Goal: Information Seeking & Learning: Compare options

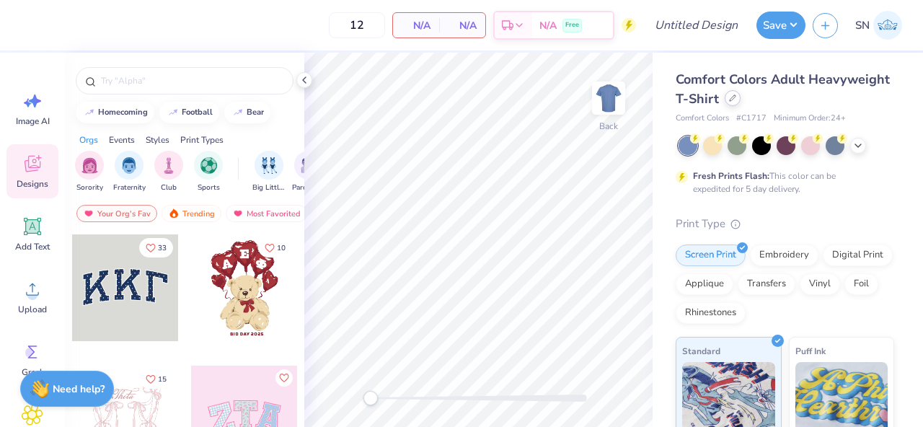
click at [729, 97] on icon at bounding box center [732, 97] width 7 height 7
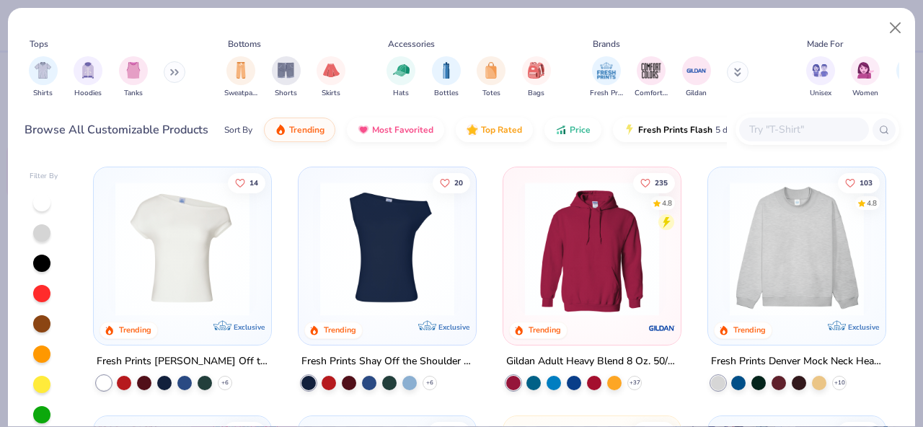
click at [806, 125] on input "text" at bounding box center [803, 129] width 111 height 17
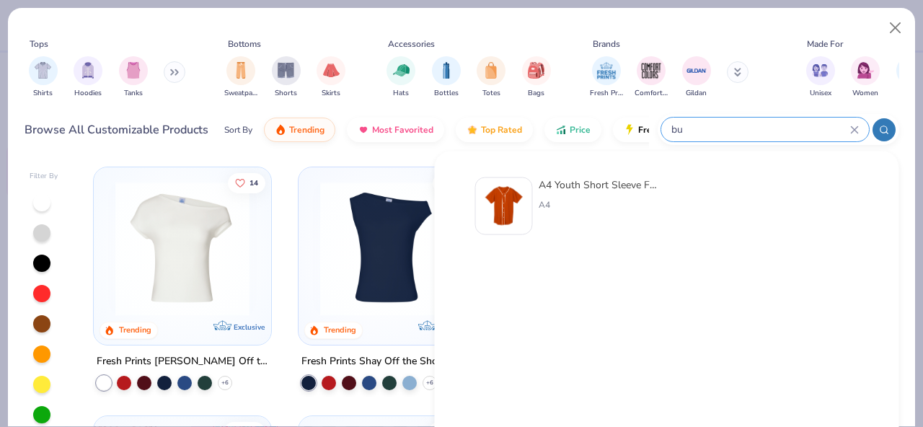
type input "b"
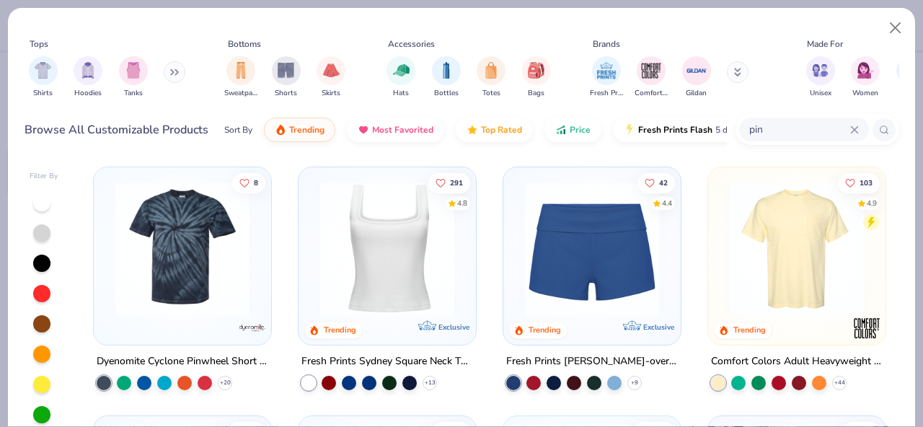
click at [782, 129] on input "pin" at bounding box center [799, 129] width 102 height 17
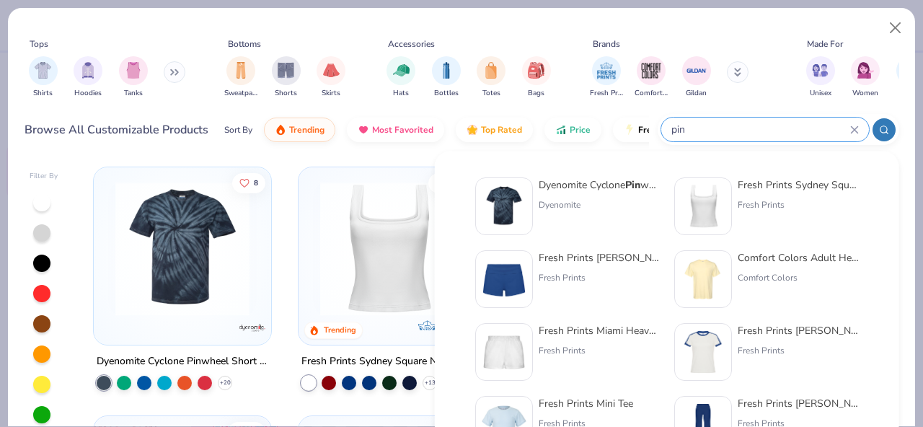
click at [782, 129] on input "pin" at bounding box center [760, 129] width 180 height 17
drag, startPoint x: 738, startPoint y: 133, endPoint x: 643, endPoint y: 132, distance: 94.5
click at [643, 132] on div "Browse All Customizable Products Sort By Trending Most Favorited Top Rated Pric…" at bounding box center [462, 130] width 875 height 40
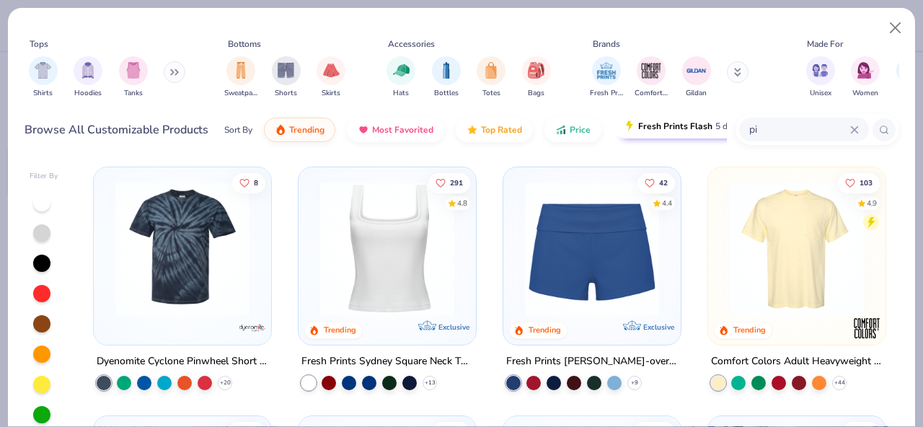
type input "p"
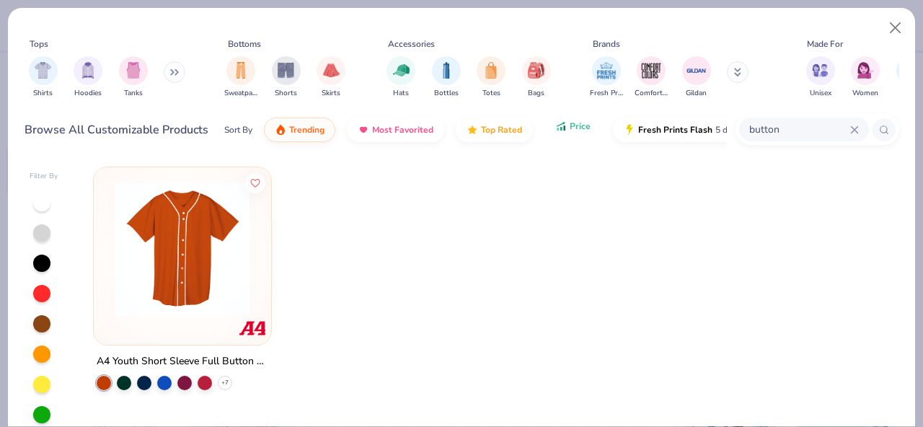
click at [560, 132] on icon "button" at bounding box center [561, 126] width 12 height 13
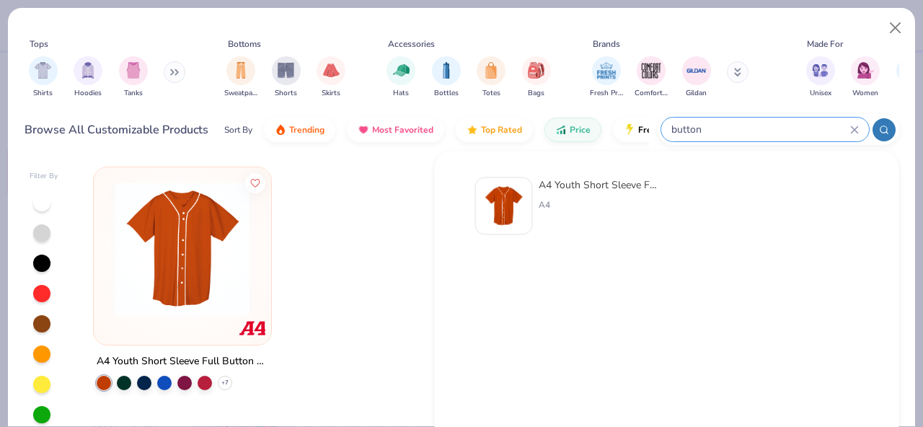
click at [847, 128] on input "button" at bounding box center [760, 129] width 180 height 17
click at [855, 131] on icon at bounding box center [854, 129] width 9 height 9
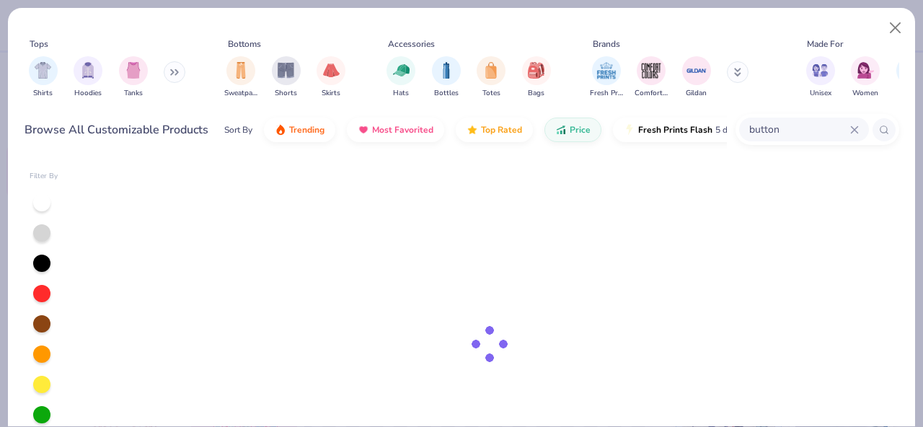
click at [823, 131] on input "button" at bounding box center [799, 129] width 102 height 17
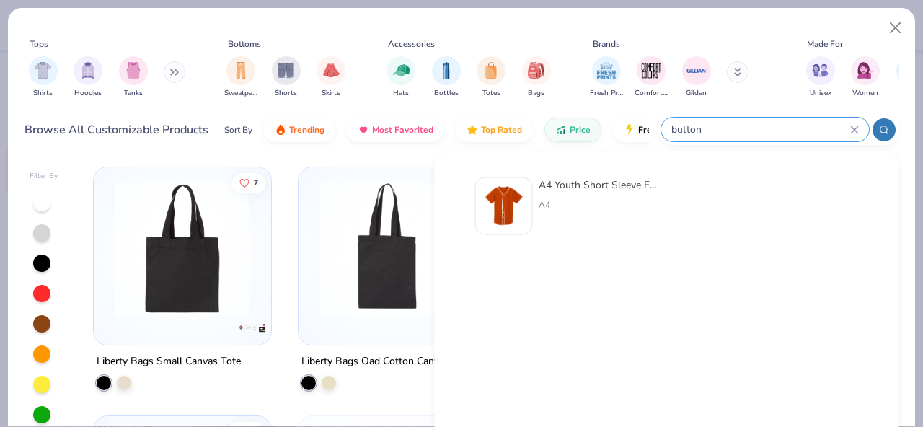
click at [822, 131] on input "button" at bounding box center [760, 129] width 180 height 17
drag, startPoint x: 798, startPoint y: 131, endPoint x: 645, endPoint y: 133, distance: 153.6
click at [645, 133] on div "Browse All Customizable Products Sort By Trending Most Favorited Top Rated Pric…" at bounding box center [462, 130] width 875 height 40
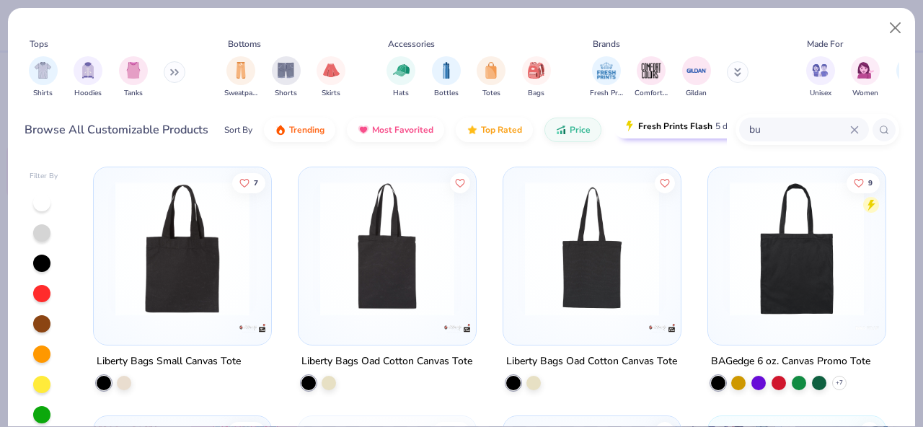
type input "b"
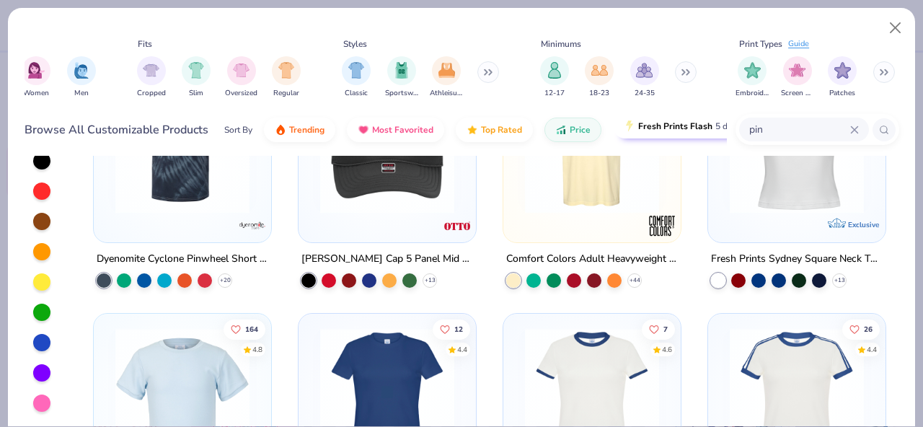
scroll to position [0, 49]
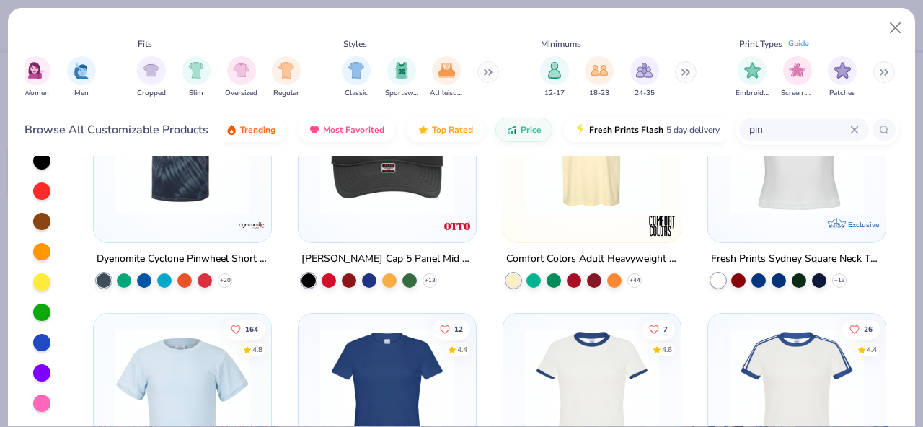
click at [797, 125] on input "pin" at bounding box center [799, 129] width 102 height 17
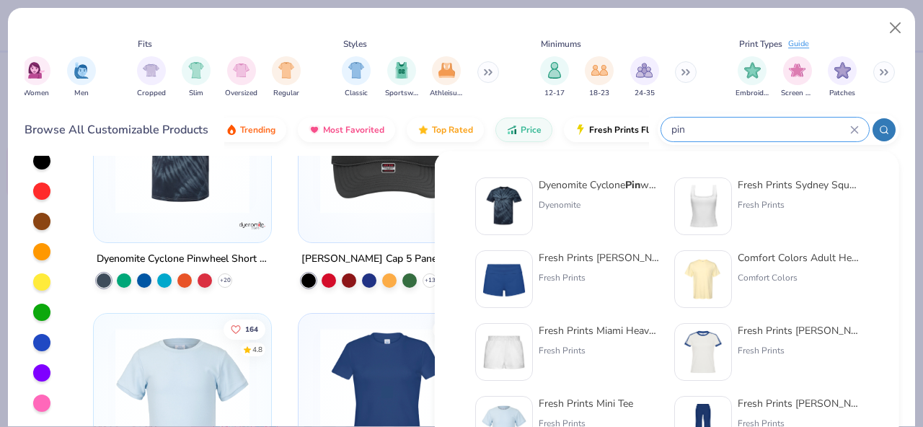
click at [797, 125] on input "pin" at bounding box center [760, 129] width 180 height 17
type input "p"
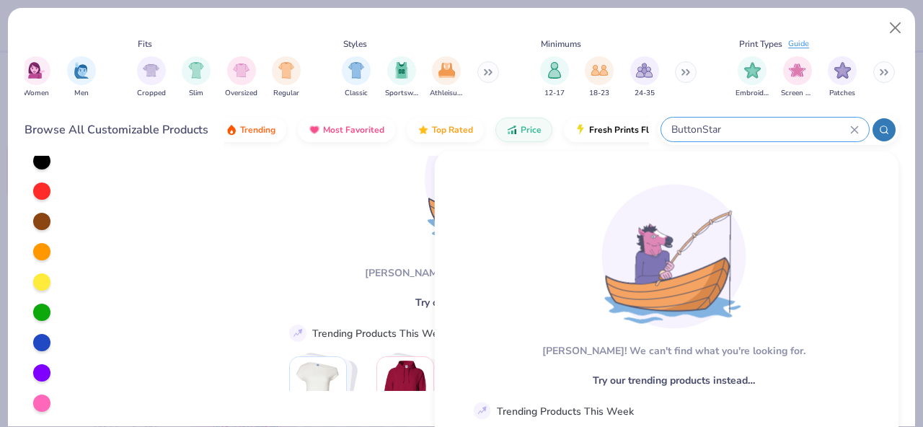
click at [772, 125] on input "ButtonStar" at bounding box center [760, 129] width 180 height 17
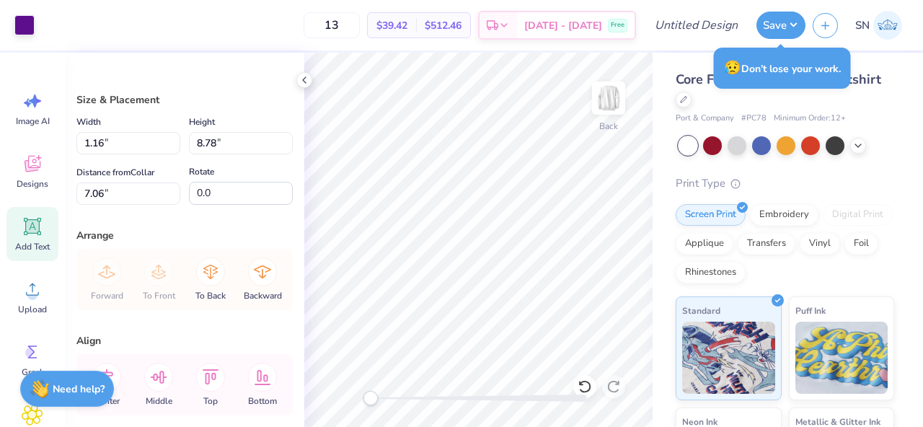
click at [36, 221] on icon at bounding box center [33, 227] width 14 height 14
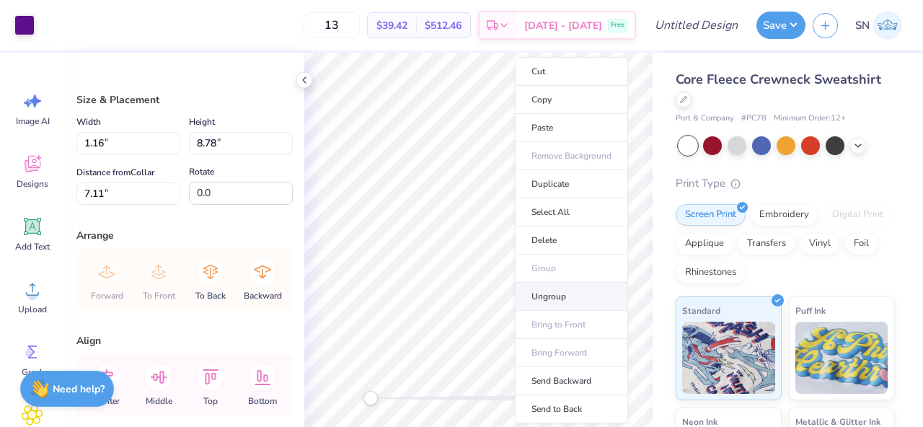
click at [578, 290] on li "Ungroup" at bounding box center [571, 297] width 113 height 28
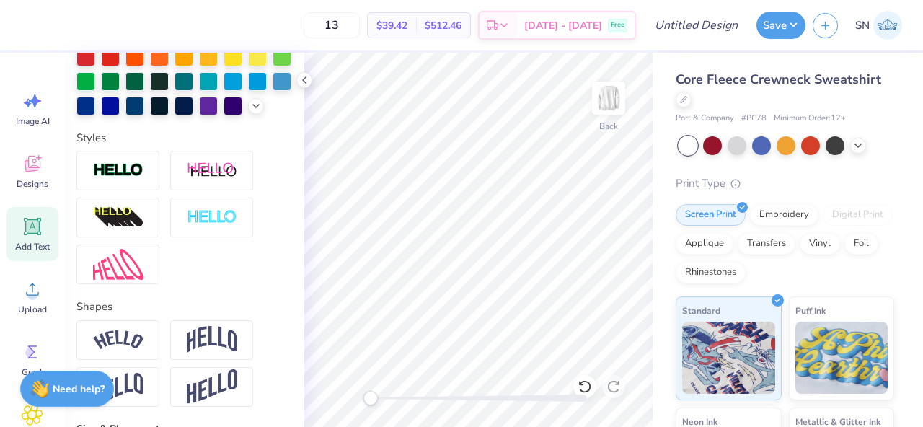
scroll to position [394, 0]
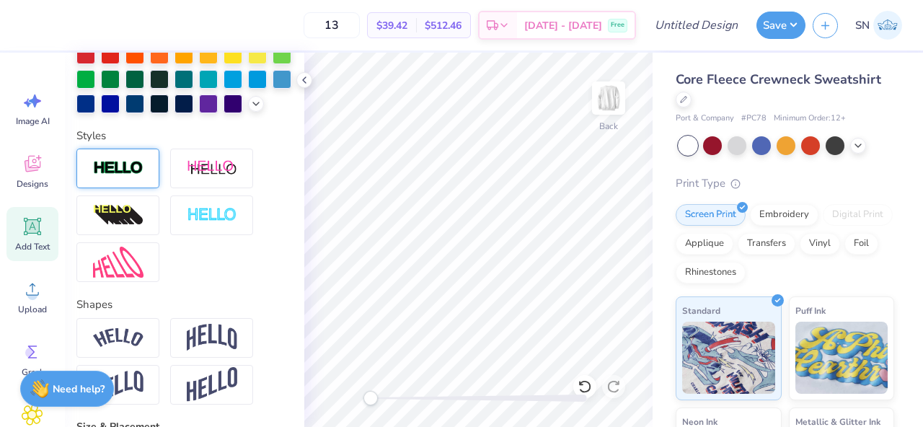
click at [128, 176] on img at bounding box center [118, 168] width 50 height 17
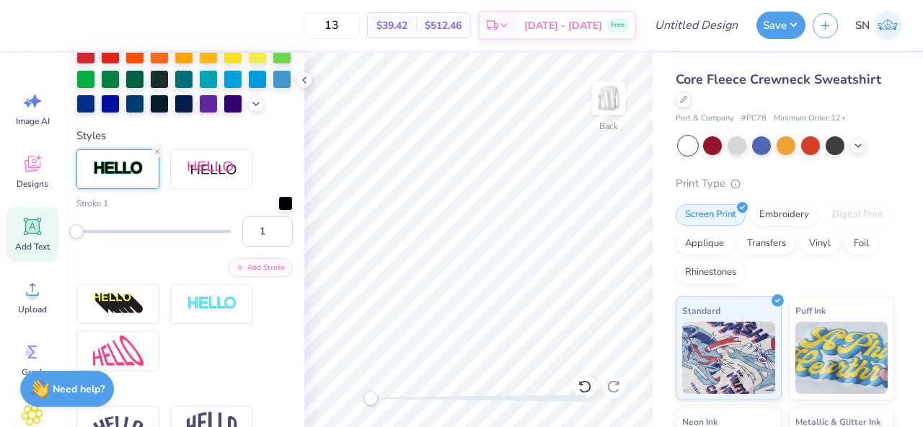
scroll to position [366, 0]
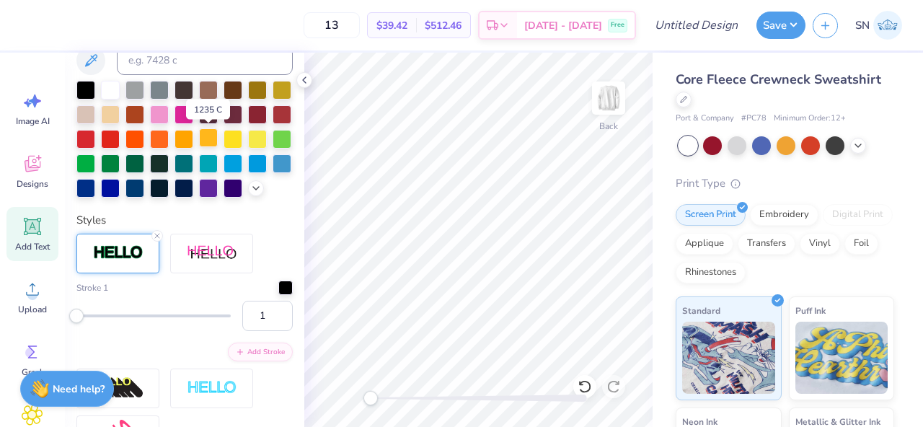
click at [200, 143] on div at bounding box center [208, 137] width 19 height 19
click at [226, 142] on div at bounding box center [233, 137] width 19 height 19
click at [209, 142] on div at bounding box center [208, 137] width 19 height 19
type input "0.91"
type input "1.94"
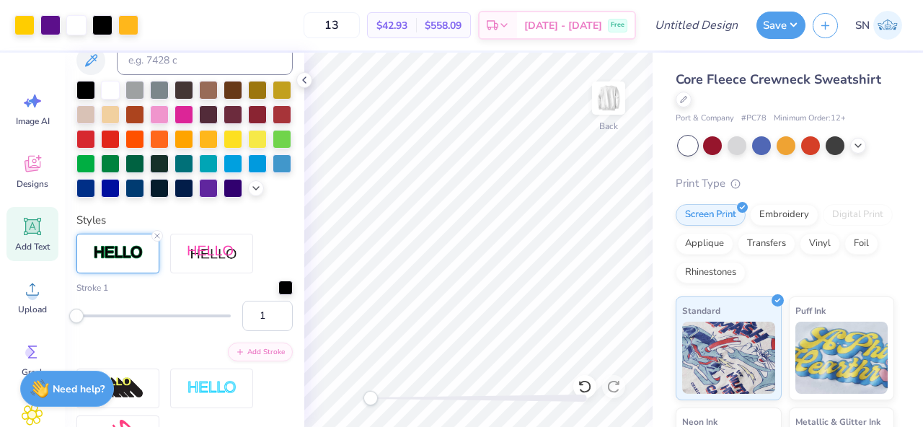
type input "13.94"
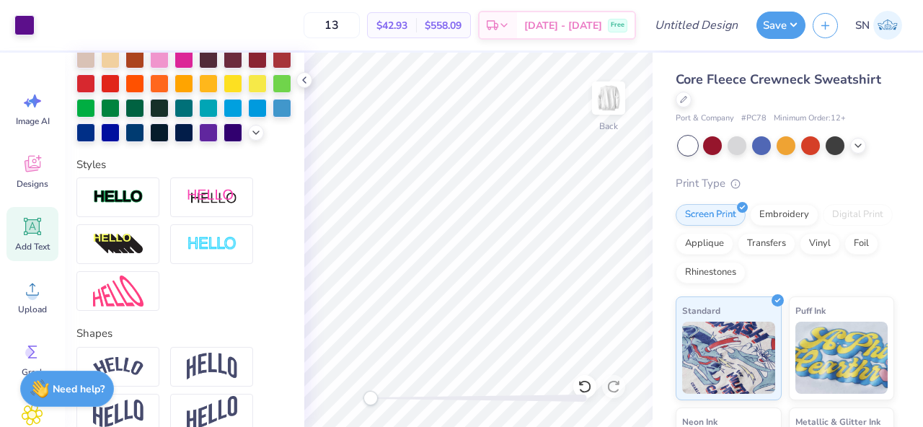
scroll to position [310, 0]
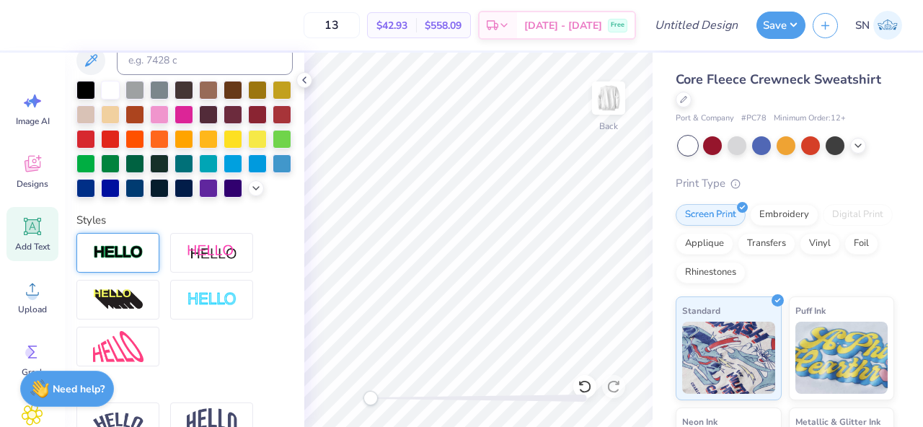
click at [133, 257] on img at bounding box center [118, 252] width 50 height 17
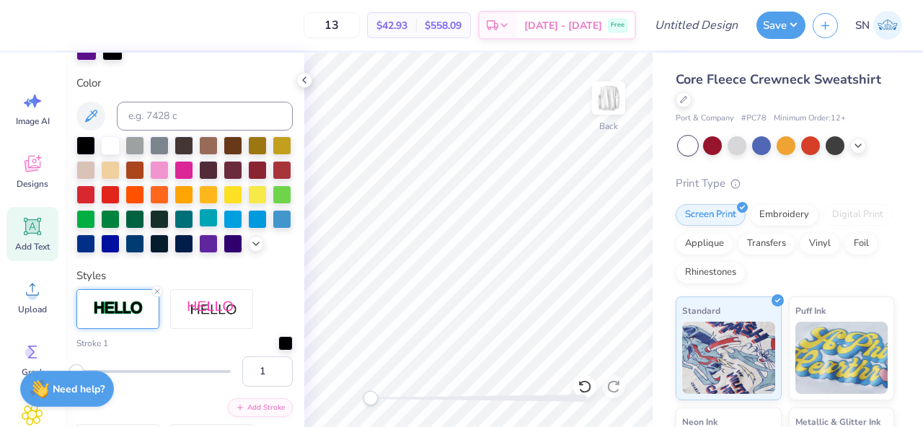
scroll to position [366, 0]
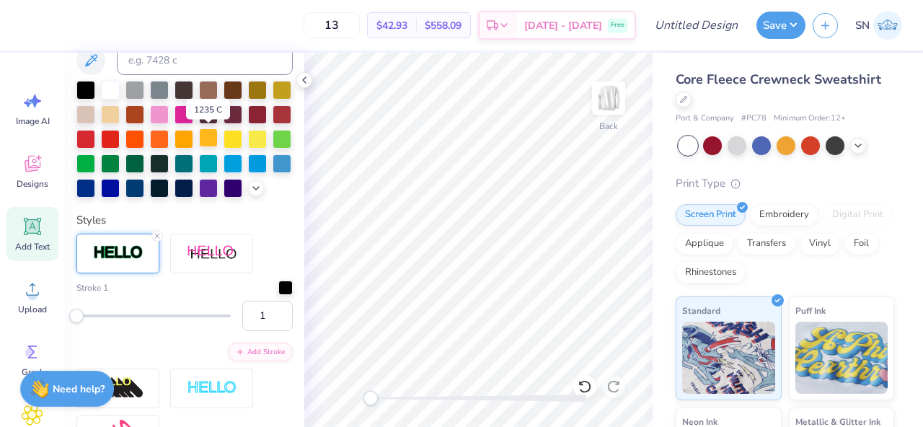
click at [216, 138] on div at bounding box center [208, 137] width 19 height 19
type input "0.94"
type input "1.97"
type input "13.93"
click at [237, 143] on div at bounding box center [233, 137] width 19 height 19
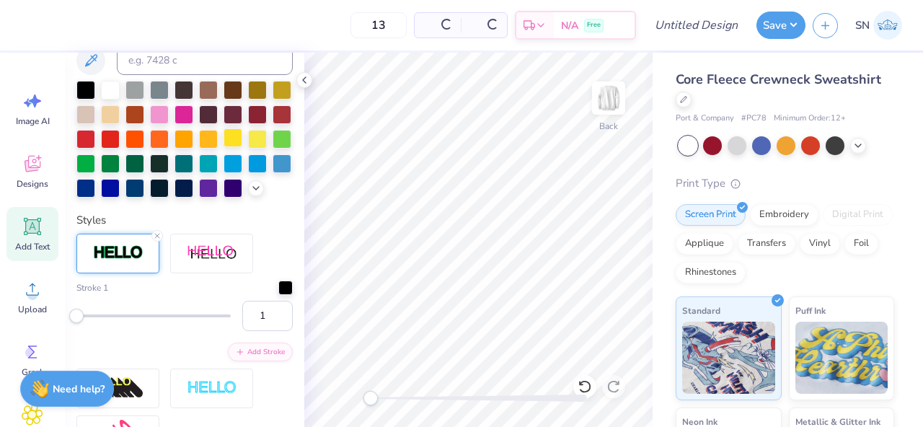
type input "1.19"
type input "1.84"
type input "9.46"
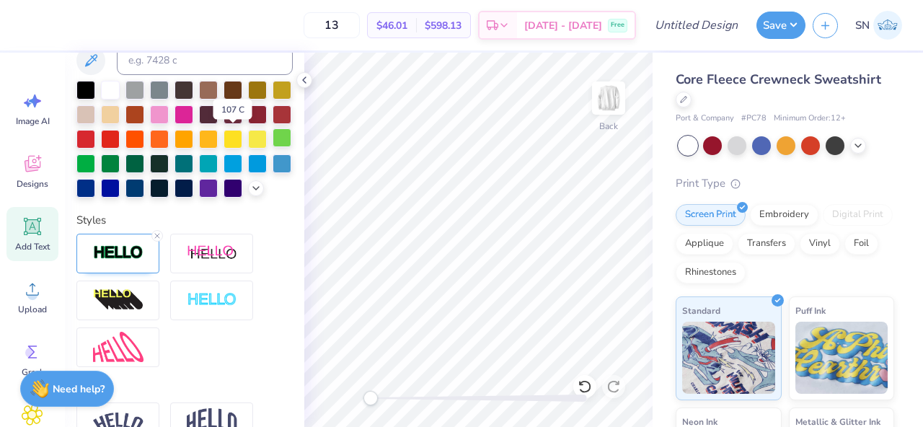
drag, startPoint x: 227, startPoint y: 139, endPoint x: 273, endPoint y: 144, distance: 46.4
click at [227, 139] on div at bounding box center [233, 139] width 19 height 19
type input "0.94"
type input "1.97"
type input "13.93"
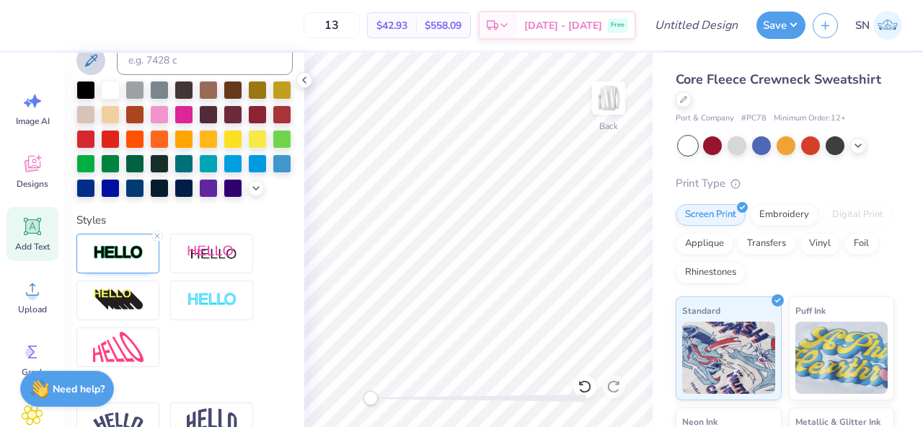
click at [94, 64] on icon at bounding box center [90, 60] width 17 height 17
type input "1.19"
type input "1.84"
type input "9.46"
click at [84, 66] on icon at bounding box center [90, 60] width 17 height 17
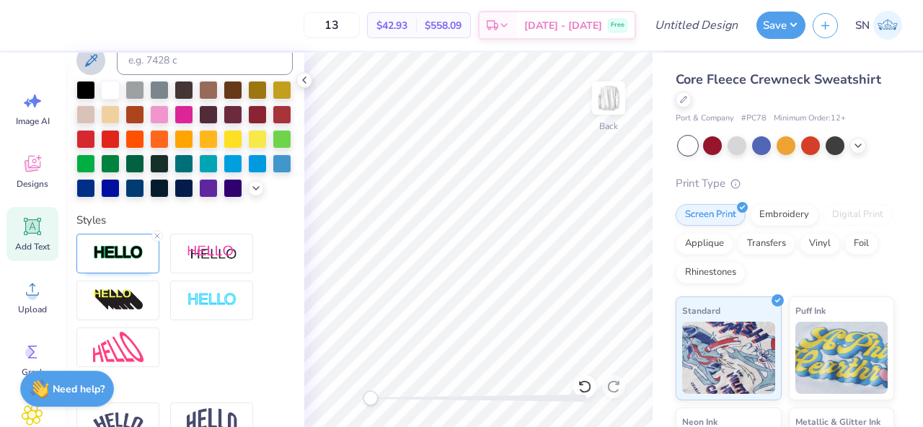
click at [84, 64] on icon at bounding box center [90, 60] width 17 height 17
click at [306, 80] on icon at bounding box center [305, 80] width 12 height 12
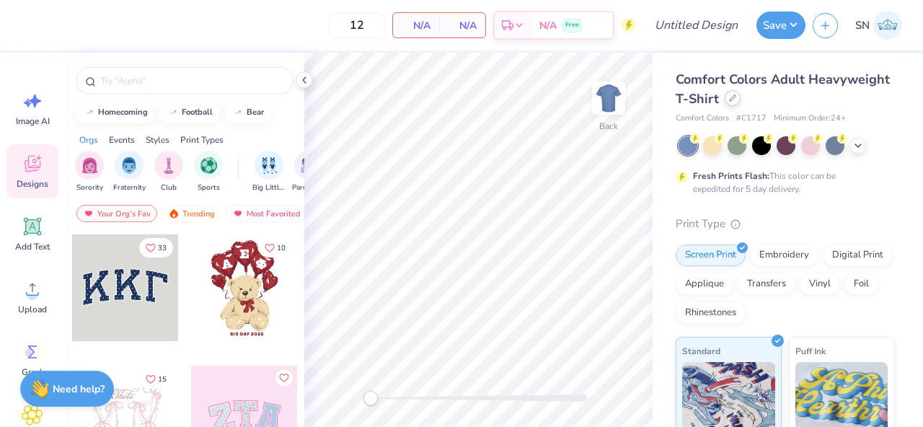
click at [729, 100] on icon at bounding box center [732, 97] width 7 height 7
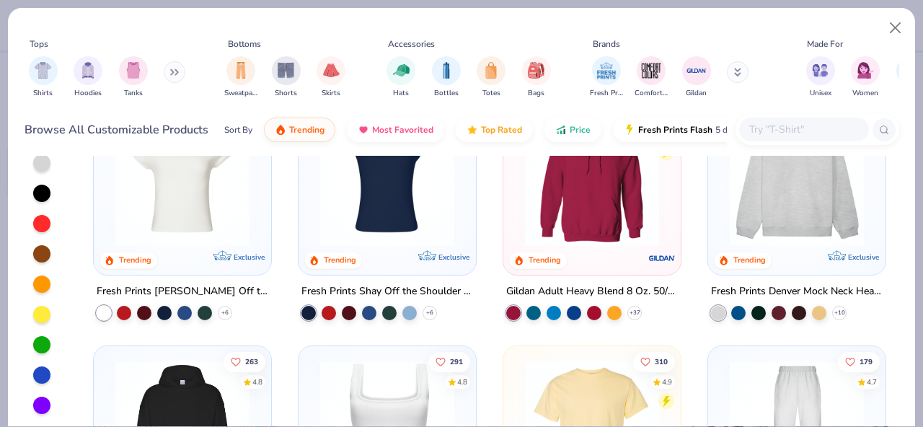
scroll to position [102, 0]
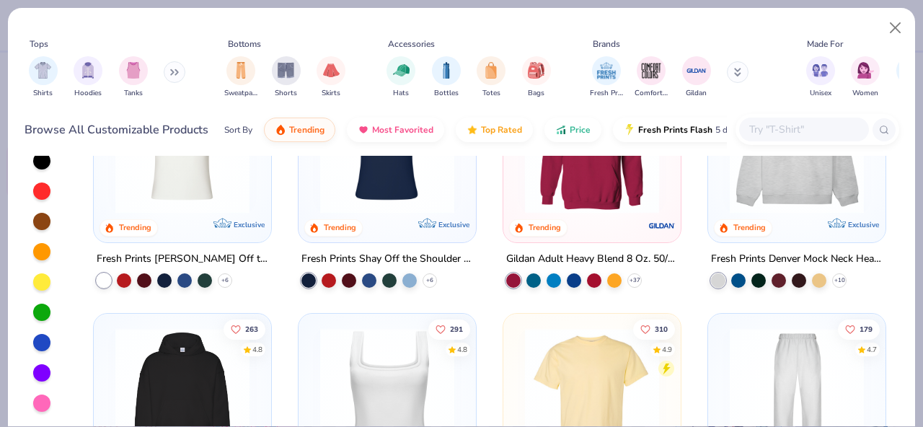
click at [43, 379] on div at bounding box center [41, 372] width 17 height 17
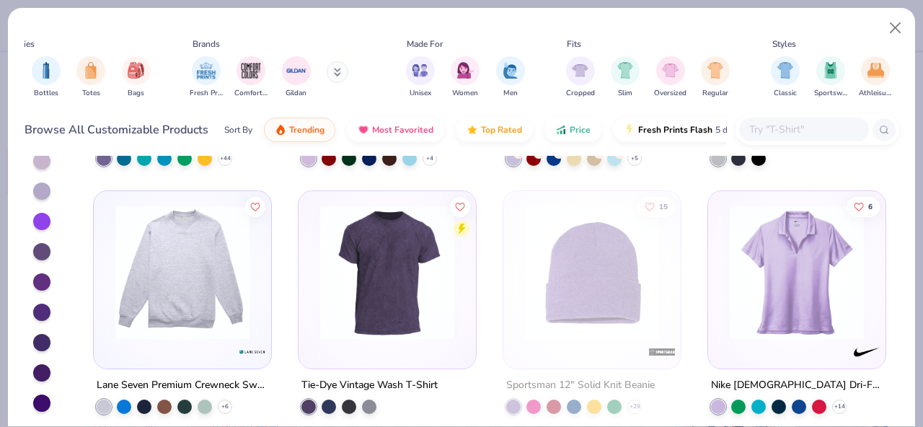
scroll to position [3540, 0]
click at [780, 125] on input "text" at bounding box center [803, 129] width 111 height 17
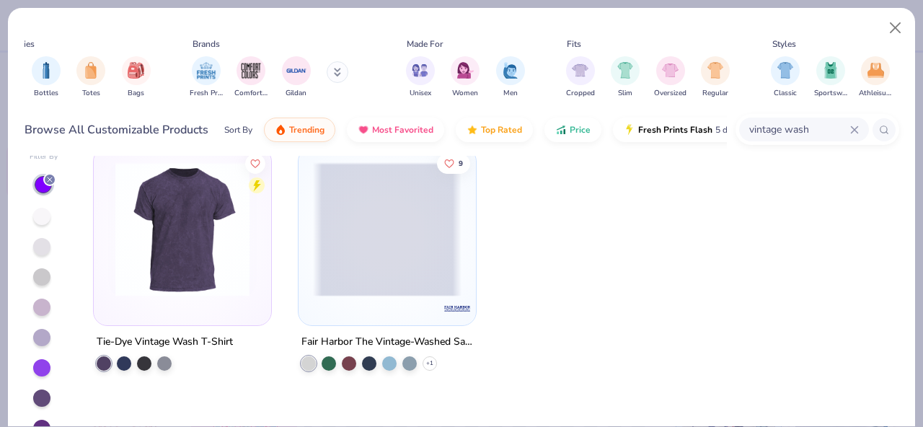
scroll to position [0, 0]
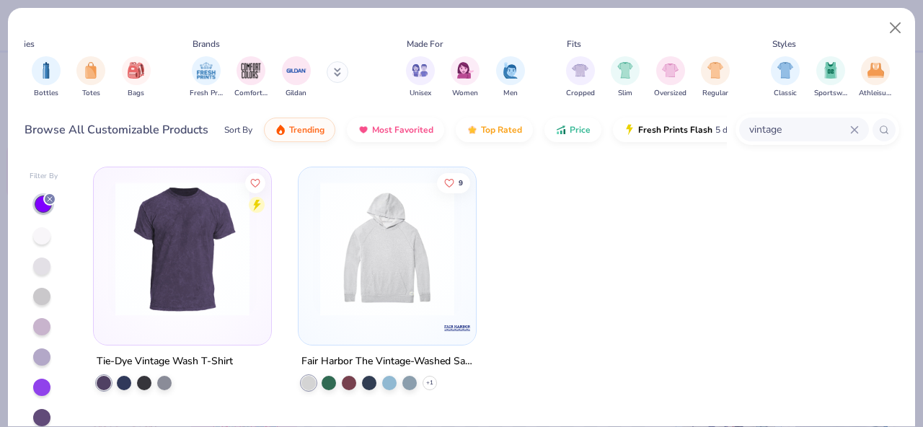
type input "vintage"
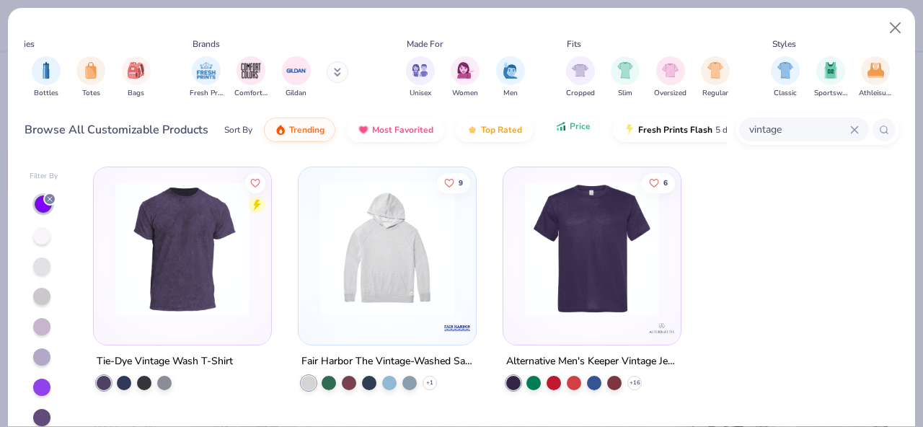
click at [580, 132] on span "Price" at bounding box center [580, 126] width 21 height 12
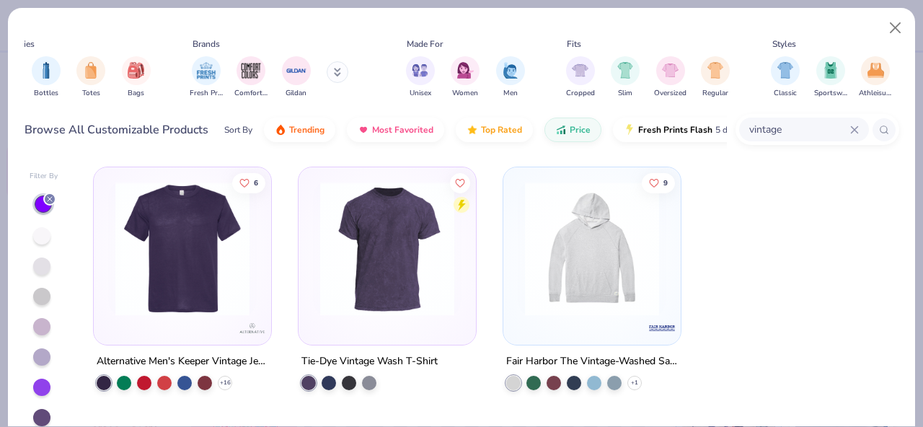
click at [786, 129] on input "vintage" at bounding box center [799, 129] width 102 height 17
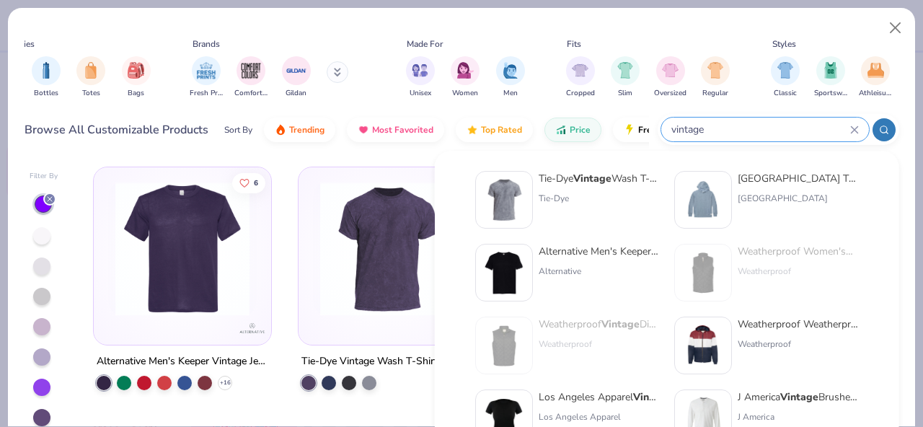
scroll to position [102, 0]
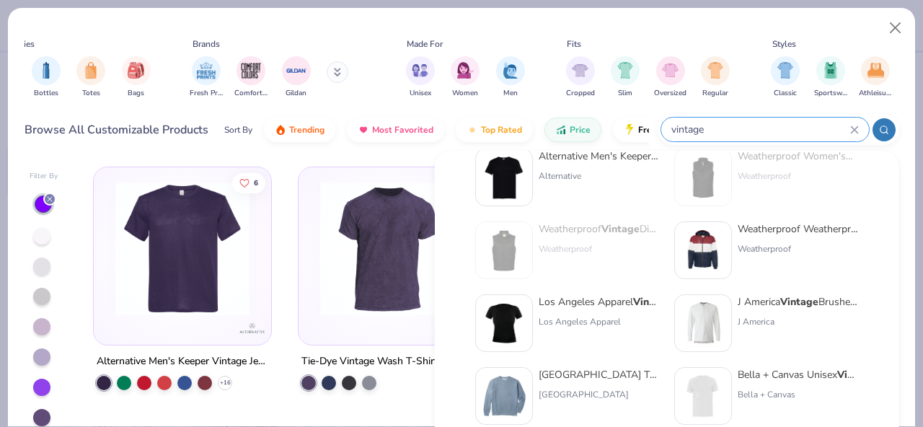
click at [572, 382] on div "Fair Harbor The Vintage -Washed Saltaire Crewneck Fair Harbor" at bounding box center [599, 396] width 121 height 58
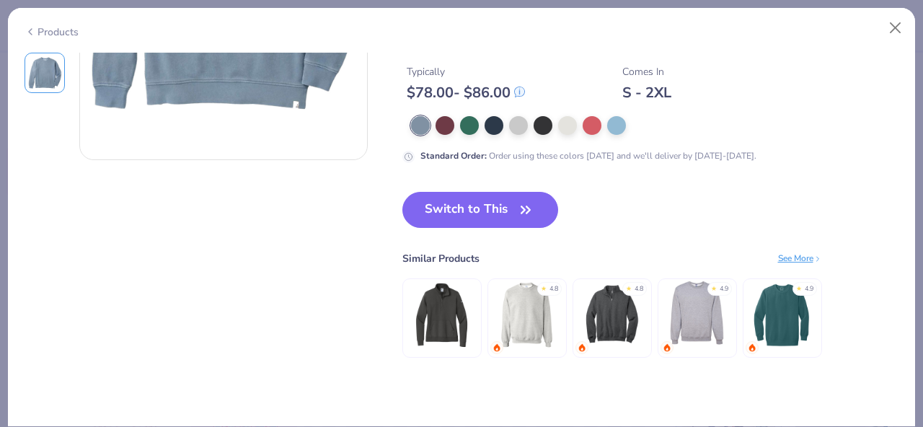
scroll to position [265, 0]
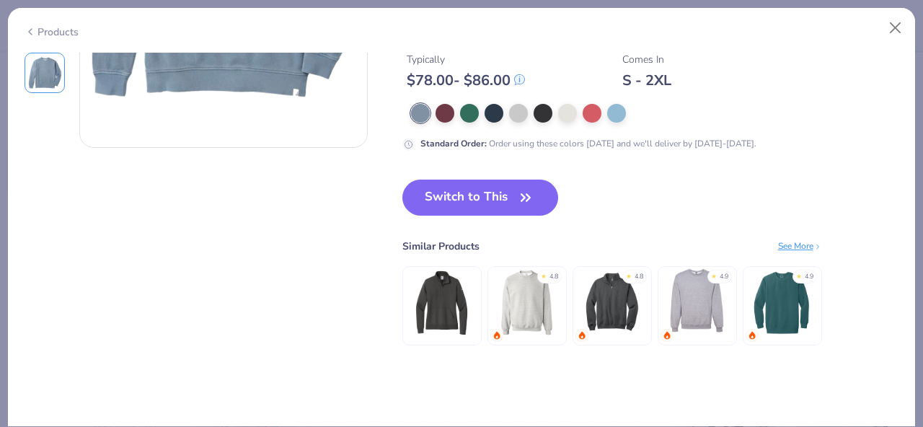
click at [519, 221] on div "Switch to This Similar Products See More ★ 4.8 ★ 4.8 ★ 4.9 ★ 4.9" at bounding box center [612, 277] width 420 height 195
click at [442, 107] on div at bounding box center [445, 111] width 19 height 19
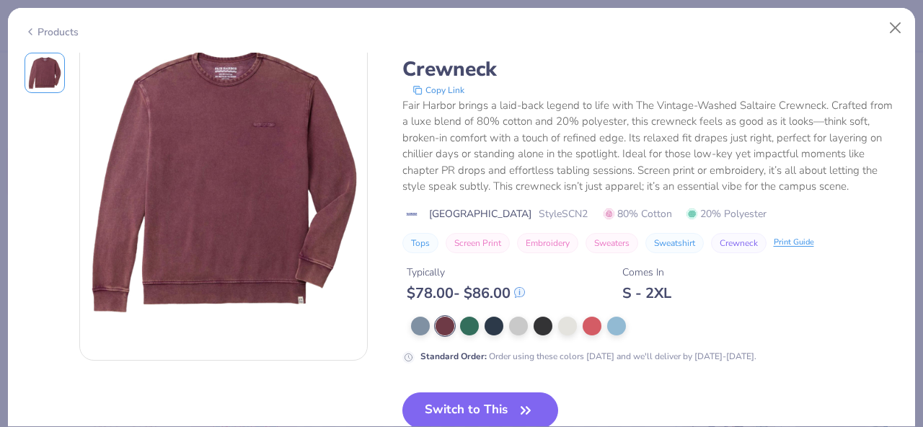
scroll to position [51, 0]
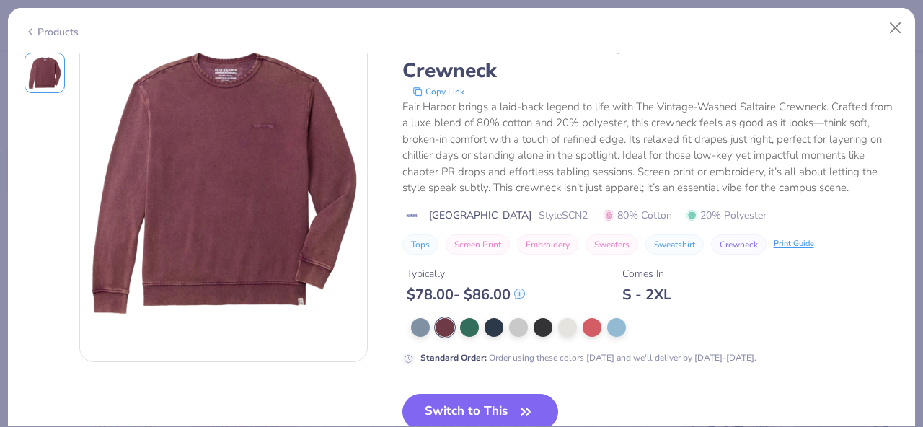
click at [480, 331] on div at bounding box center [655, 327] width 488 height 19
click at [510, 332] on div at bounding box center [518, 326] width 19 height 19
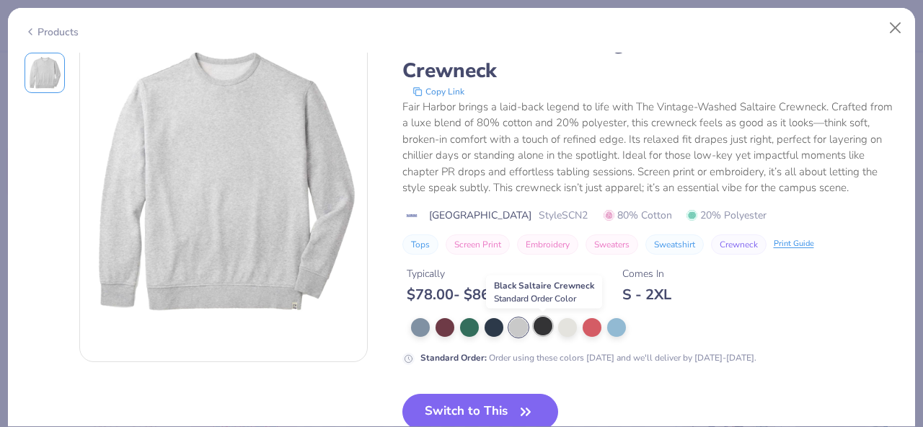
click at [548, 327] on div at bounding box center [543, 326] width 19 height 19
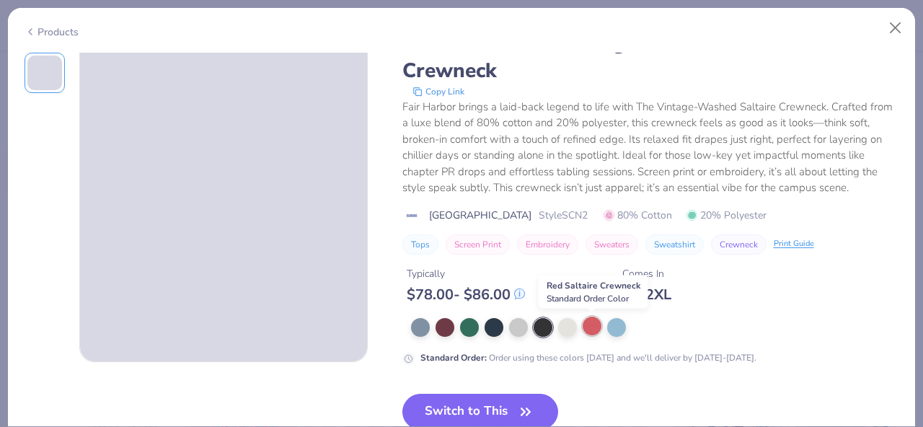
click at [600, 330] on div at bounding box center [592, 326] width 19 height 19
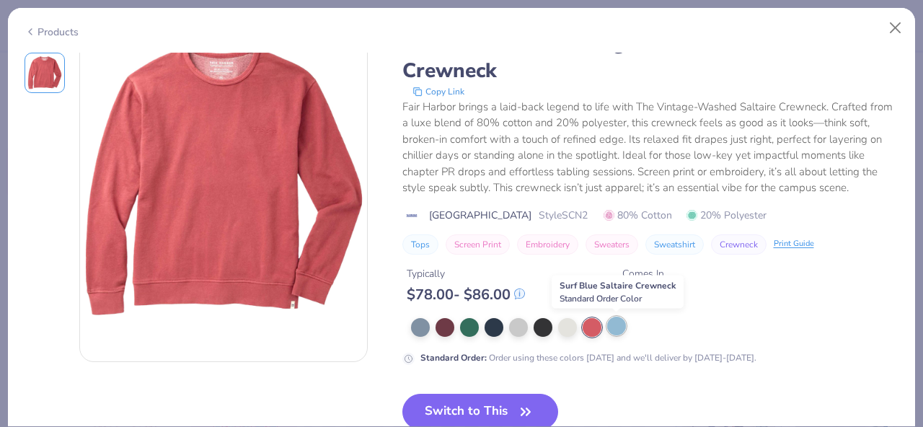
click at [625, 329] on div at bounding box center [616, 326] width 19 height 19
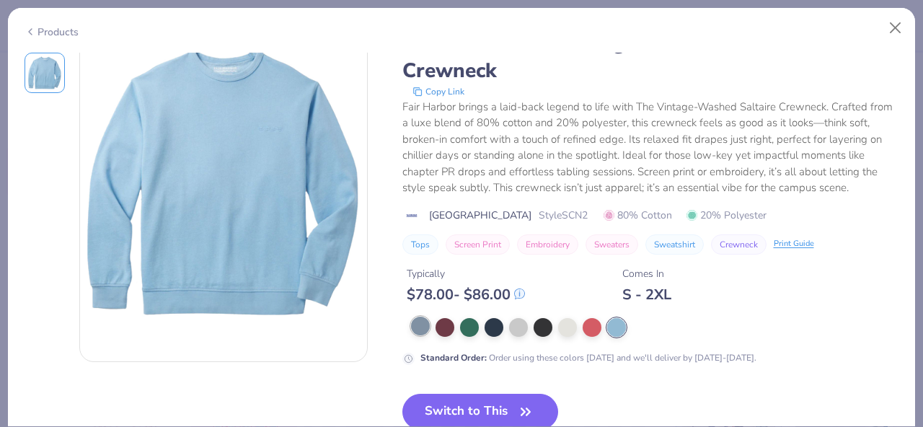
click at [411, 324] on div at bounding box center [420, 326] width 19 height 19
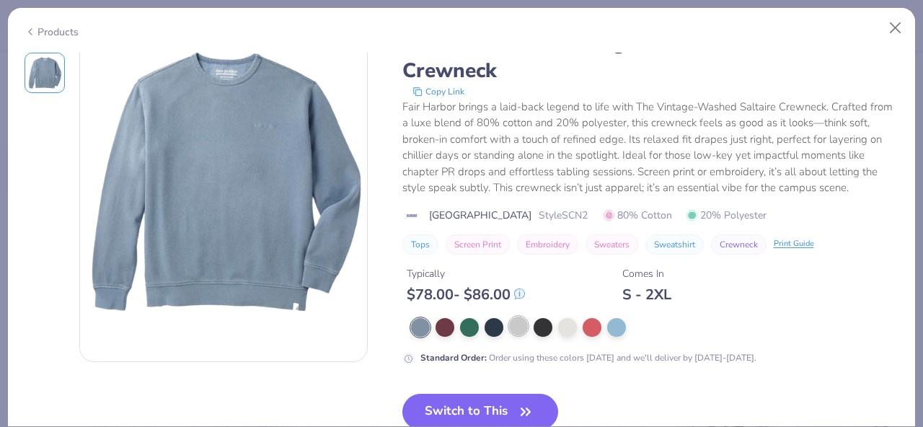
click at [523, 327] on div at bounding box center [518, 326] width 19 height 19
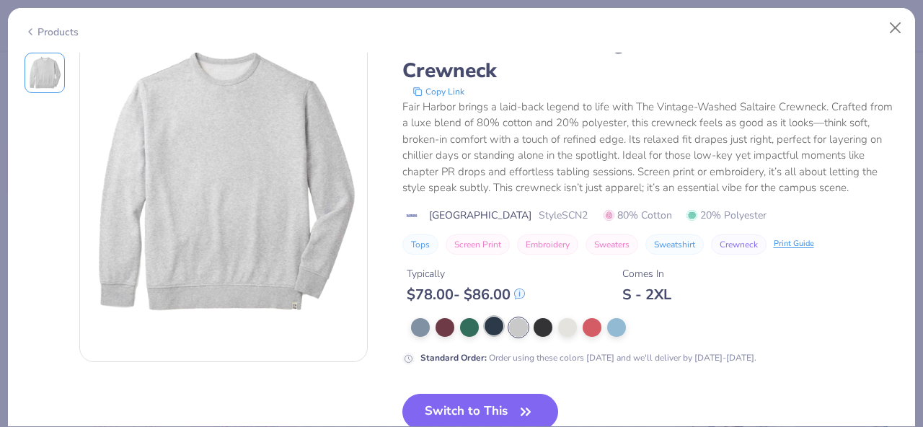
click at [497, 327] on div at bounding box center [494, 326] width 19 height 19
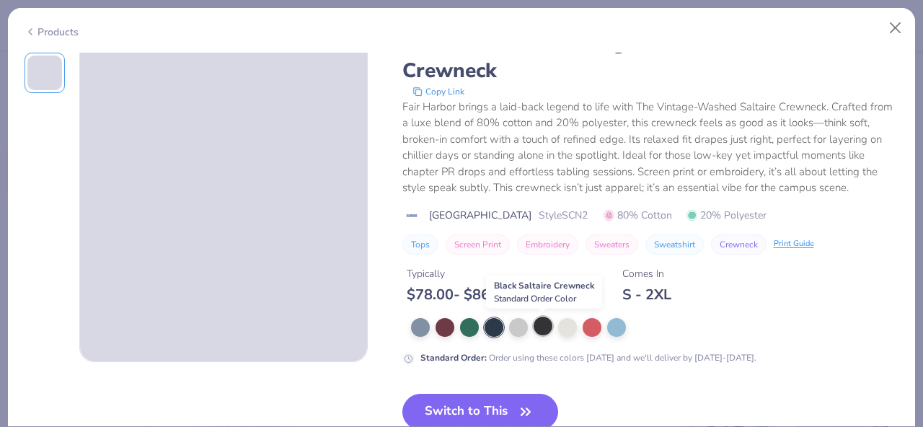
click at [539, 327] on div at bounding box center [543, 326] width 19 height 19
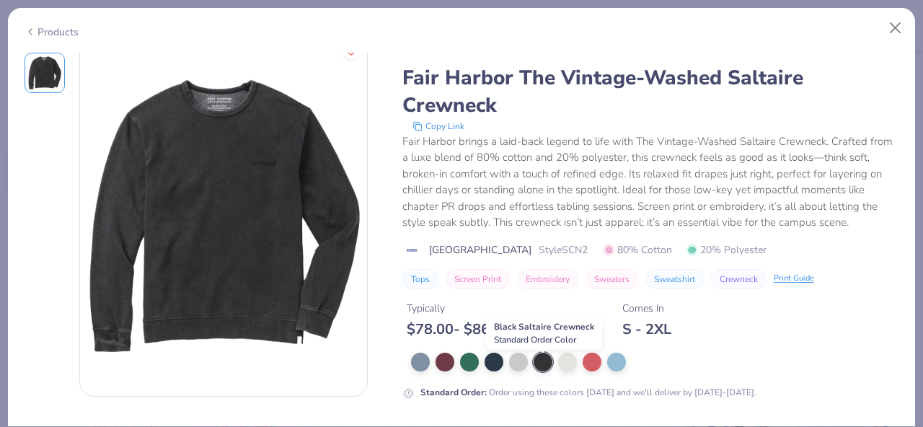
scroll to position [12, 0]
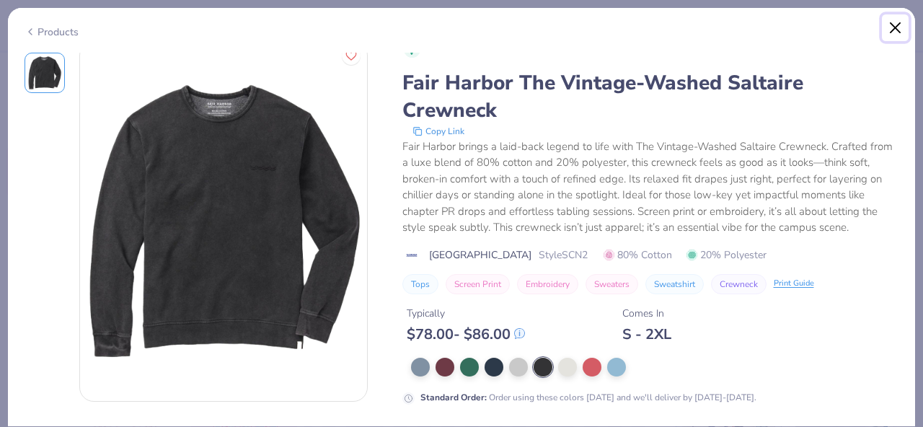
click at [898, 30] on button "Close" at bounding box center [895, 27] width 27 height 27
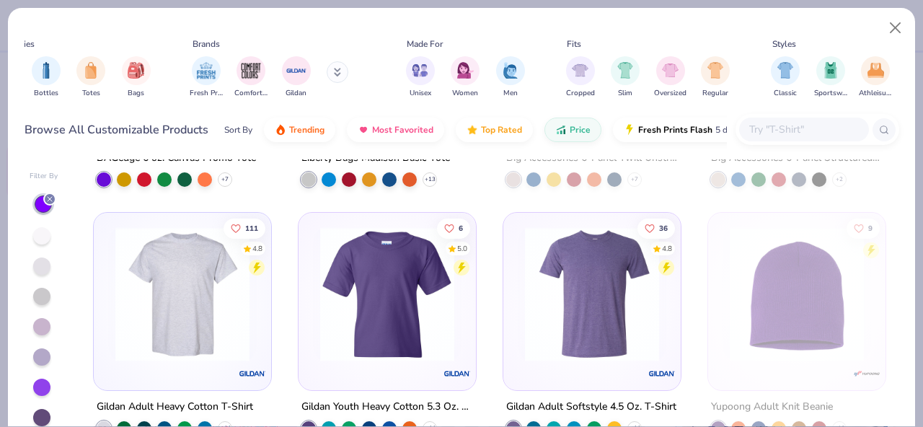
scroll to position [203, 0]
click at [792, 146] on div "Browse All Customizable Products Sort By Trending Most Favorited Top Rated Pric…" at bounding box center [462, 130] width 875 height 40
click at [792, 127] on input "text" at bounding box center [803, 129] width 111 height 17
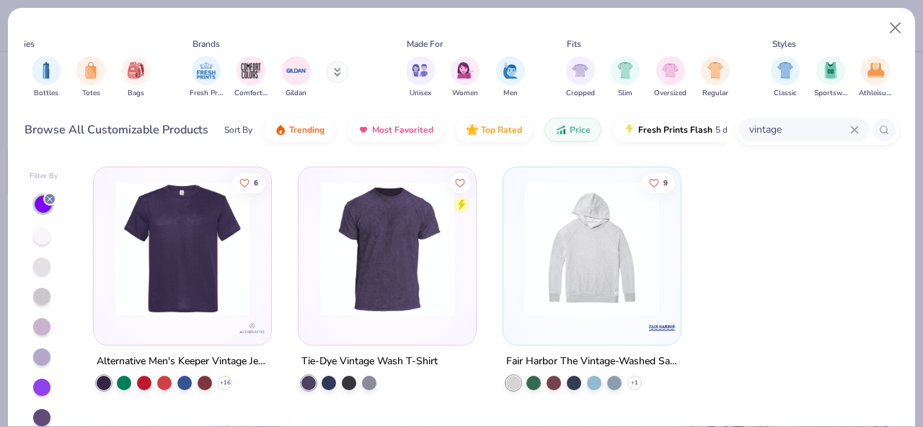
scroll to position [0, 0]
click at [434, 273] on img at bounding box center [387, 249] width 149 height 134
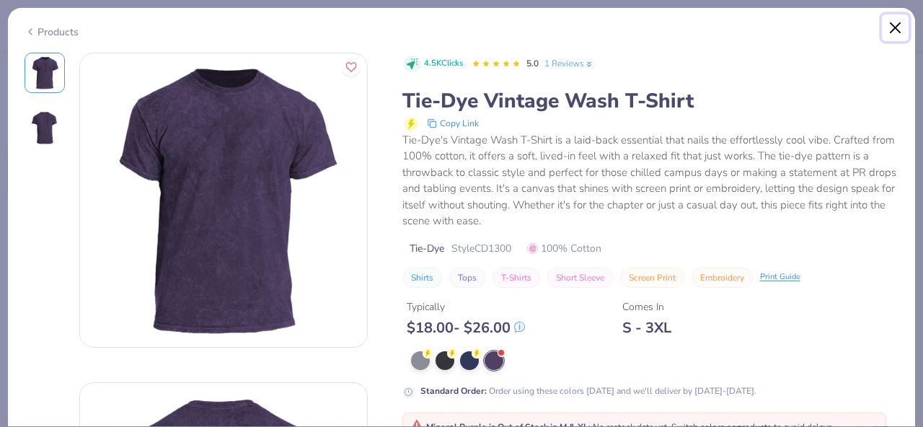
click at [892, 27] on button "Close" at bounding box center [895, 27] width 27 height 27
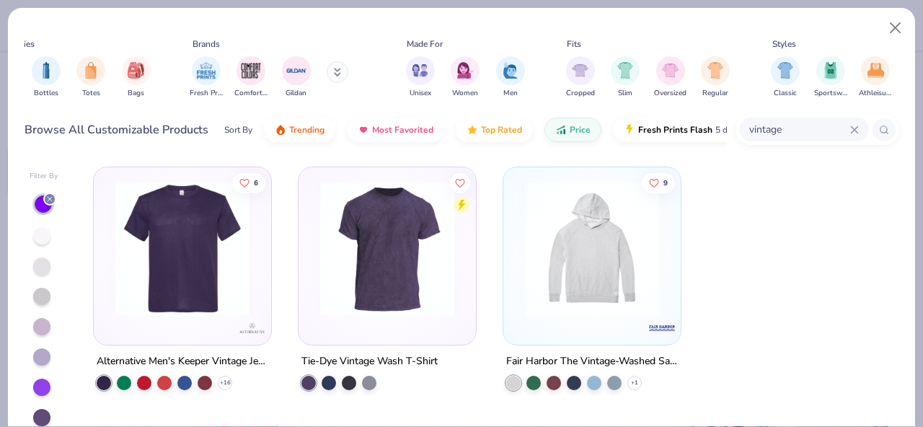
click at [242, 301] on img at bounding box center [182, 249] width 149 height 134
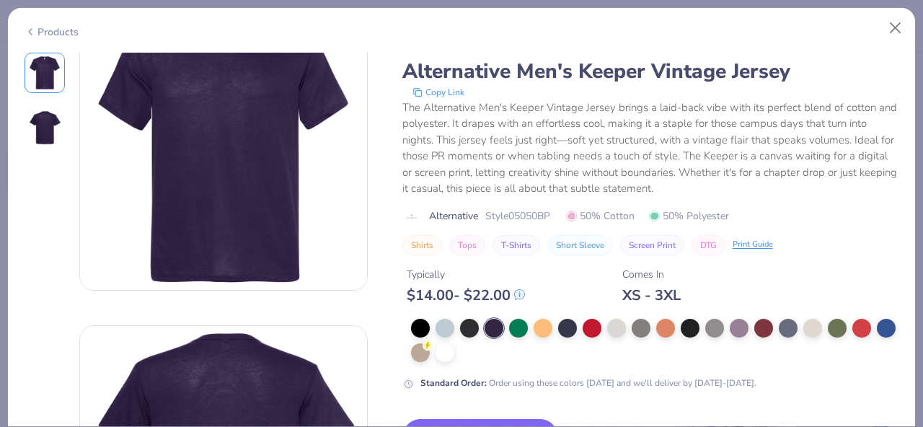
scroll to position [60, 0]
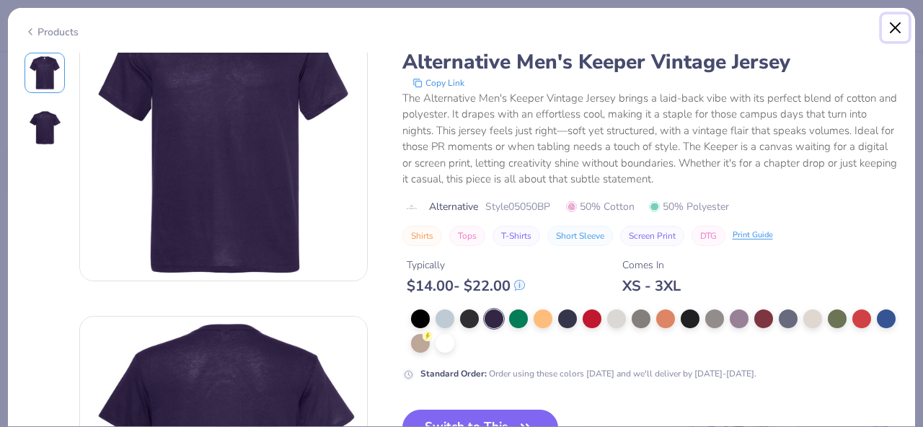
click at [887, 30] on button "Close" at bounding box center [895, 27] width 27 height 27
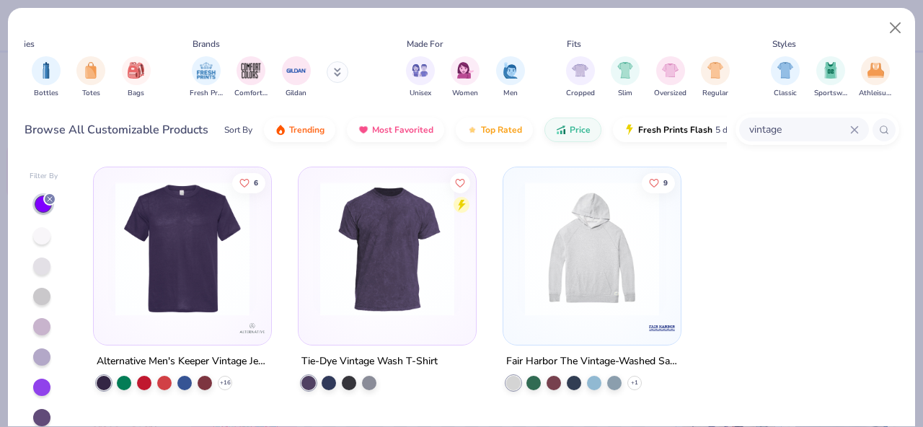
click at [555, 308] on img at bounding box center [592, 249] width 149 height 134
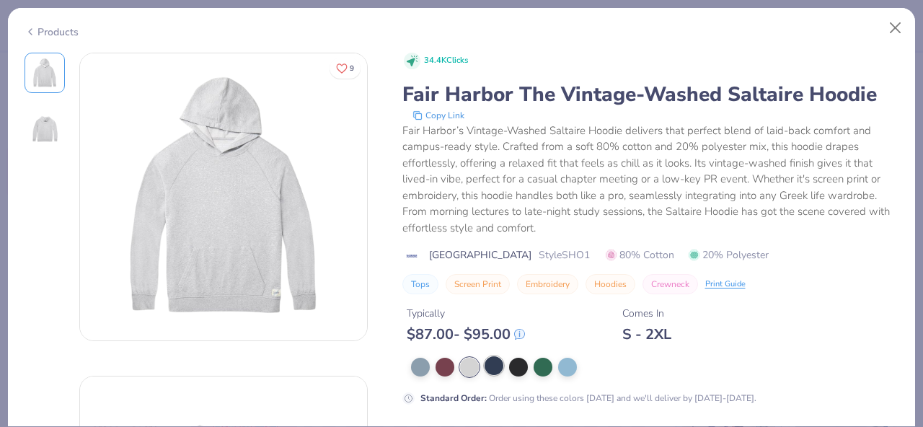
click at [485, 365] on div at bounding box center [494, 365] width 19 height 19
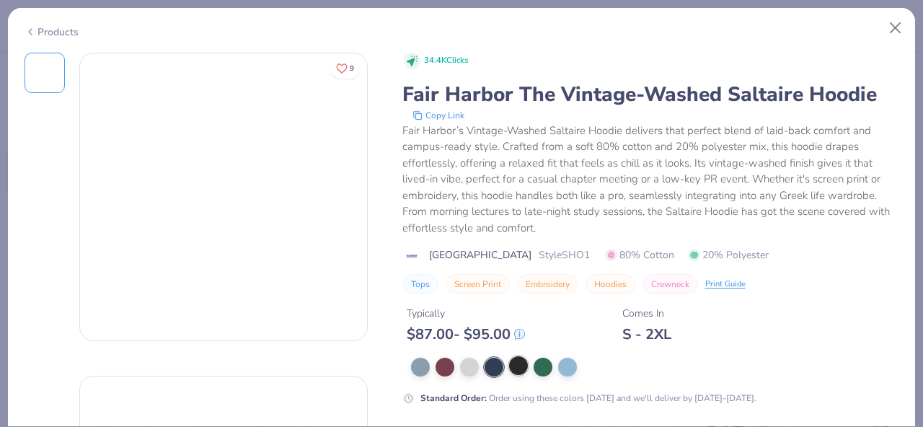
click at [510, 365] on div at bounding box center [518, 365] width 19 height 19
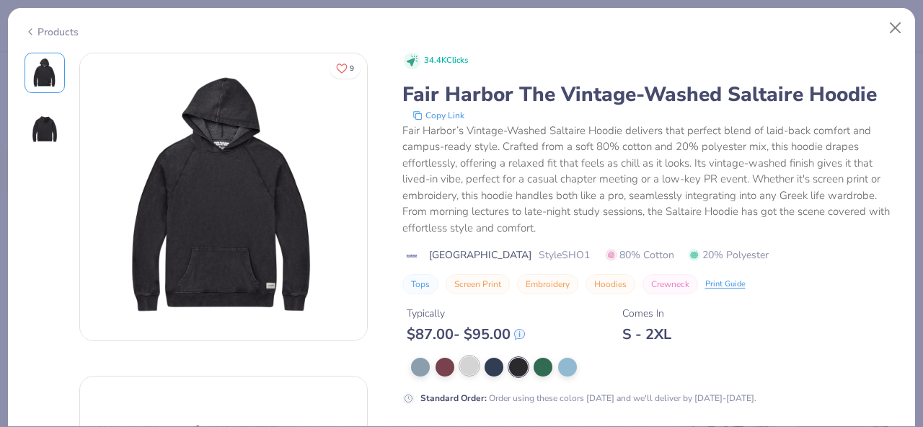
click at [468, 365] on div at bounding box center [469, 365] width 19 height 19
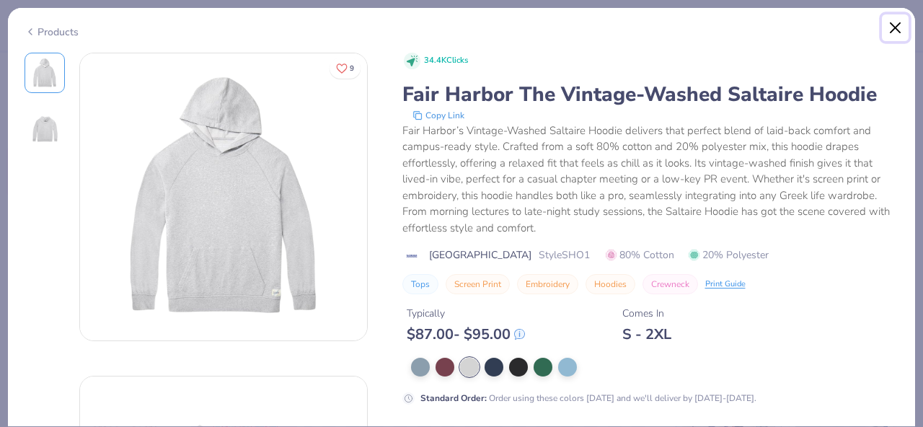
click at [904, 30] on button "Close" at bounding box center [895, 27] width 27 height 27
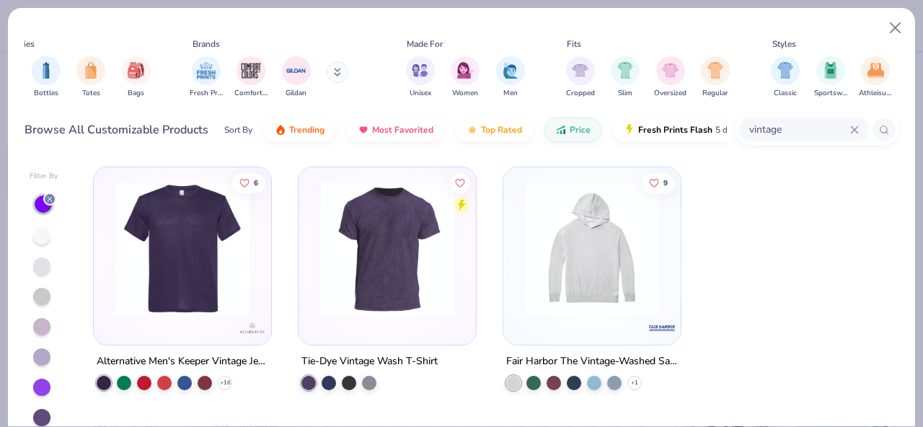
click at [635, 226] on img at bounding box center [592, 249] width 149 height 134
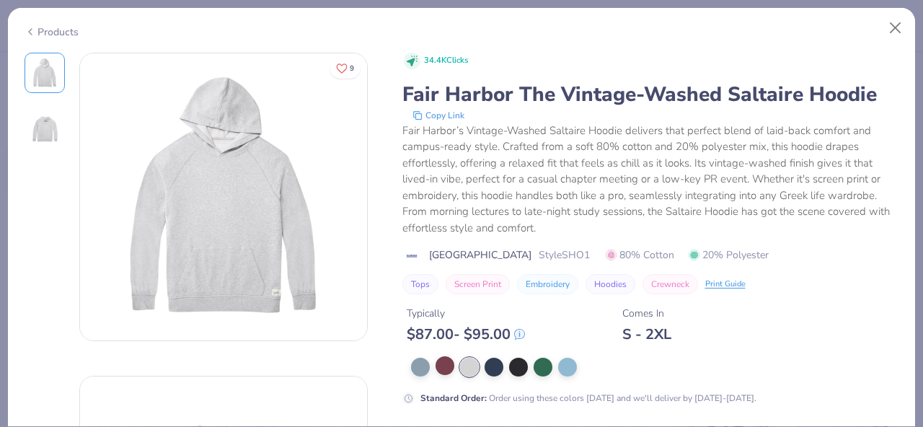
click at [453, 374] on div at bounding box center [445, 365] width 19 height 19
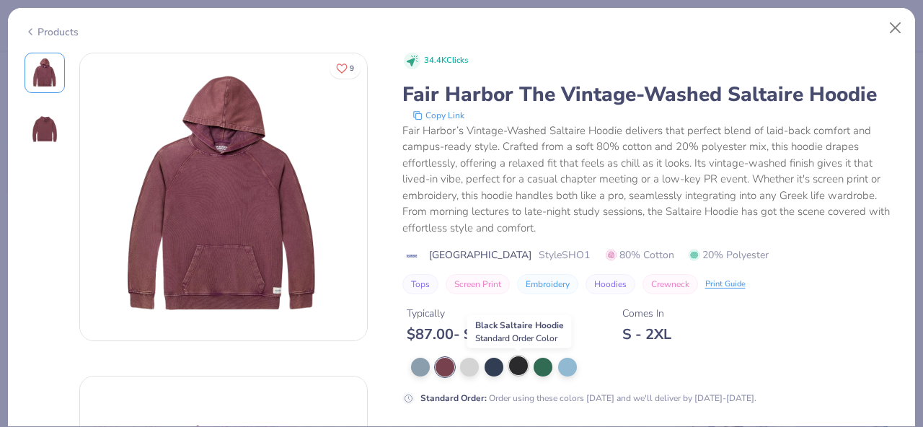
click at [521, 364] on div at bounding box center [518, 365] width 19 height 19
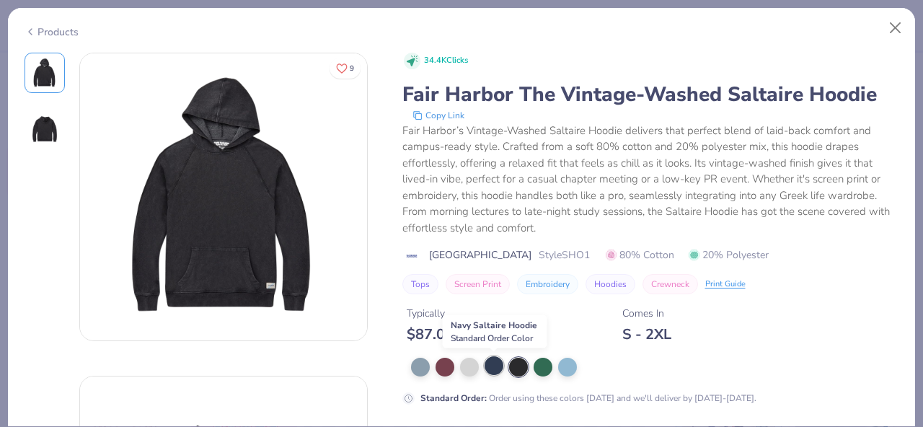
click at [489, 365] on div at bounding box center [494, 365] width 19 height 19
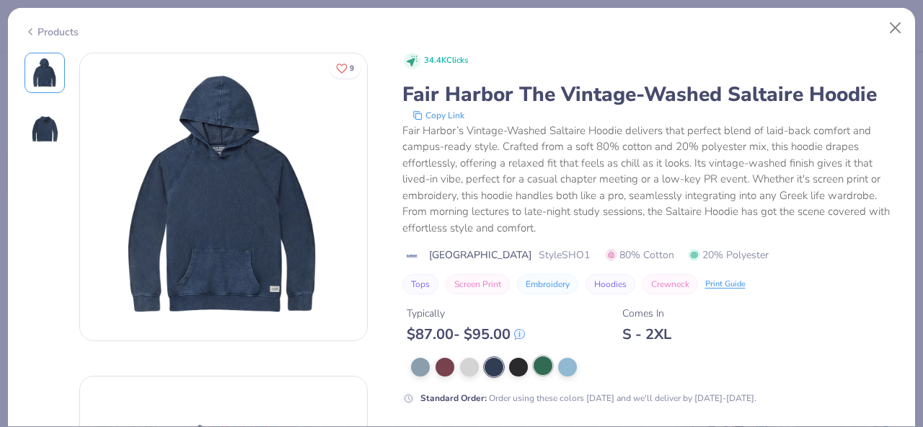
click at [535, 368] on div at bounding box center [543, 365] width 19 height 19
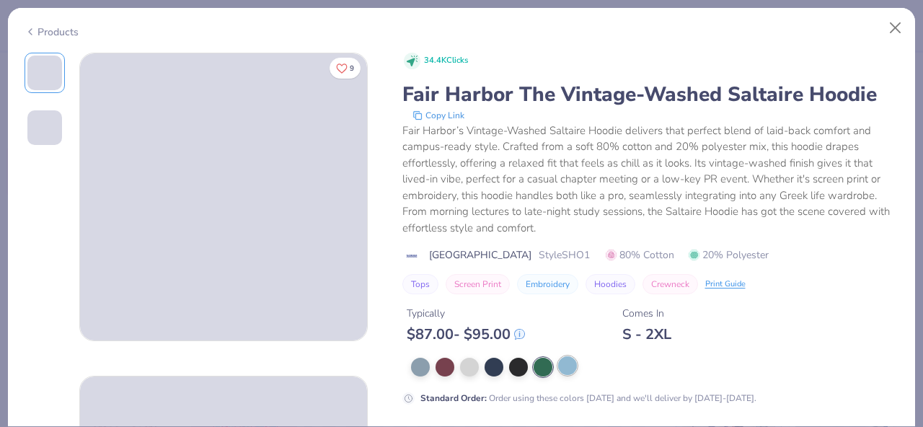
click at [574, 367] on div at bounding box center [567, 365] width 19 height 19
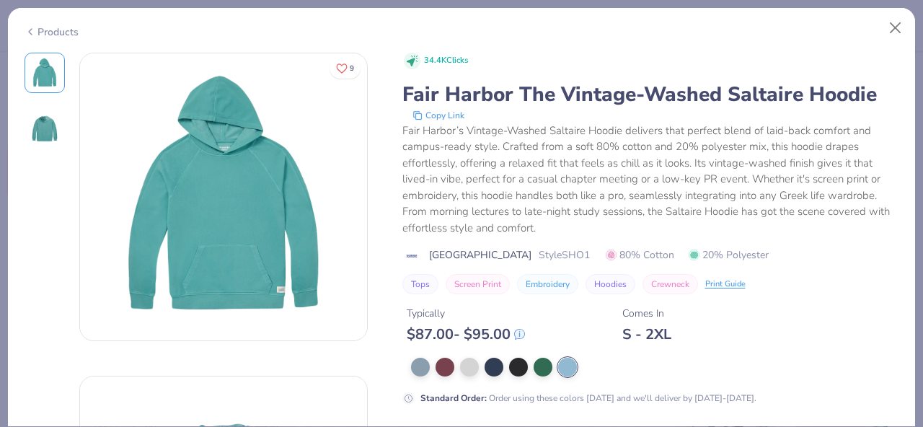
click at [431, 368] on div at bounding box center [655, 367] width 488 height 19
click at [441, 368] on div at bounding box center [445, 365] width 19 height 19
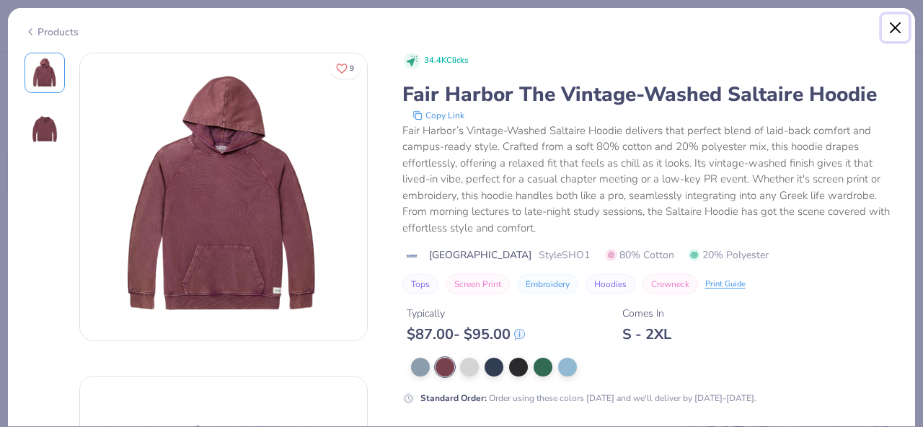
click at [893, 23] on button "Close" at bounding box center [895, 27] width 27 height 27
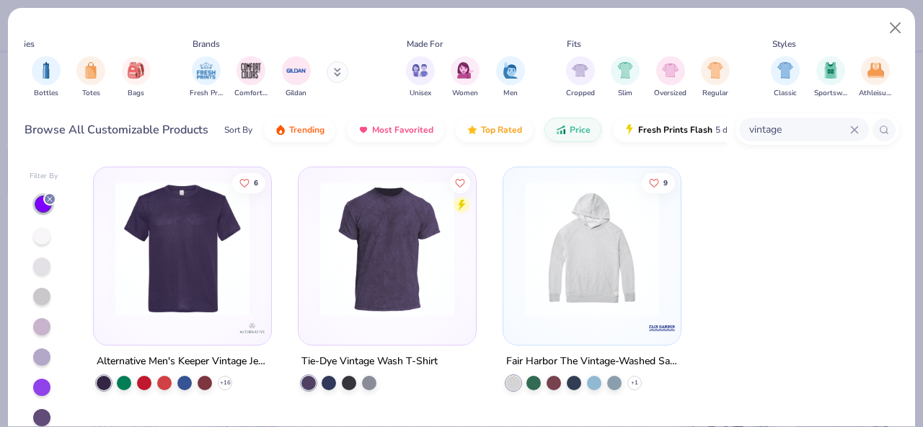
click at [200, 297] on img at bounding box center [182, 249] width 149 height 134
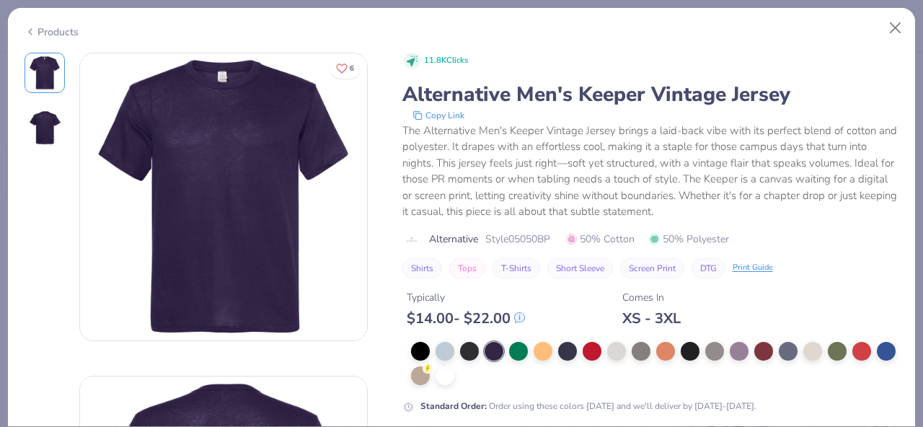
click at [511, 360] on div at bounding box center [655, 363] width 488 height 43
click at [511, 358] on div at bounding box center [518, 349] width 19 height 19
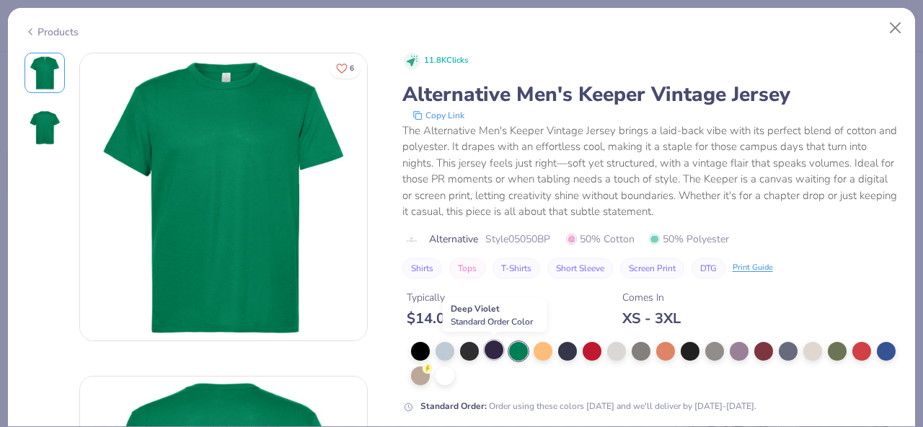
click at [489, 354] on div at bounding box center [494, 349] width 19 height 19
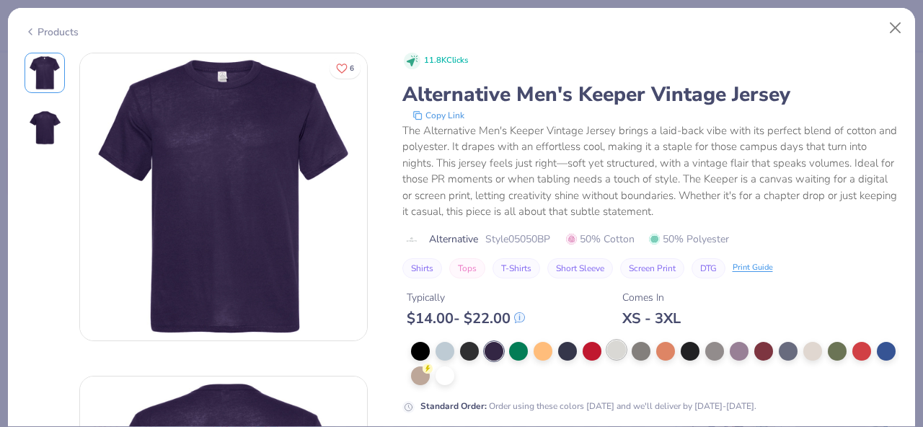
click at [611, 353] on div at bounding box center [616, 349] width 19 height 19
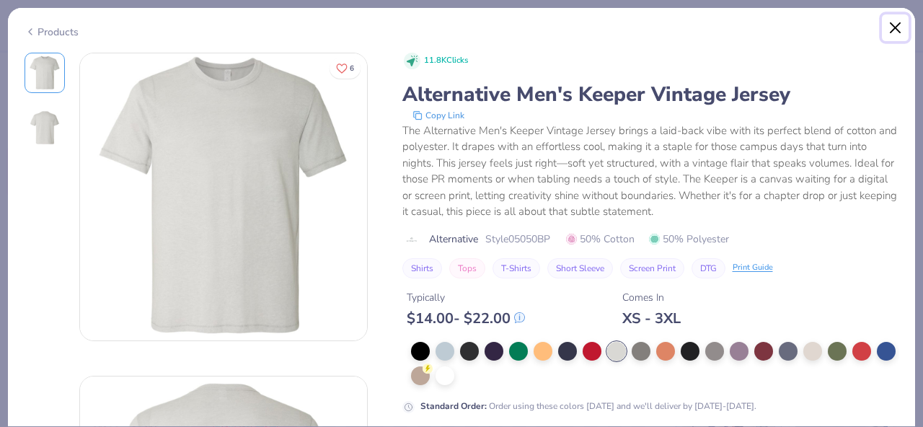
click at [895, 35] on button "Close" at bounding box center [895, 27] width 27 height 27
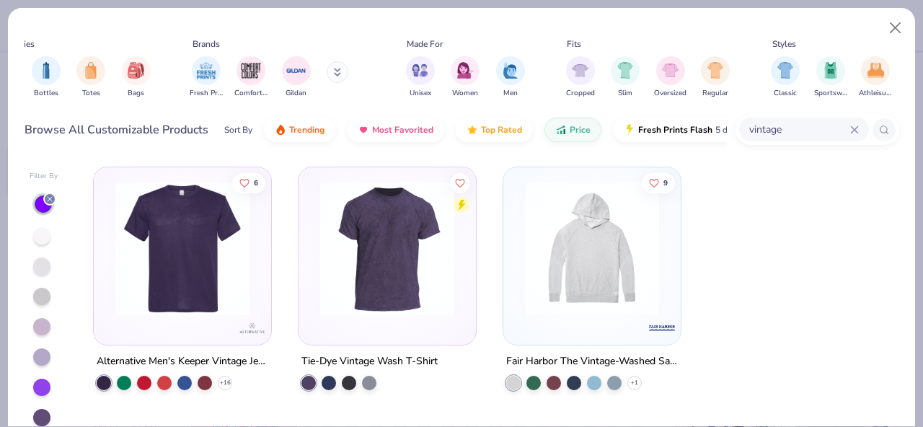
click at [612, 295] on img at bounding box center [592, 249] width 149 height 134
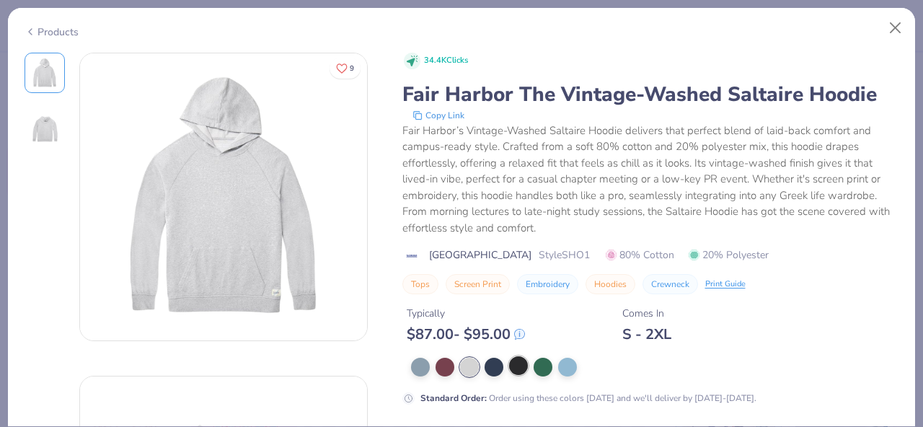
click at [524, 368] on div at bounding box center [518, 365] width 19 height 19
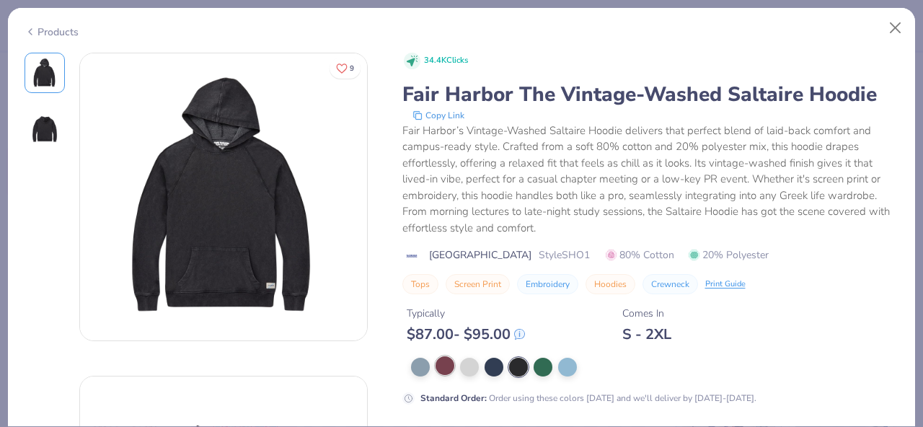
click at [454, 363] on div at bounding box center [445, 365] width 19 height 19
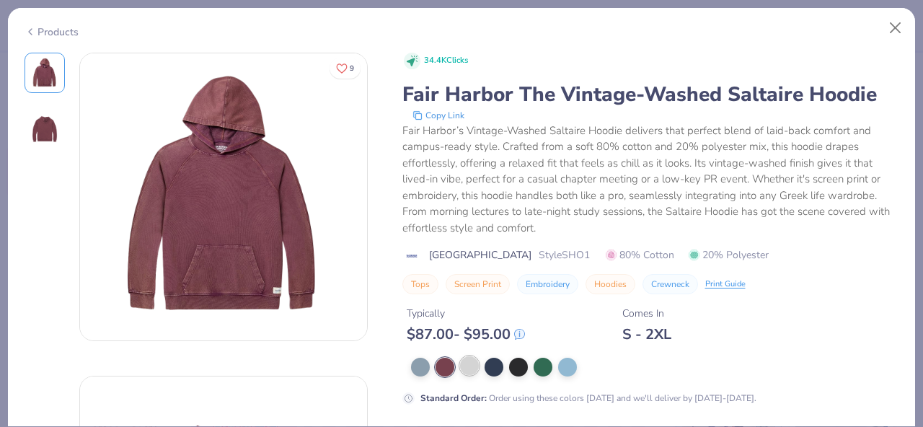
click at [477, 367] on div at bounding box center [469, 365] width 19 height 19
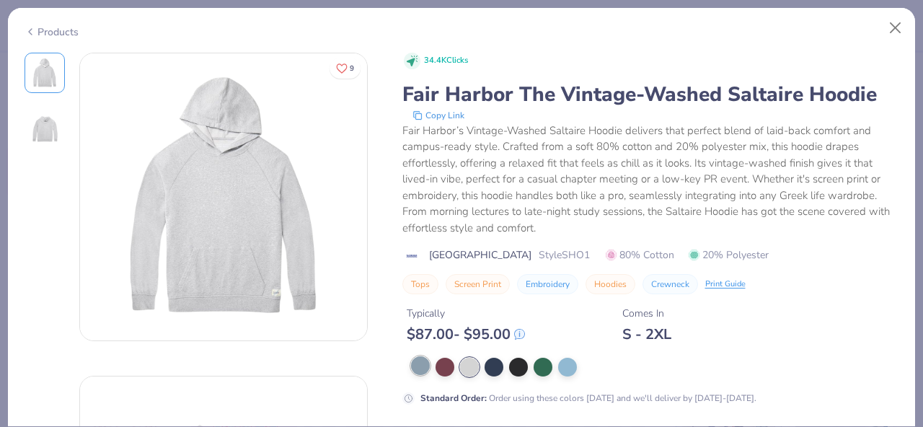
click at [415, 358] on div at bounding box center [420, 365] width 19 height 19
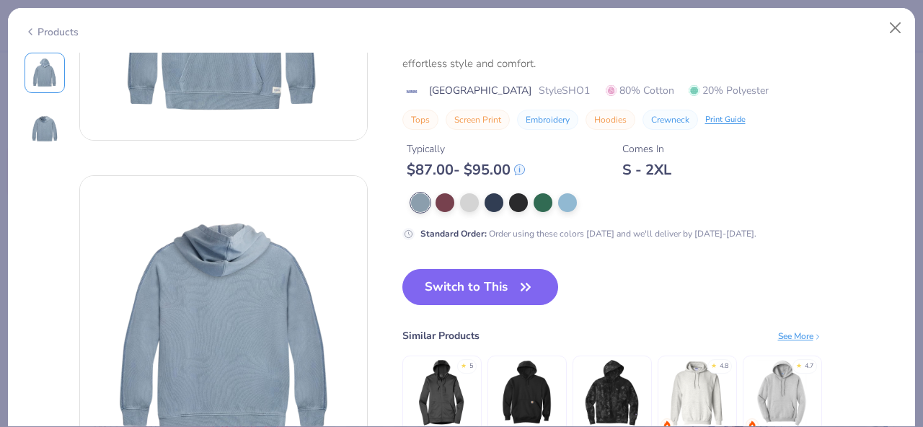
scroll to position [299, 0]
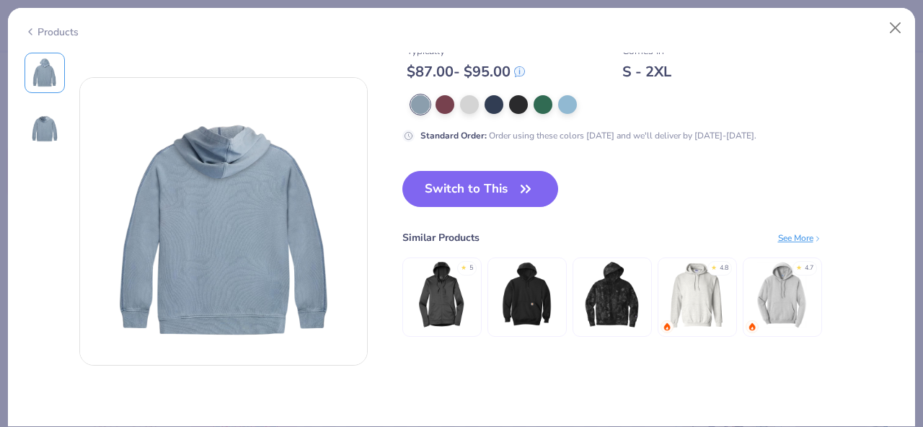
click at [595, 308] on img at bounding box center [612, 294] width 69 height 69
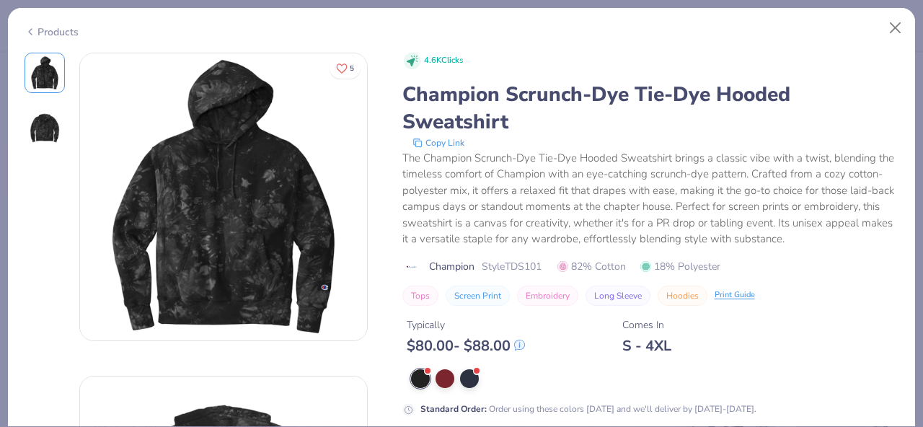
click at [62, 27] on div "Products" at bounding box center [52, 32] width 54 height 15
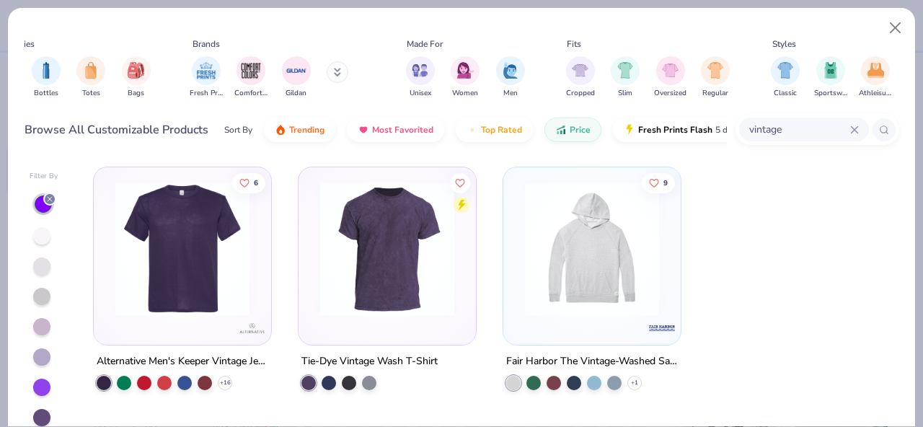
click at [412, 235] on img at bounding box center [387, 249] width 149 height 134
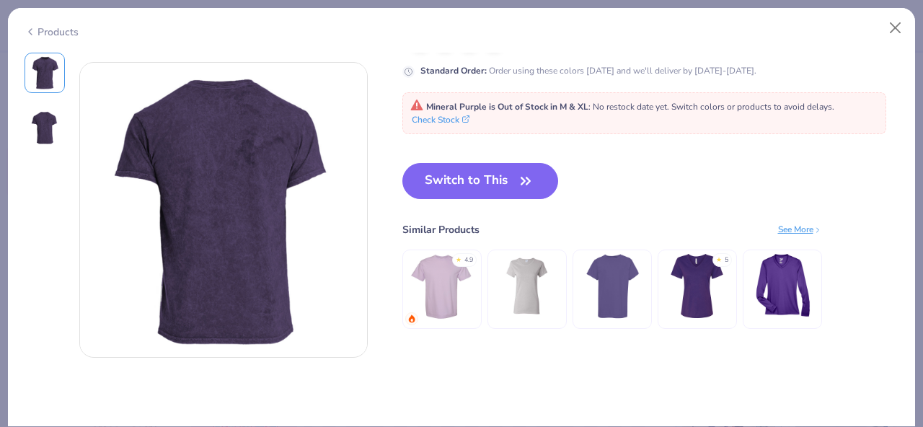
scroll to position [321, 0]
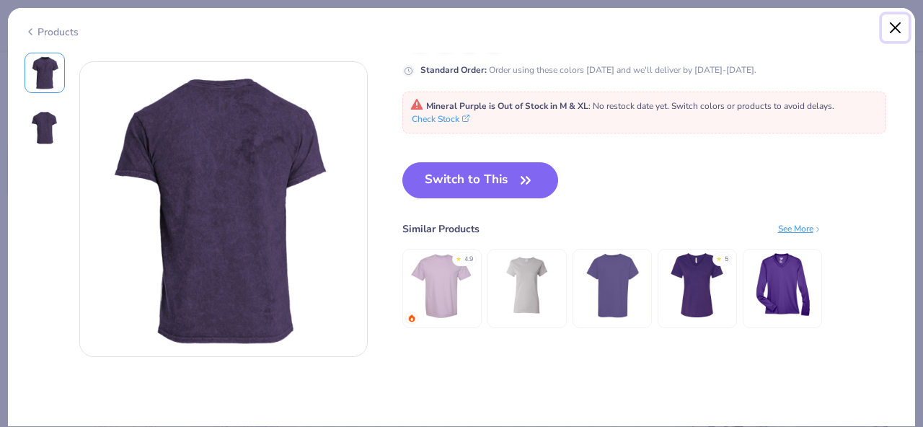
click at [900, 25] on button "Close" at bounding box center [895, 27] width 27 height 27
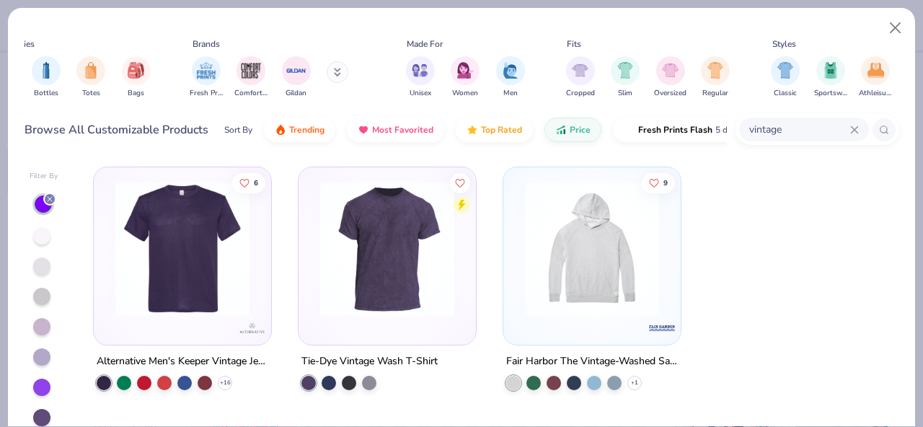
click at [227, 299] on img at bounding box center [182, 249] width 149 height 134
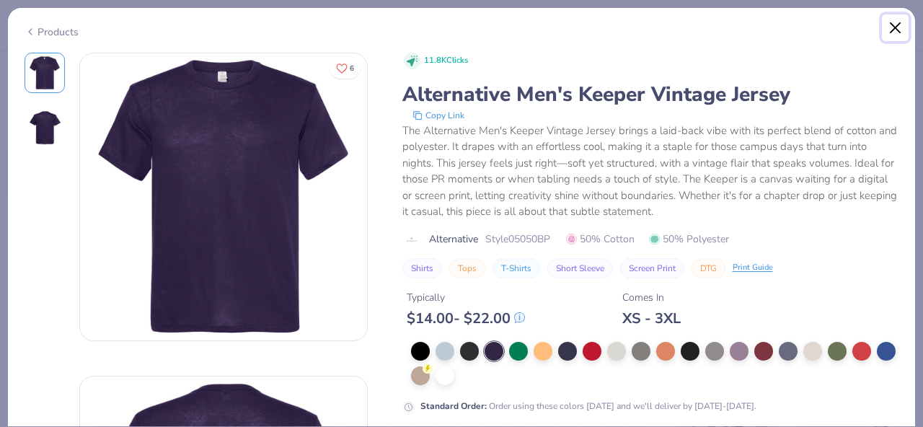
click at [889, 19] on button "Close" at bounding box center [895, 27] width 27 height 27
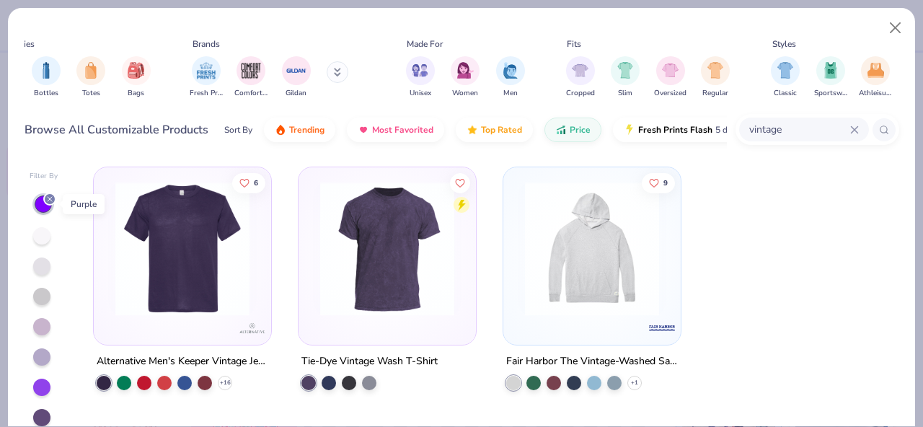
click at [51, 197] on icon at bounding box center [49, 199] width 9 height 9
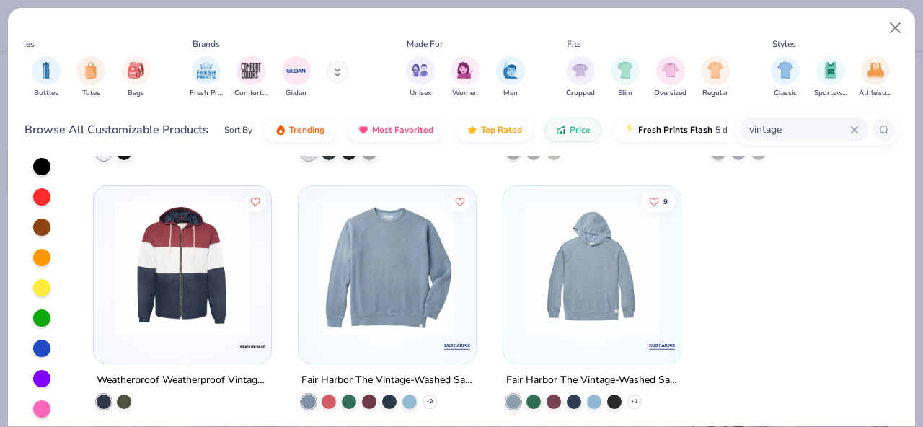
scroll to position [102, 0]
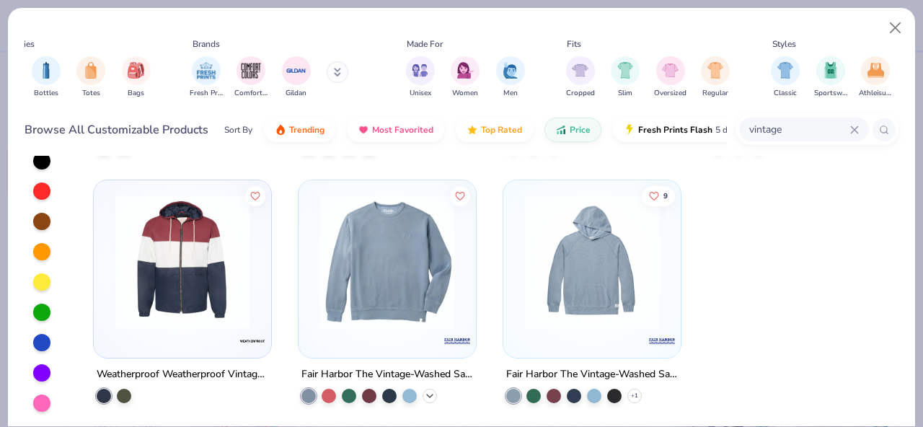
click at [425, 396] on icon at bounding box center [430, 395] width 12 height 12
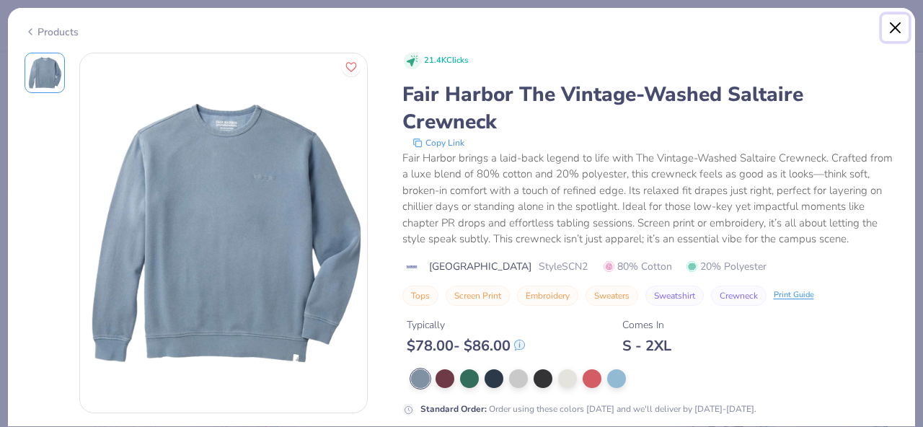
click at [888, 26] on button "Close" at bounding box center [895, 27] width 27 height 27
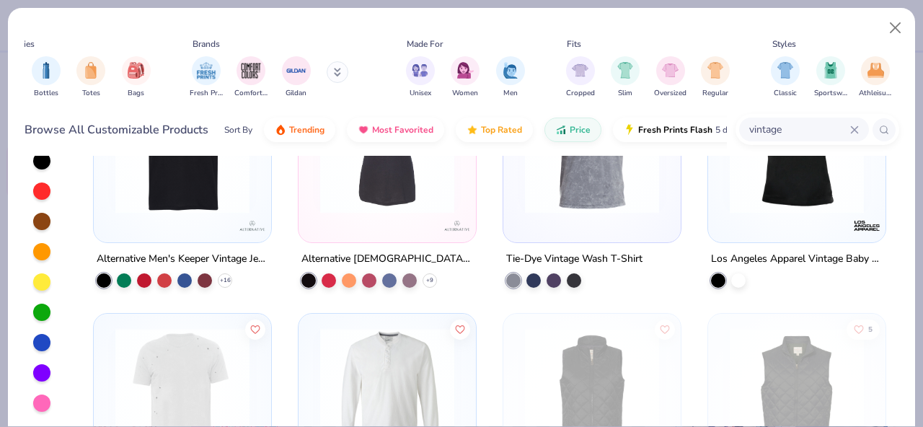
click at [804, 118] on div "vintage" at bounding box center [804, 130] width 130 height 24
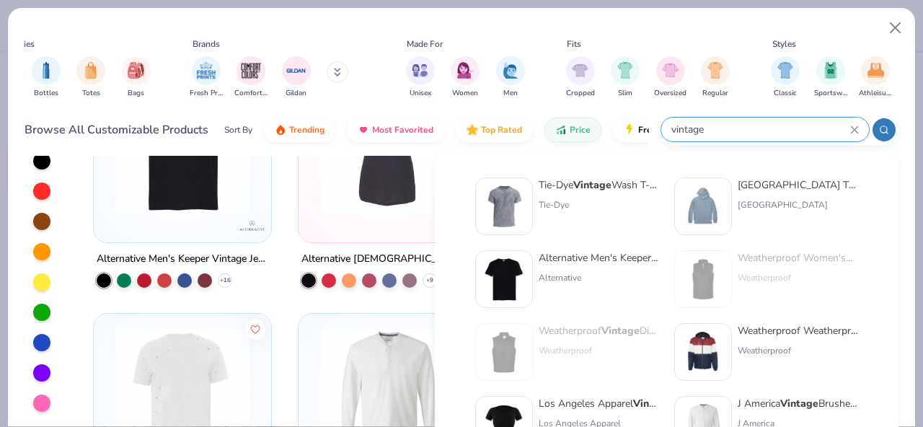
click at [797, 123] on input "vintage" at bounding box center [760, 129] width 180 height 17
drag, startPoint x: 767, startPoint y: 136, endPoint x: 634, endPoint y: 134, distance: 133.4
click at [634, 134] on div "Browse All Customizable Products Sort By Trending Most Favorited Top Rated Pric…" at bounding box center [462, 130] width 875 height 40
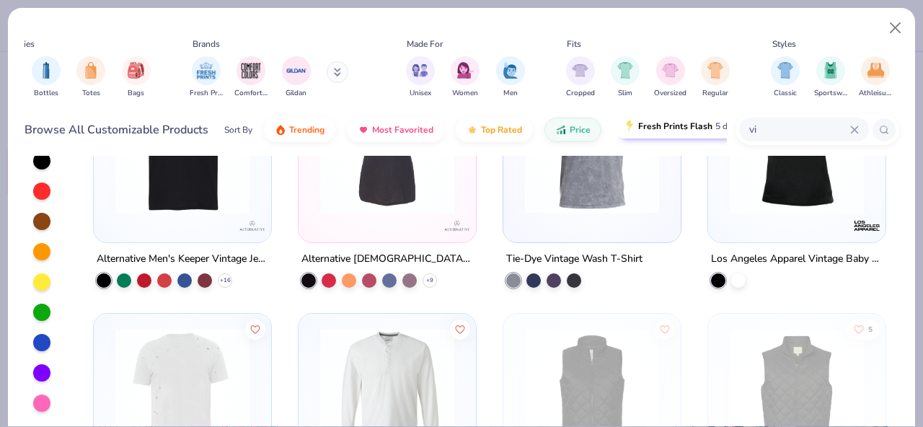
type input "v"
type input "wash"
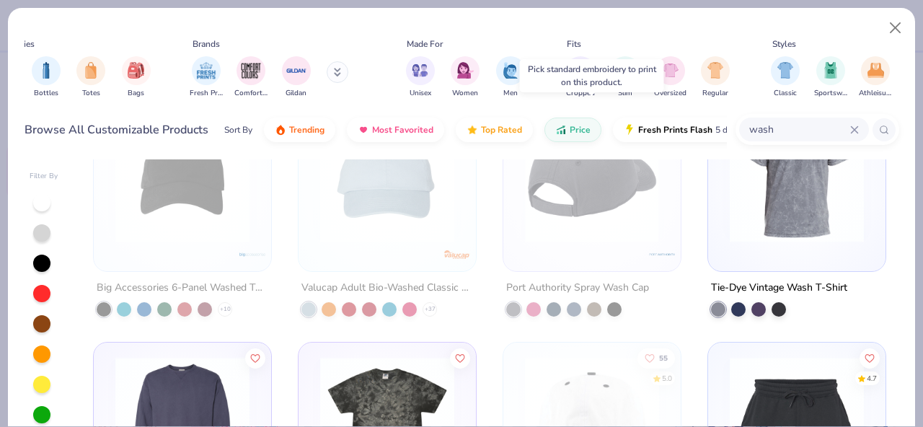
scroll to position [79, 0]
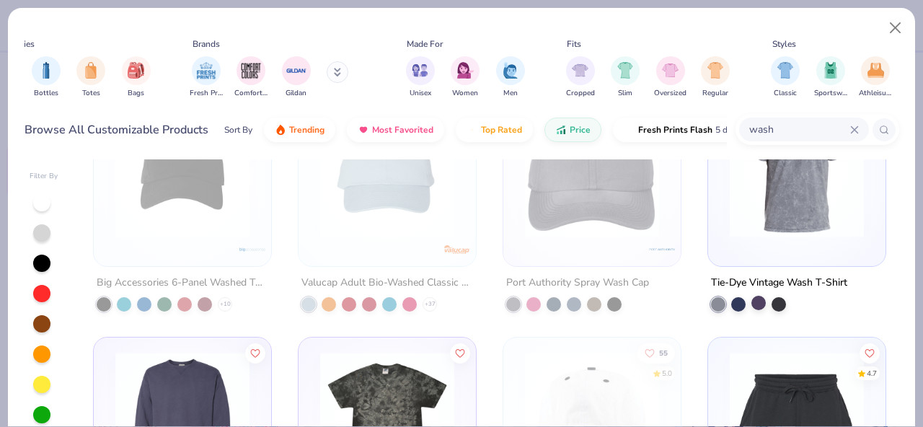
click at [759, 304] on div at bounding box center [758, 303] width 14 height 14
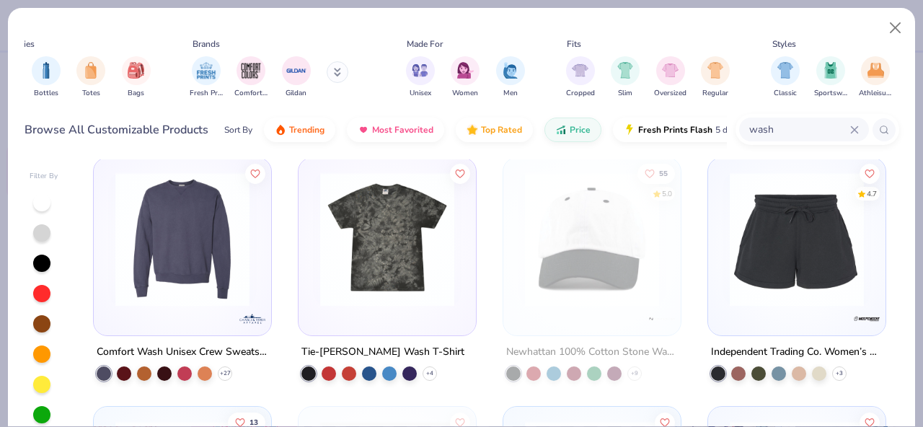
scroll to position [273, 0]
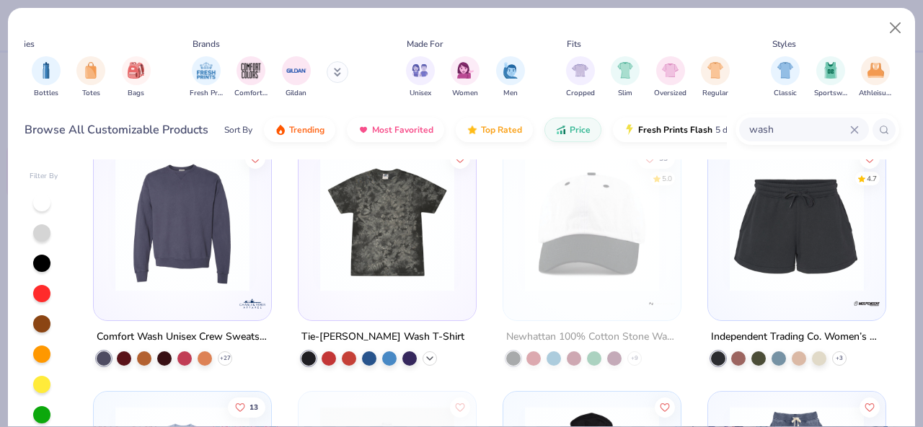
click at [430, 356] on polyline at bounding box center [430, 357] width 6 height 3
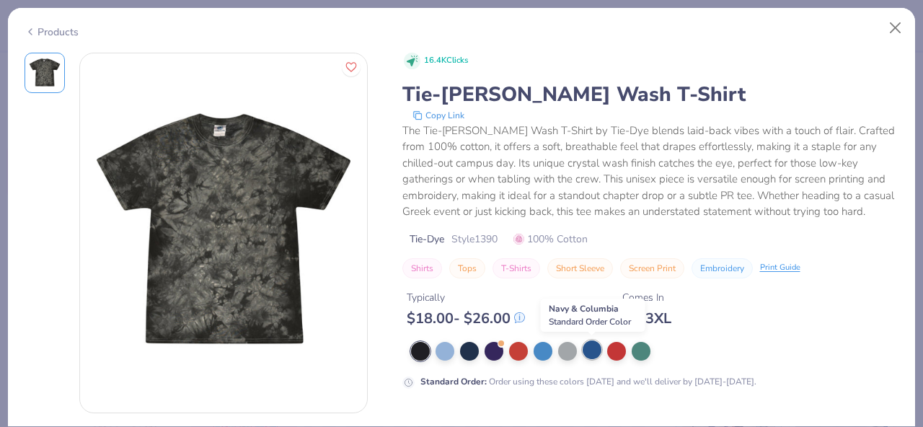
click at [599, 353] on div at bounding box center [592, 349] width 19 height 19
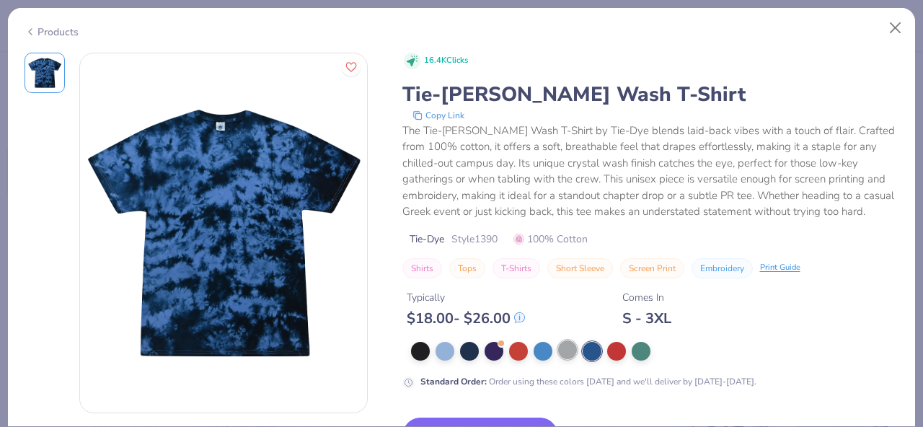
click at [566, 353] on div at bounding box center [567, 349] width 19 height 19
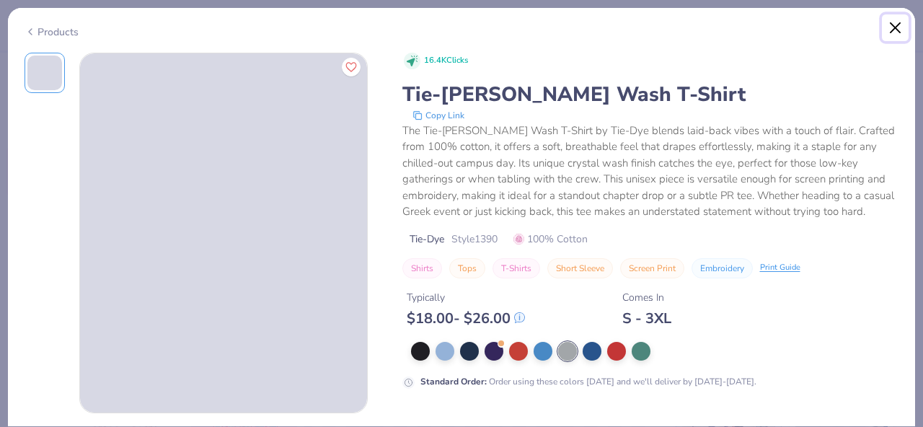
click at [887, 25] on button "Close" at bounding box center [895, 27] width 27 height 27
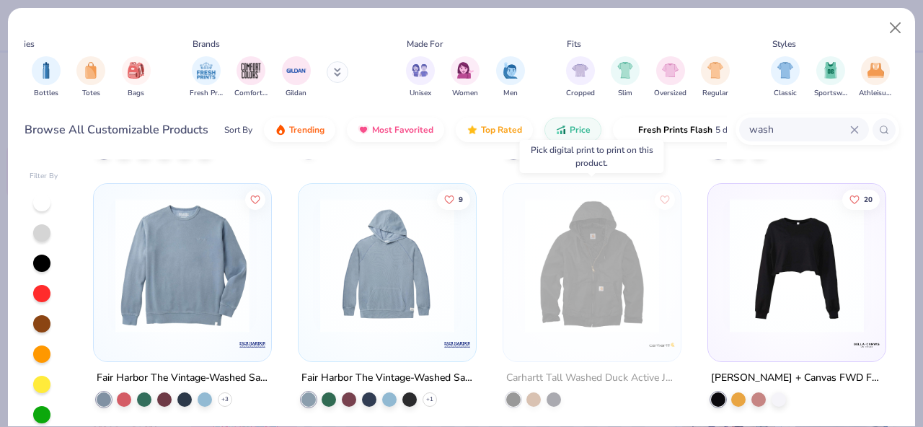
scroll to position [735, 0]
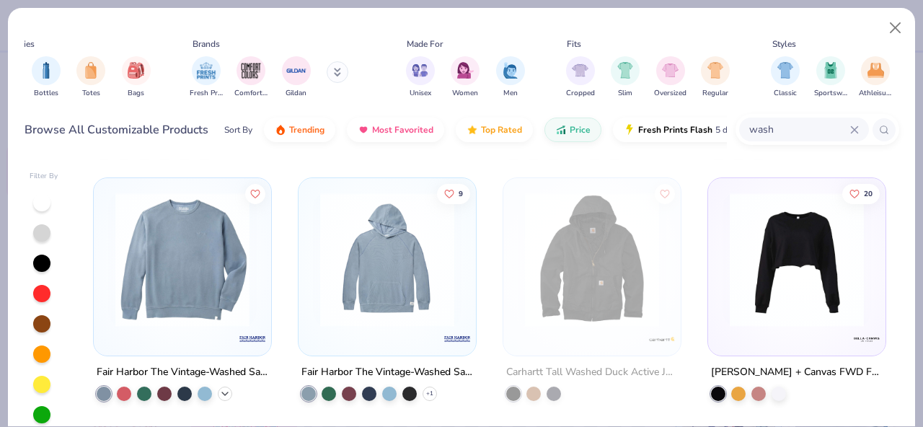
click at [226, 396] on icon at bounding box center [225, 394] width 12 height 12
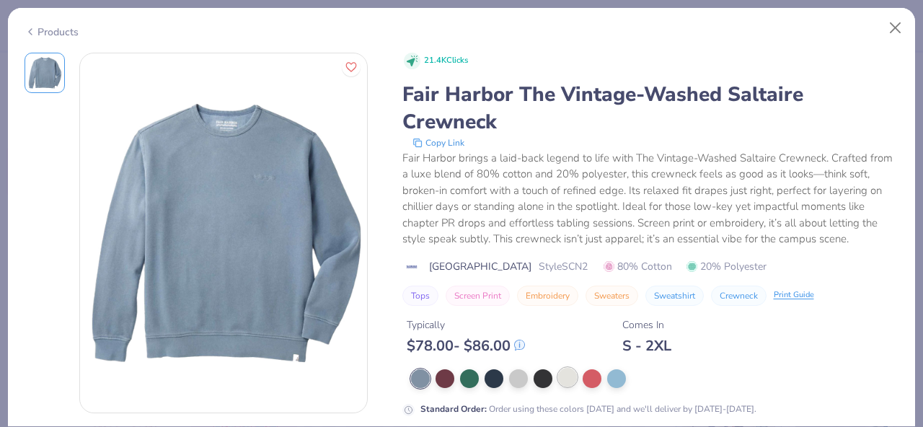
click at [573, 374] on div at bounding box center [567, 377] width 19 height 19
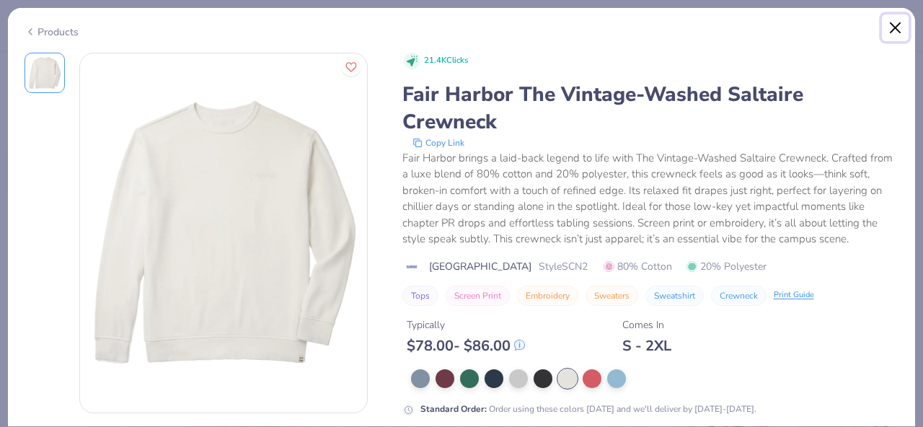
click at [896, 33] on button "Close" at bounding box center [895, 27] width 27 height 27
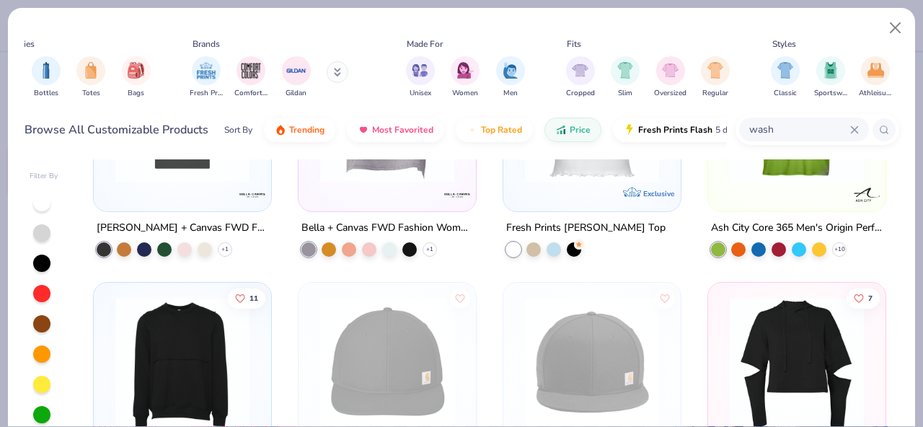
scroll to position [1127, 0]
click at [224, 246] on icon at bounding box center [225, 250] width 12 height 12
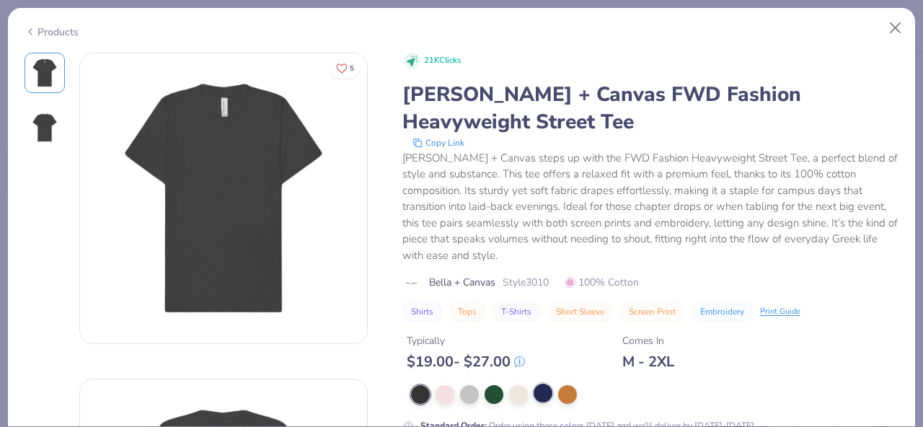
click at [536, 384] on div at bounding box center [543, 393] width 19 height 19
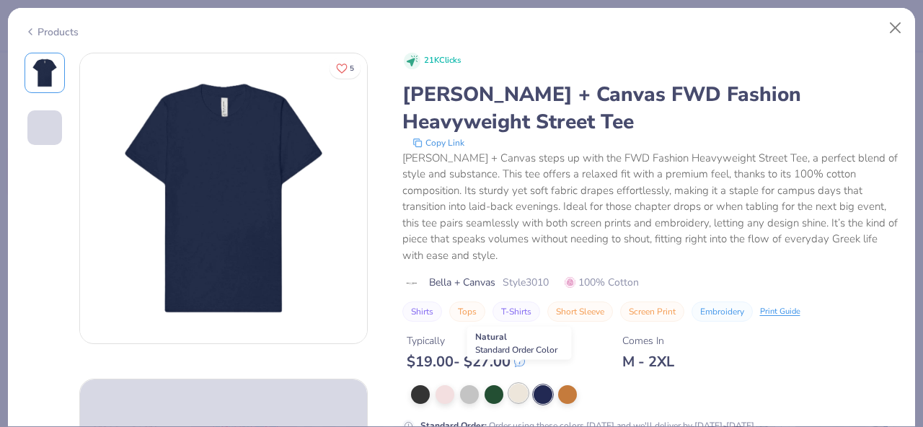
click at [513, 384] on div at bounding box center [518, 393] width 19 height 19
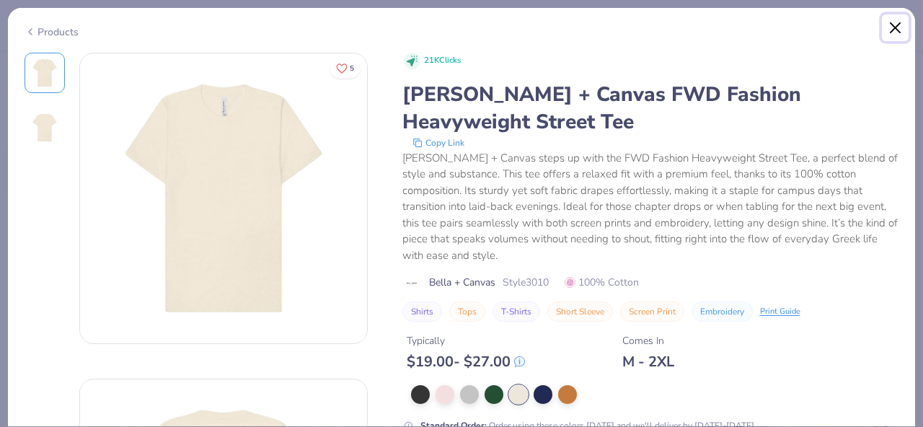
click at [901, 30] on button "Close" at bounding box center [895, 27] width 27 height 27
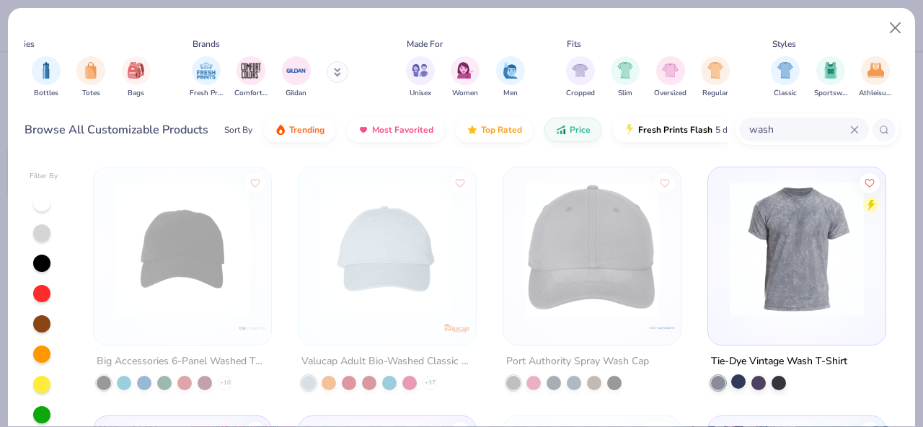
click at [739, 379] on div at bounding box center [738, 381] width 14 height 14
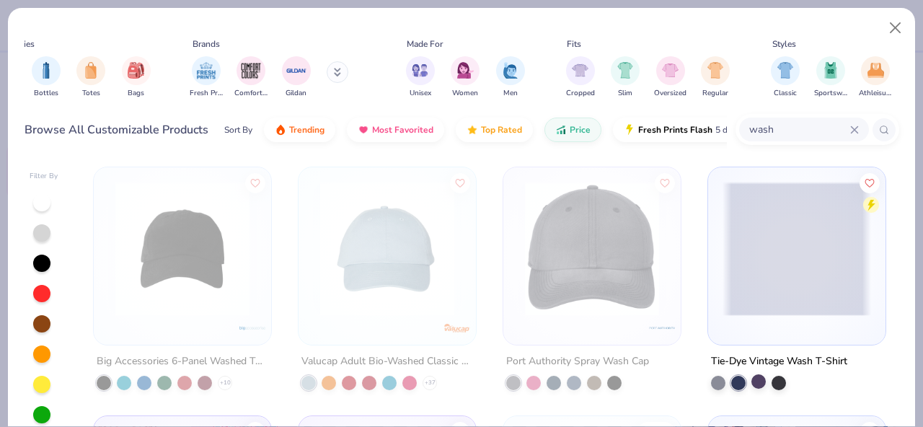
click at [758, 381] on div at bounding box center [758, 381] width 14 height 14
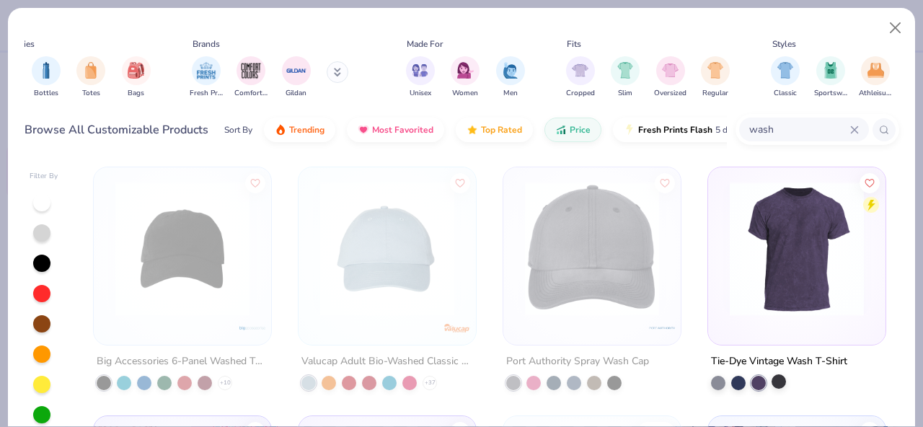
click at [782, 383] on div at bounding box center [779, 381] width 14 height 14
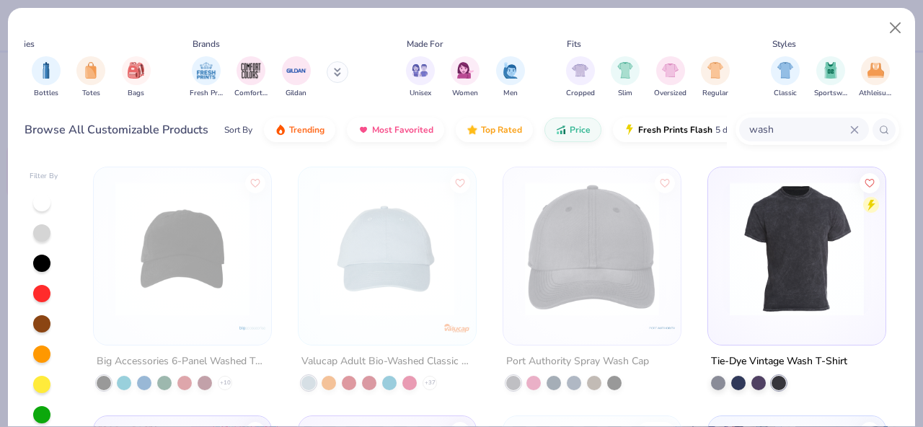
click at [759, 273] on img at bounding box center [797, 249] width 149 height 134
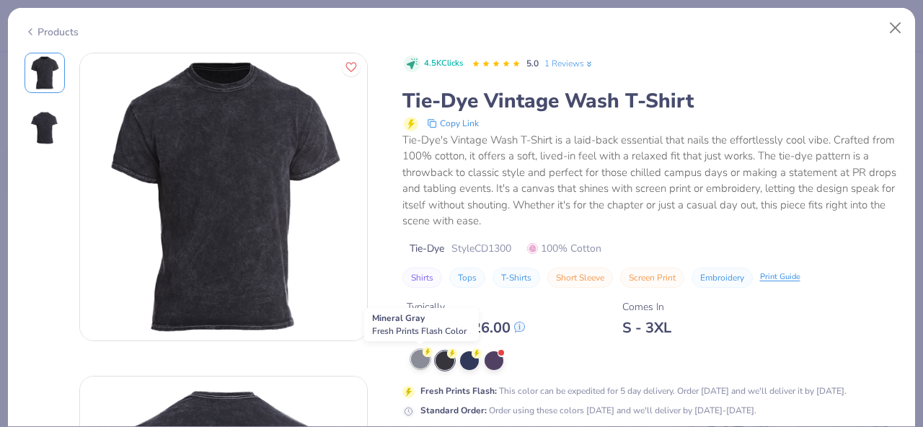
click at [420, 363] on div at bounding box center [420, 359] width 19 height 19
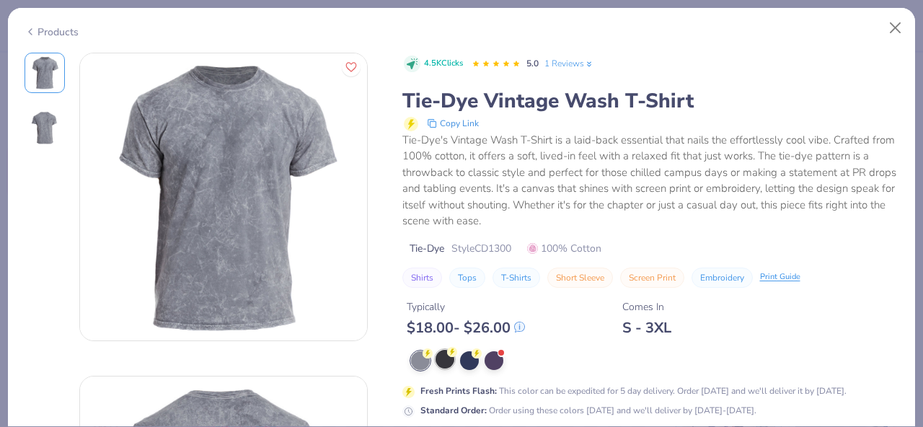
click at [439, 362] on div at bounding box center [445, 359] width 19 height 19
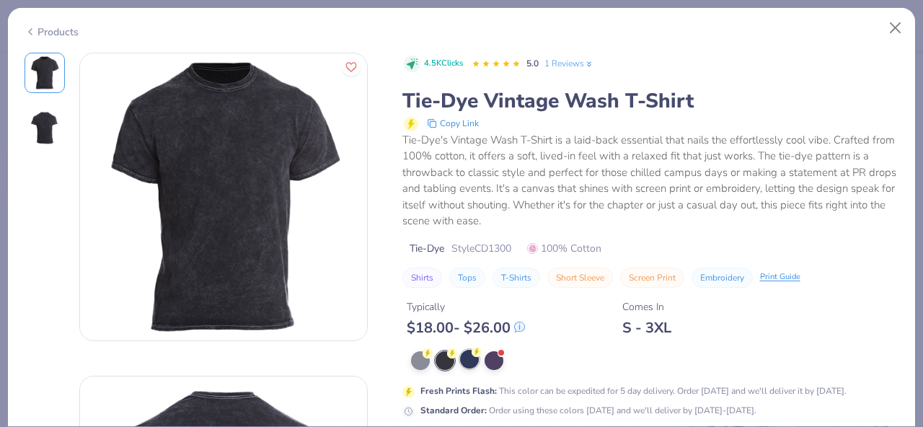
click at [479, 363] on div at bounding box center [469, 359] width 19 height 19
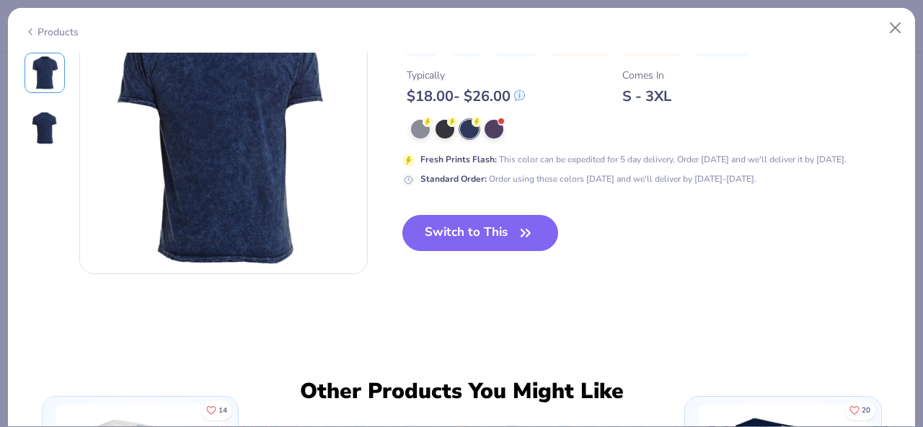
scroll to position [292, 0]
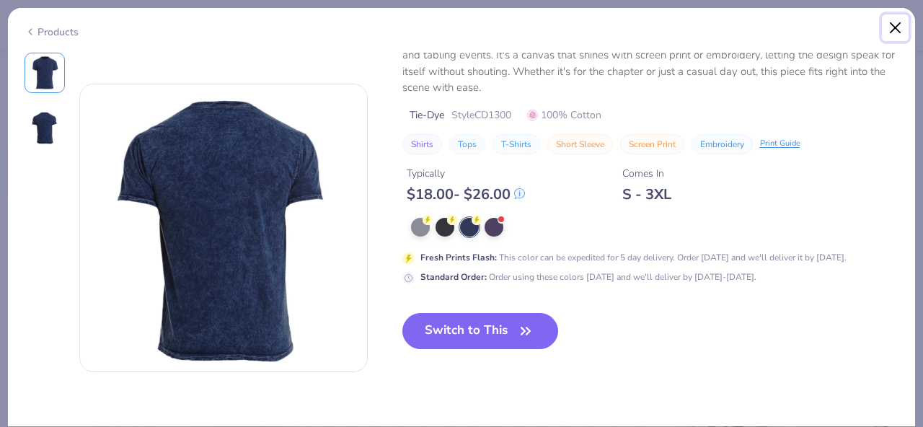
click at [891, 39] on button "Close" at bounding box center [895, 27] width 27 height 27
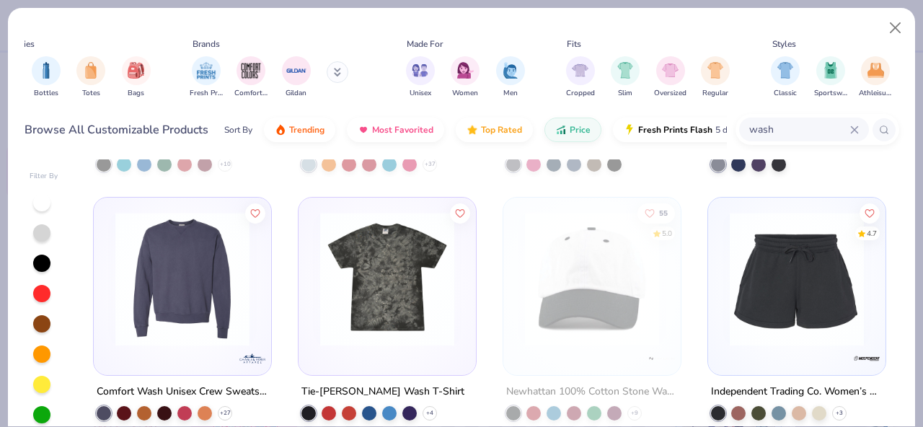
scroll to position [221, 0]
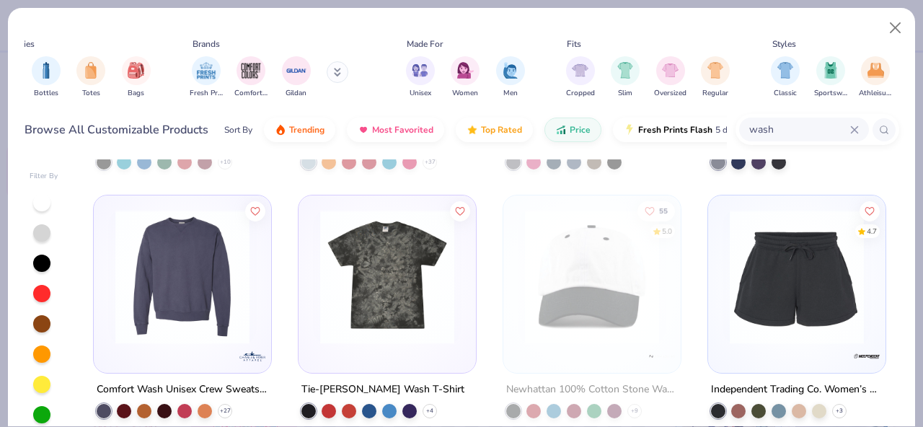
click at [216, 334] on img at bounding box center [182, 277] width 149 height 134
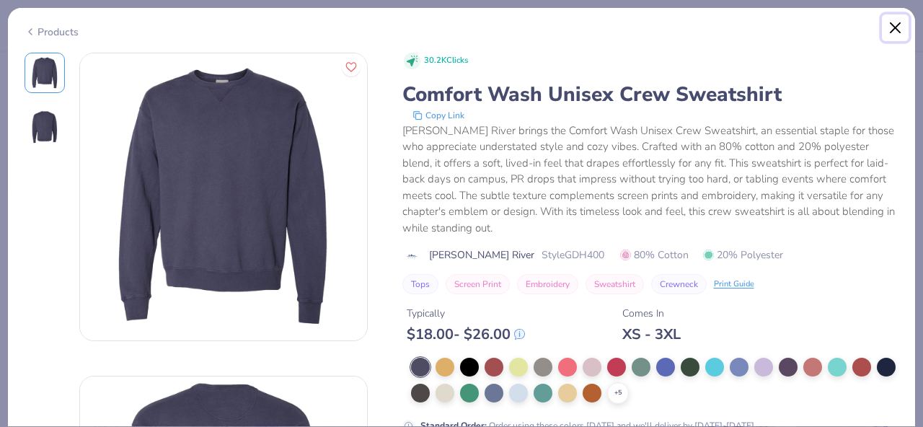
click at [901, 32] on button "Close" at bounding box center [895, 27] width 27 height 27
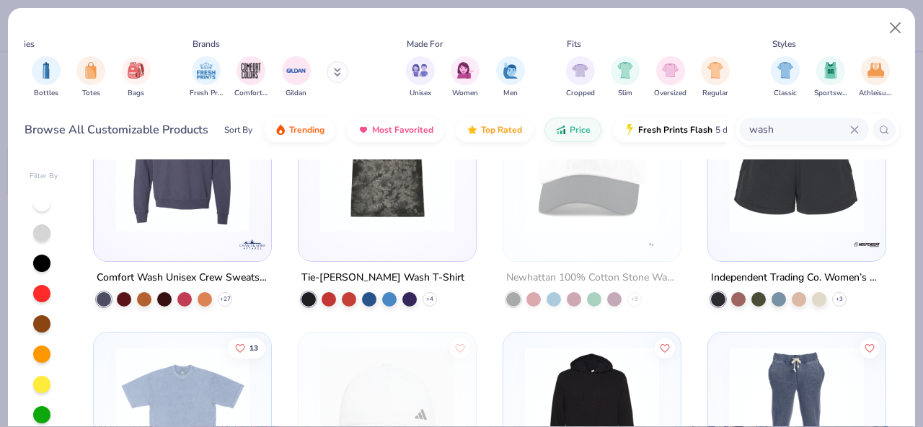
scroll to position [357, 0]
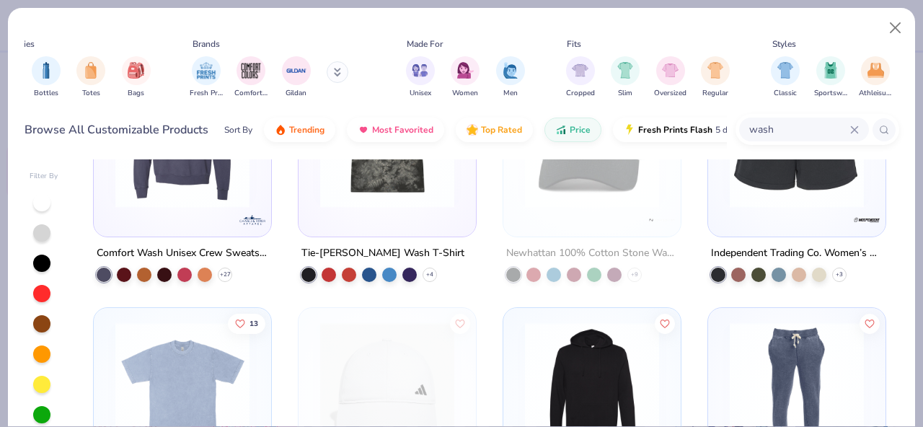
click at [43, 389] on div at bounding box center [41, 384] width 17 height 17
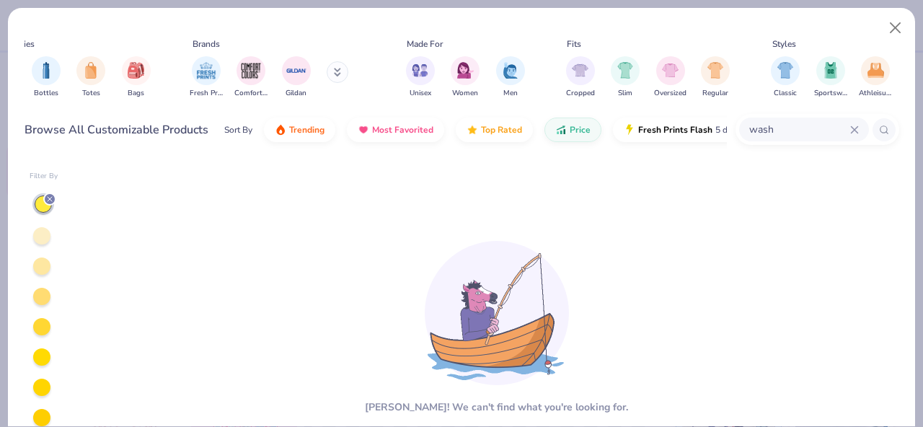
click at [800, 129] on input "wash" at bounding box center [799, 129] width 102 height 17
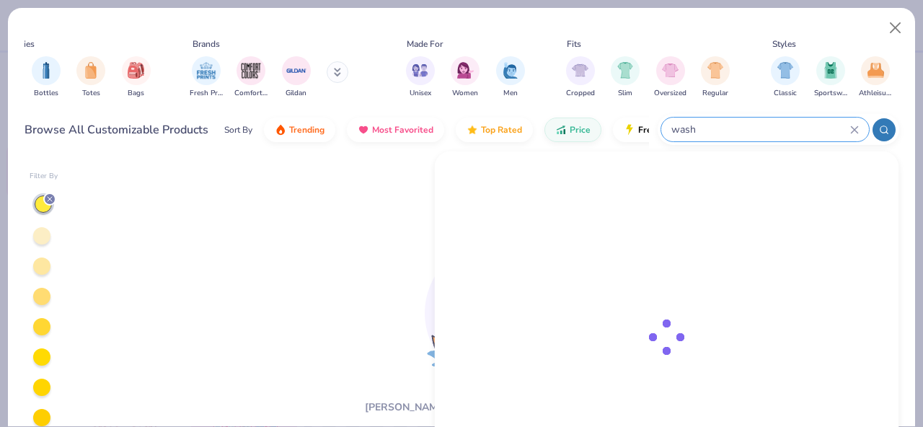
click at [800, 129] on input "wash" at bounding box center [760, 129] width 180 height 17
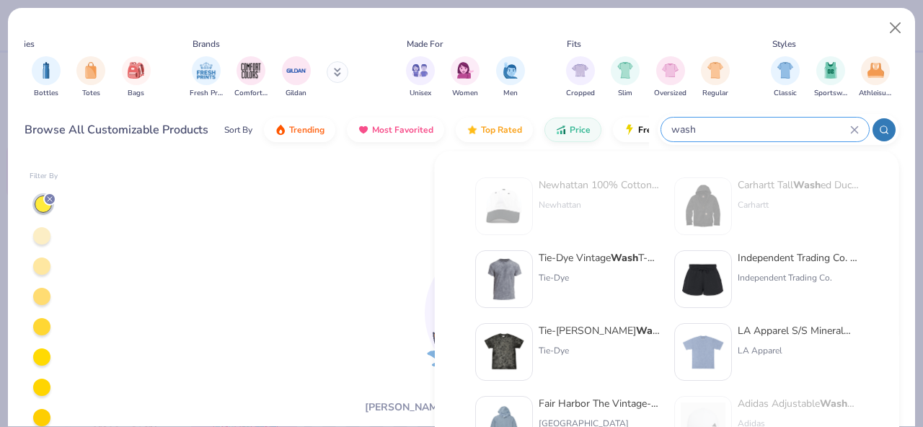
click at [852, 132] on icon at bounding box center [854, 129] width 9 height 9
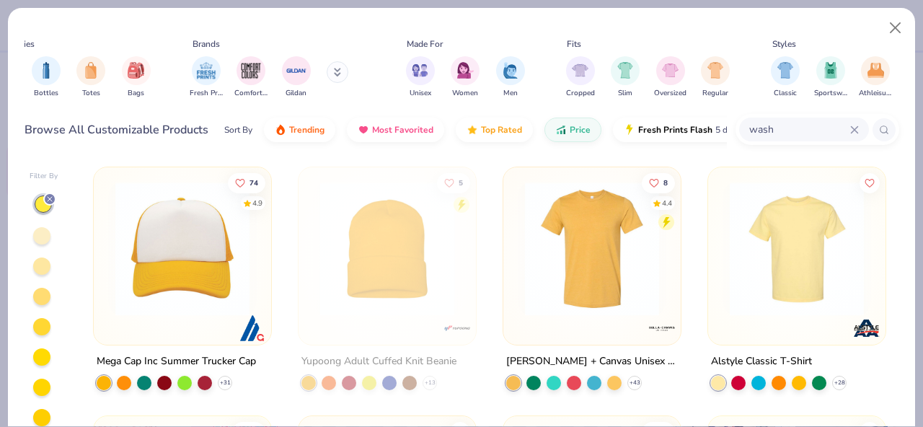
click at [642, 280] on img at bounding box center [592, 249] width 149 height 134
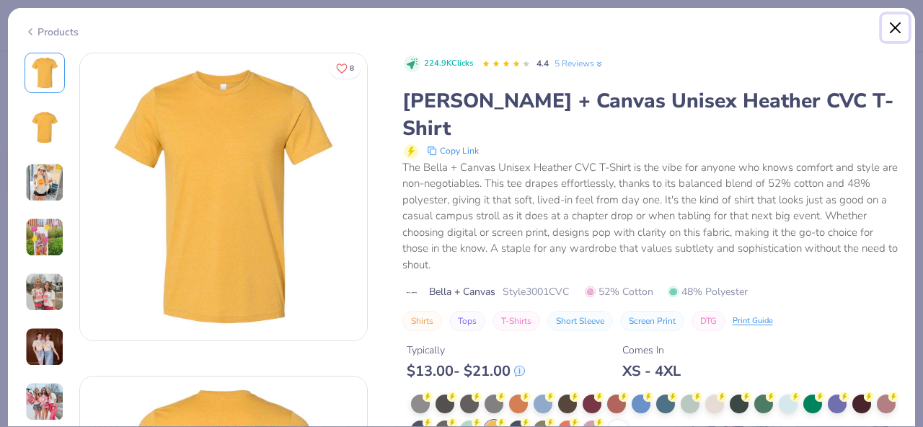
click at [889, 32] on button "Close" at bounding box center [895, 27] width 27 height 27
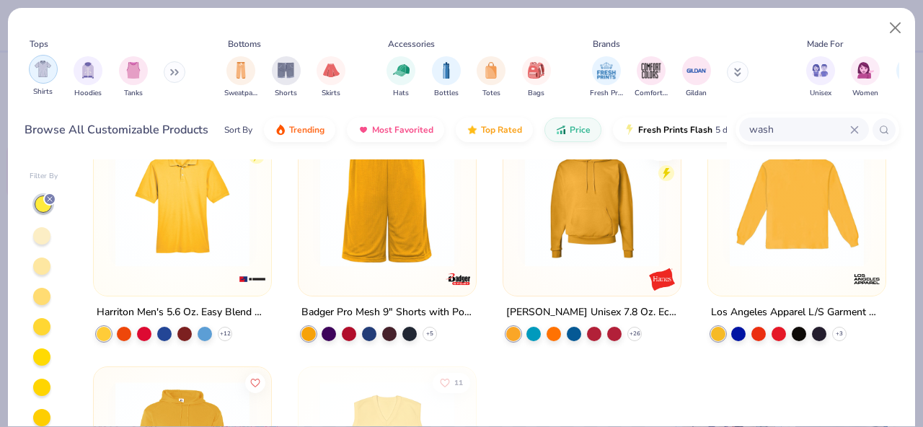
click at [51, 79] on div "filter for Shirts" at bounding box center [43, 69] width 29 height 29
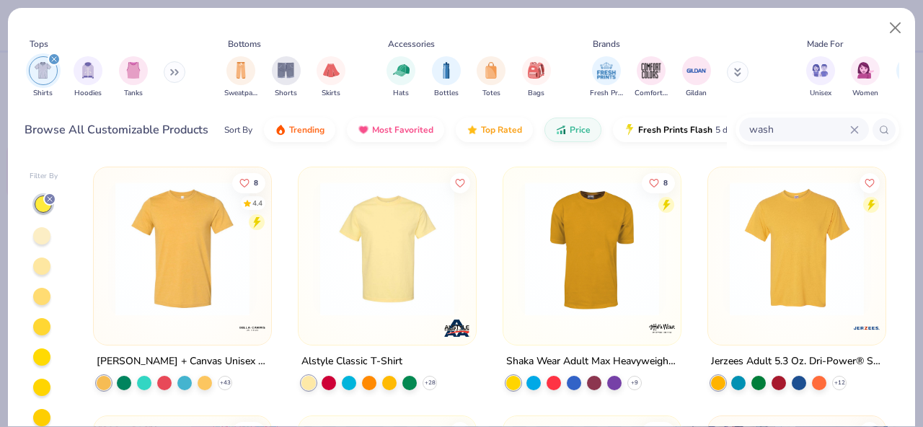
click at [167, 72] on button at bounding box center [175, 72] width 22 height 22
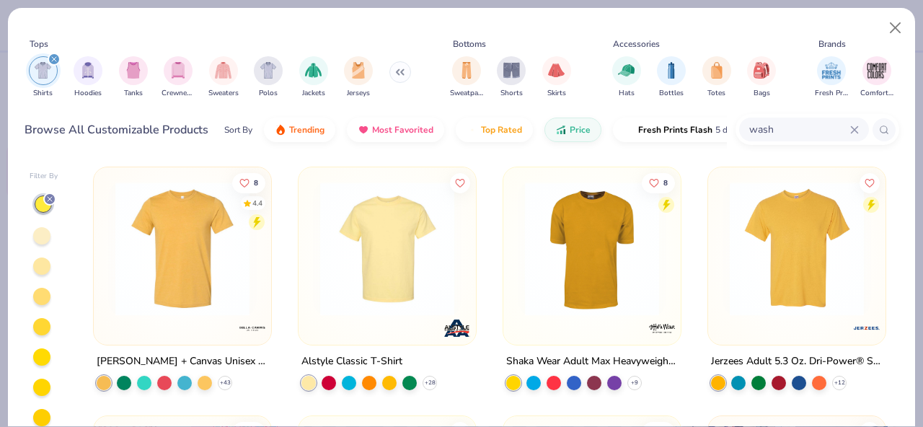
click at [224, 264] on img at bounding box center [182, 249] width 149 height 134
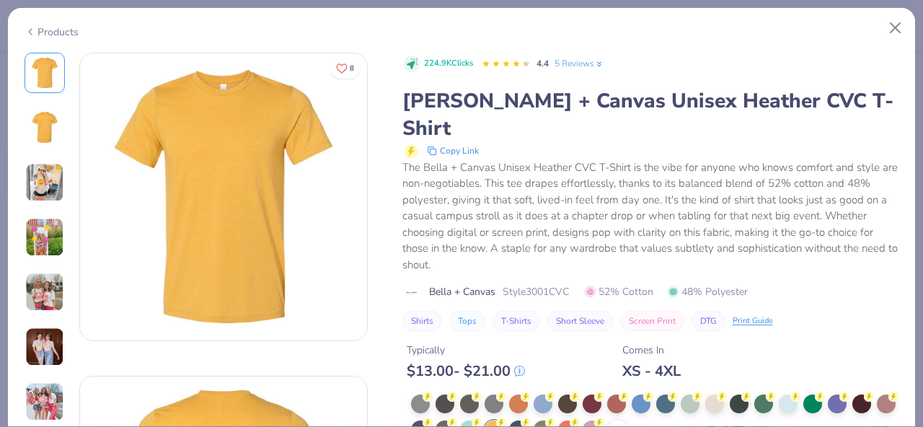
click at [51, 145] on div at bounding box center [45, 127] width 40 height 40
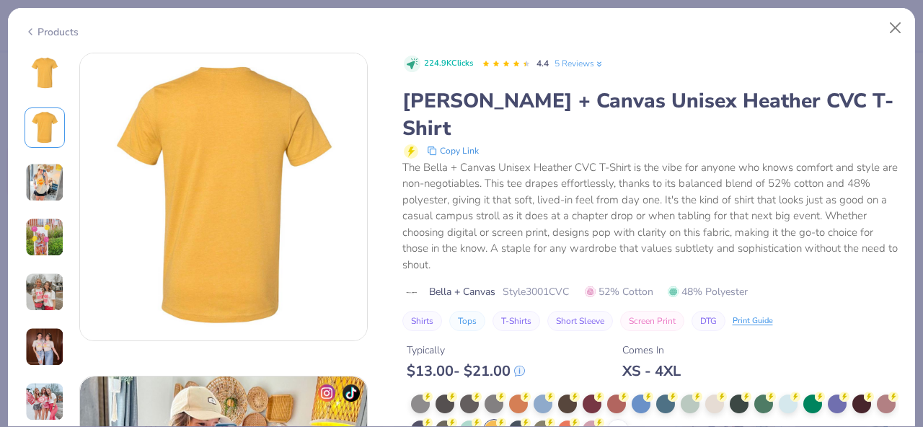
click at [60, 236] on img at bounding box center [44, 237] width 39 height 39
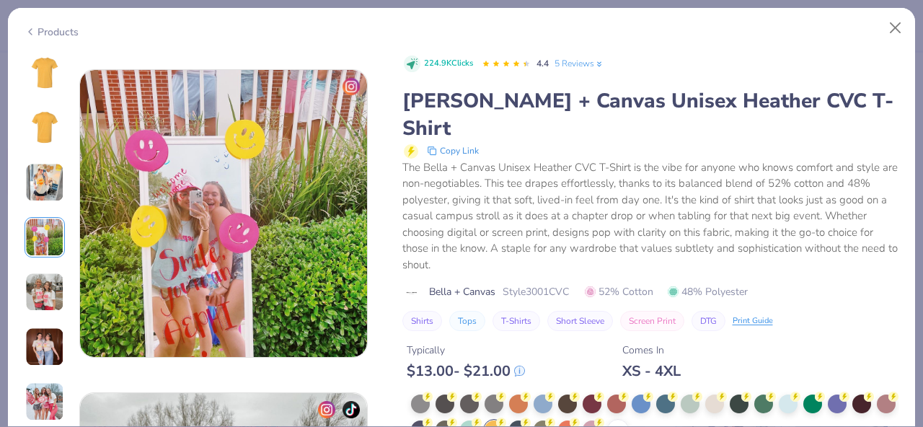
click at [54, 171] on img at bounding box center [44, 182] width 39 height 39
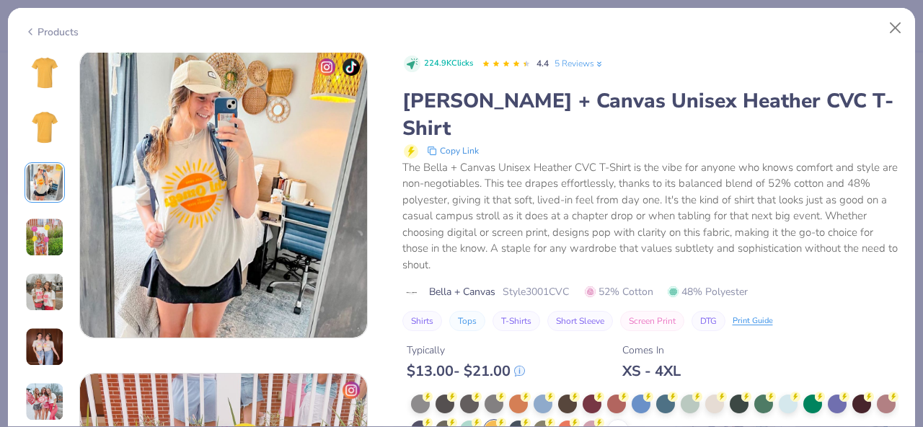
scroll to position [646, 0]
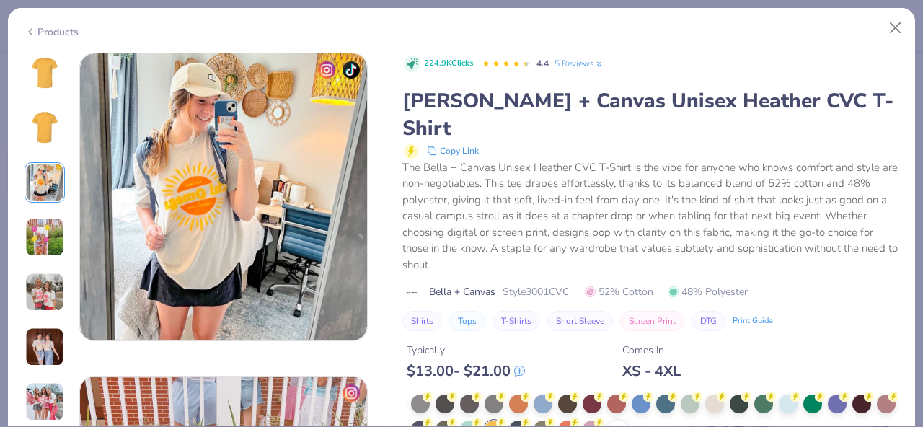
click at [56, 21] on div "Products" at bounding box center [461, 26] width 907 height 37
click at [50, 36] on div "Products" at bounding box center [461, 26] width 907 height 37
click at [893, 35] on button "Close" at bounding box center [895, 27] width 27 height 27
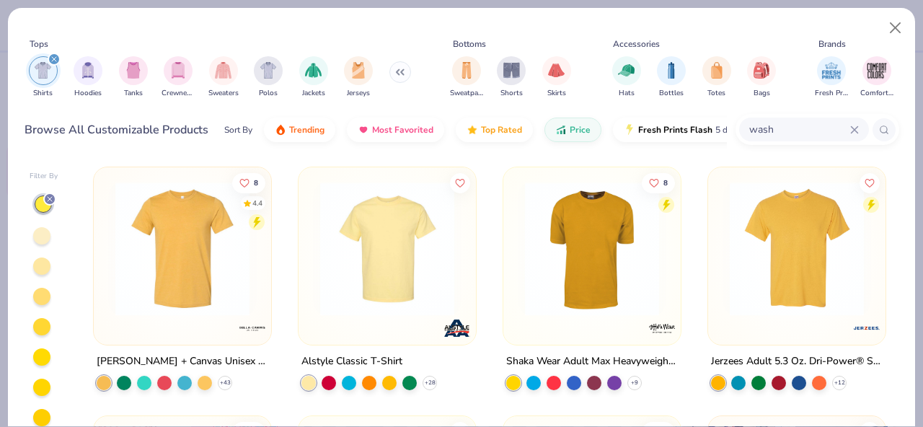
click at [794, 228] on img at bounding box center [797, 249] width 149 height 134
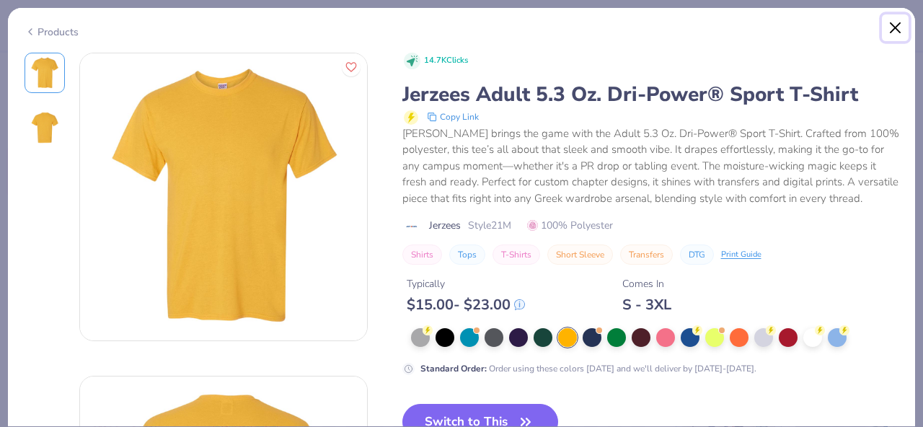
click at [887, 31] on button "Close" at bounding box center [895, 27] width 27 height 27
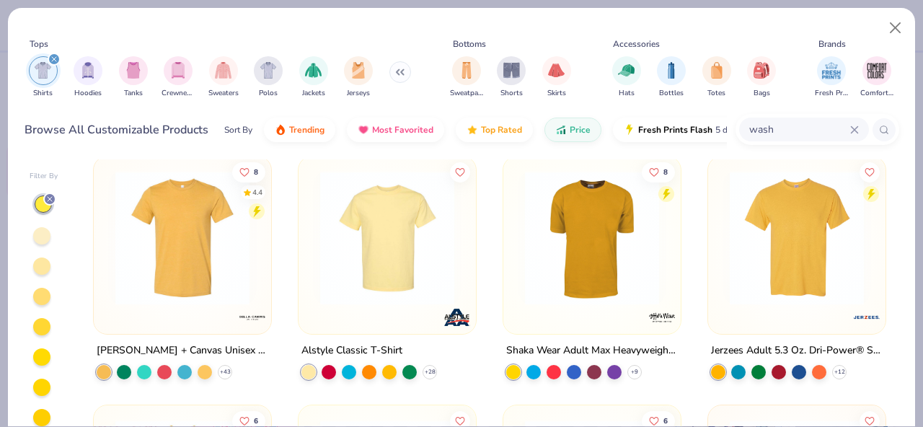
scroll to position [12, 0]
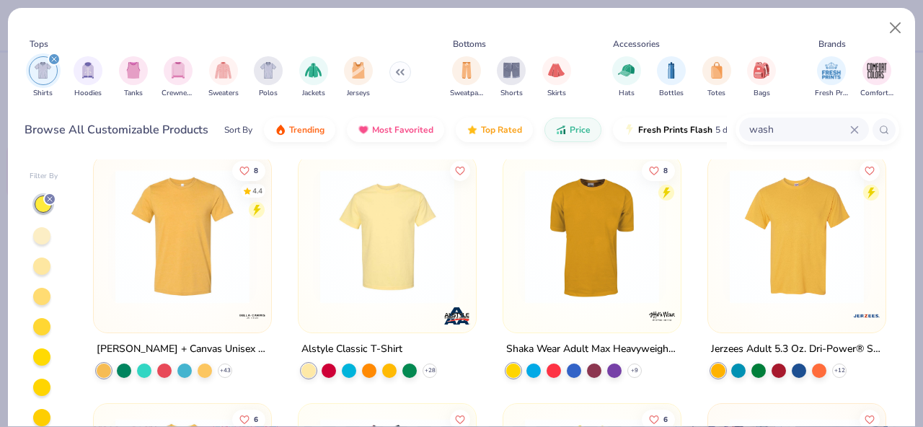
click at [60, 59] on div "filter for Shirts" at bounding box center [54, 59] width 13 height 13
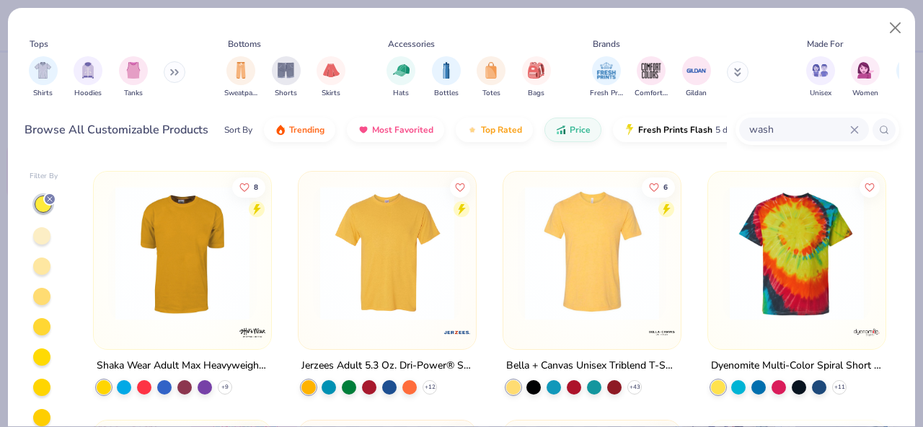
scroll to position [240, 0]
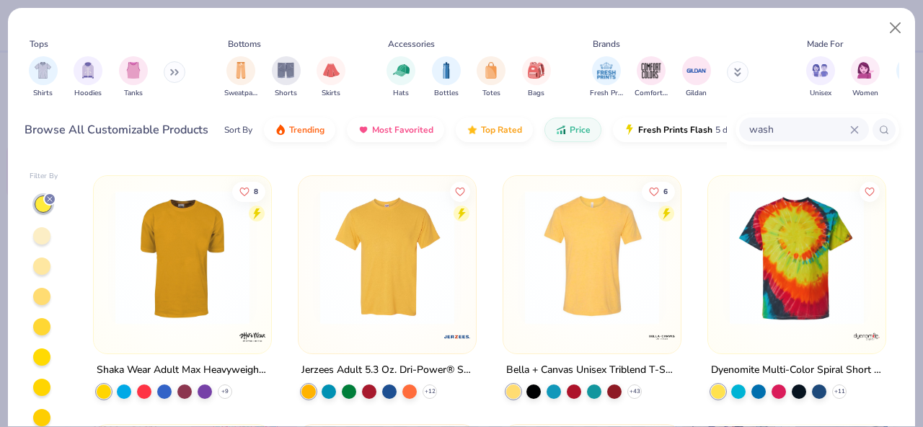
click at [854, 128] on icon at bounding box center [854, 129] width 9 height 9
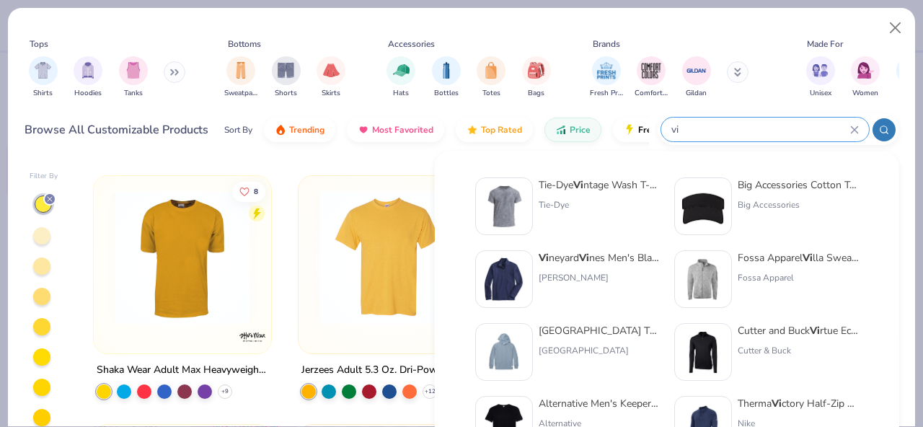
click at [56, 200] on div at bounding box center [49, 199] width 13 height 13
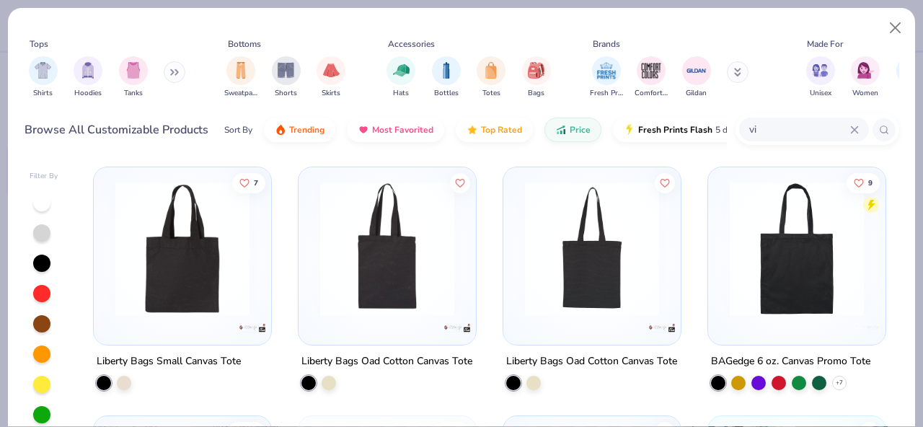
click at [774, 130] on input "vi" at bounding box center [799, 129] width 102 height 17
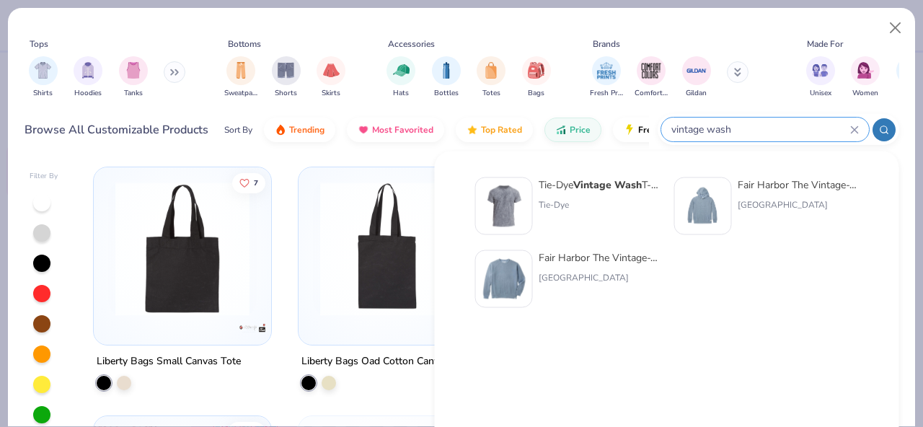
type input "vintage wash"
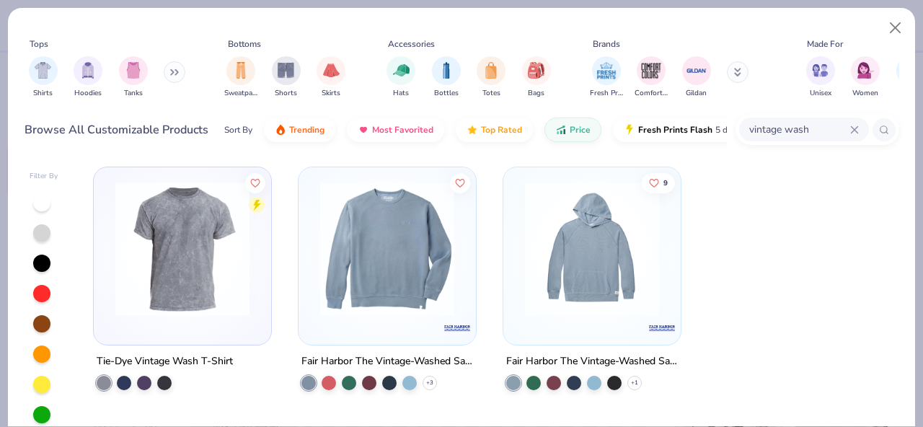
click at [575, 312] on img at bounding box center [592, 249] width 149 height 134
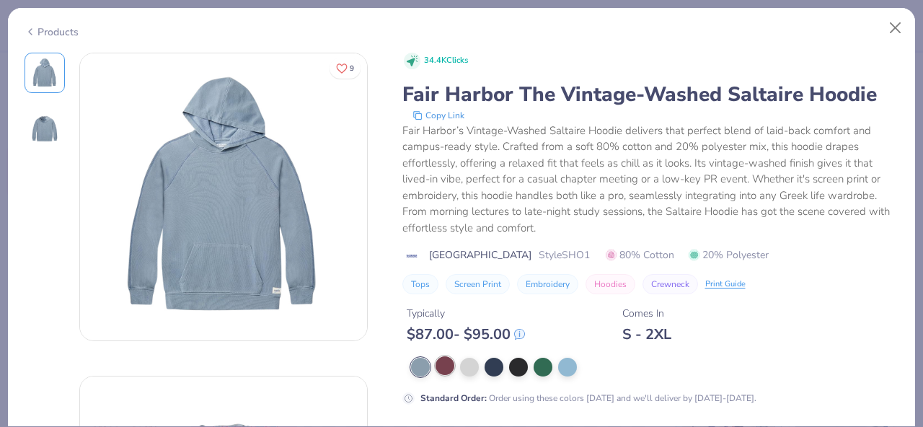
click at [448, 368] on div at bounding box center [445, 365] width 19 height 19
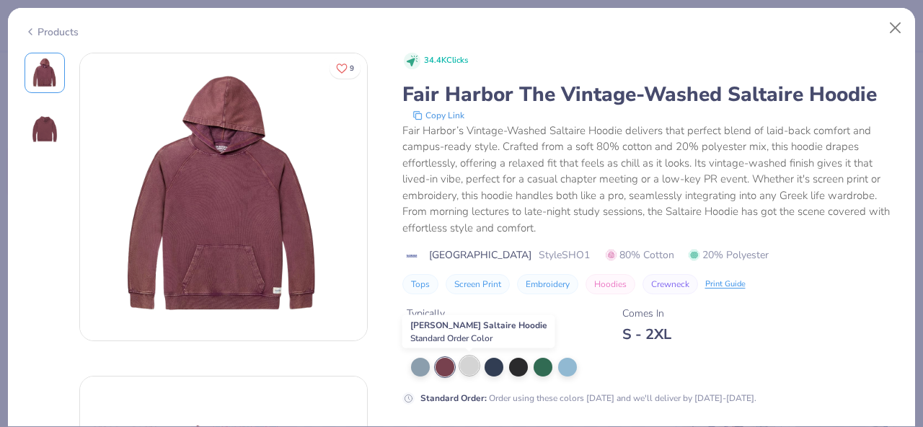
click at [474, 367] on div at bounding box center [469, 365] width 19 height 19
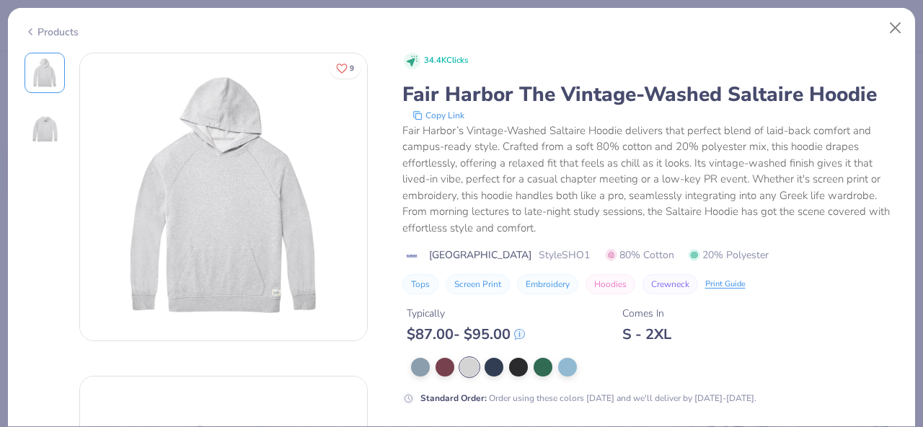
click at [505, 368] on div at bounding box center [655, 367] width 488 height 19
click at [520, 368] on div at bounding box center [518, 365] width 19 height 19
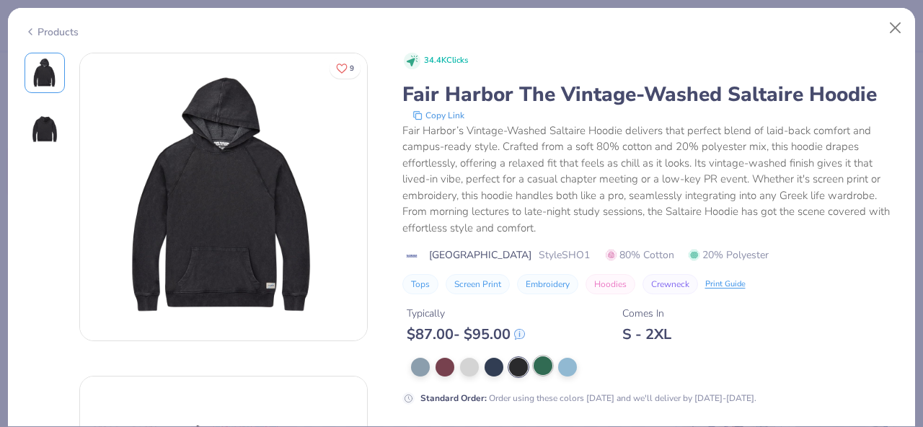
click at [548, 368] on div at bounding box center [543, 365] width 19 height 19
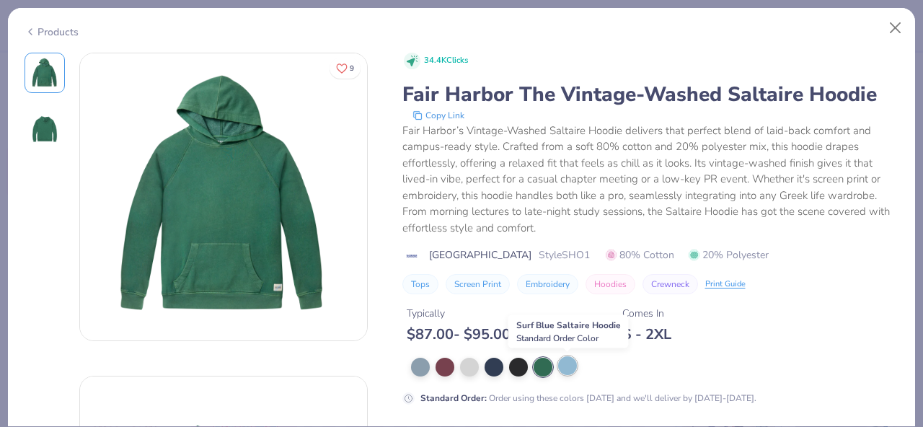
click at [567, 368] on div at bounding box center [567, 365] width 19 height 19
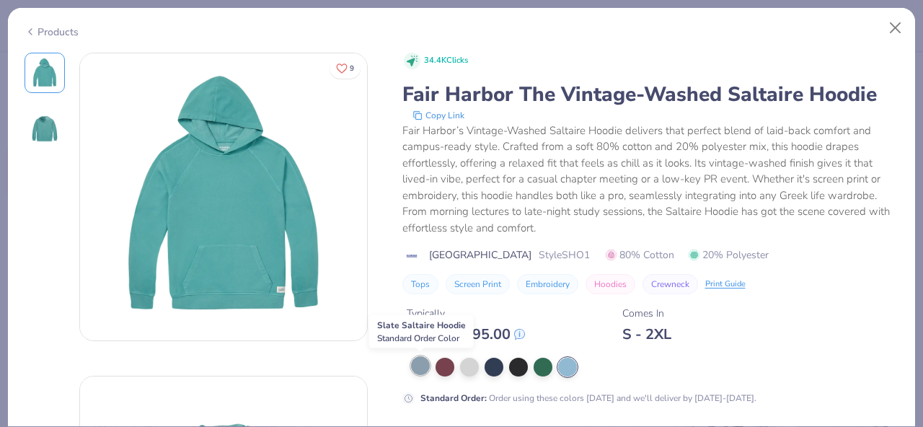
click at [418, 363] on div at bounding box center [420, 365] width 19 height 19
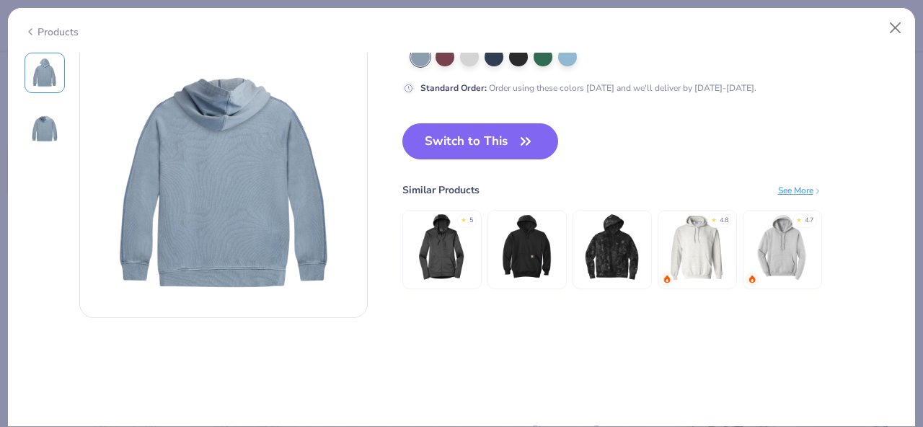
scroll to position [352, 0]
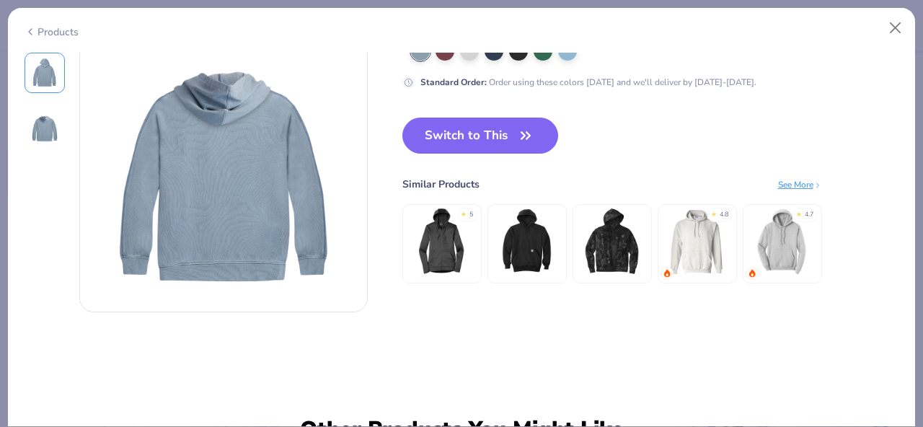
click at [507, 256] on img at bounding box center [527, 240] width 69 height 69
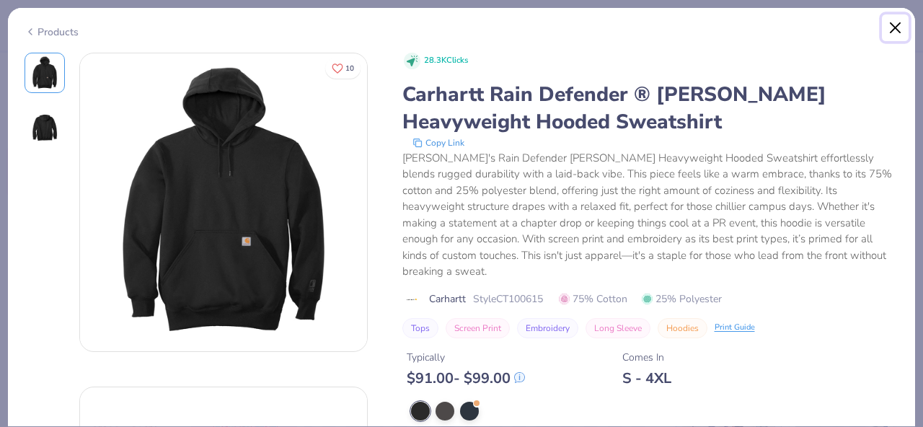
click at [896, 23] on button "Close" at bounding box center [895, 27] width 27 height 27
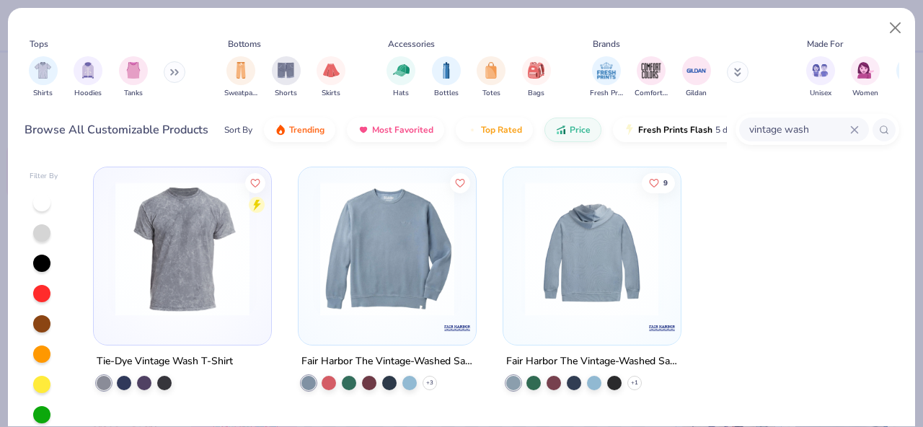
click at [606, 275] on img at bounding box center [592, 249] width 149 height 134
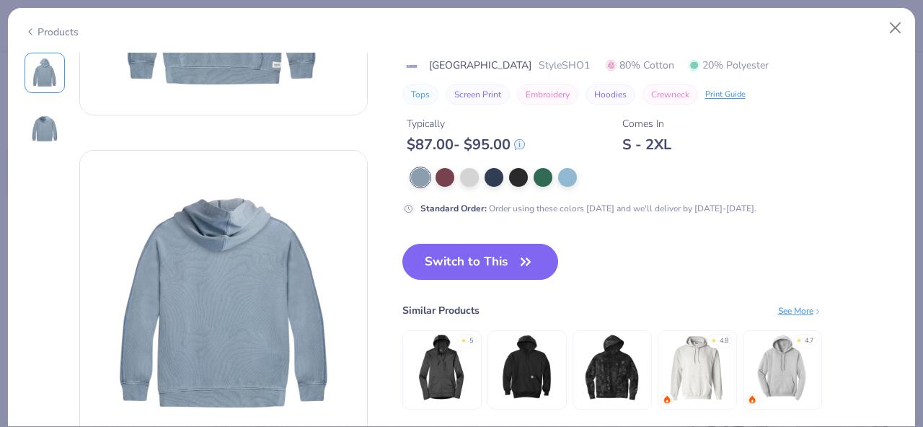
scroll to position [255, 0]
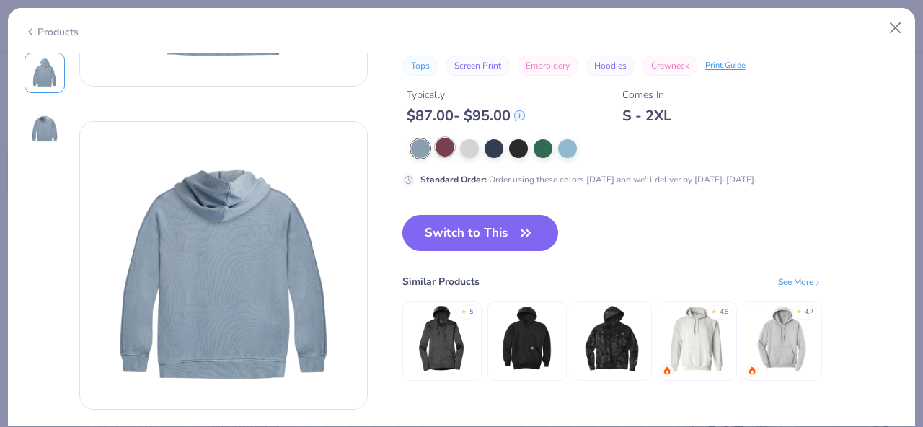
click at [449, 149] on div at bounding box center [445, 147] width 19 height 19
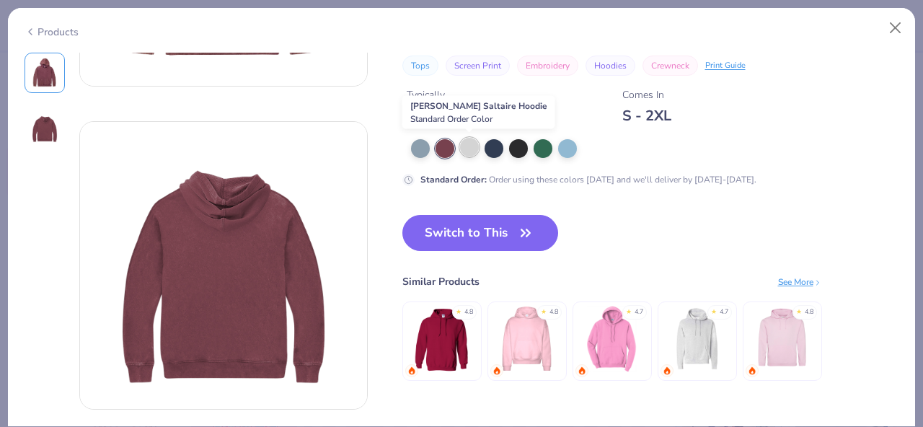
click at [477, 149] on div at bounding box center [469, 147] width 19 height 19
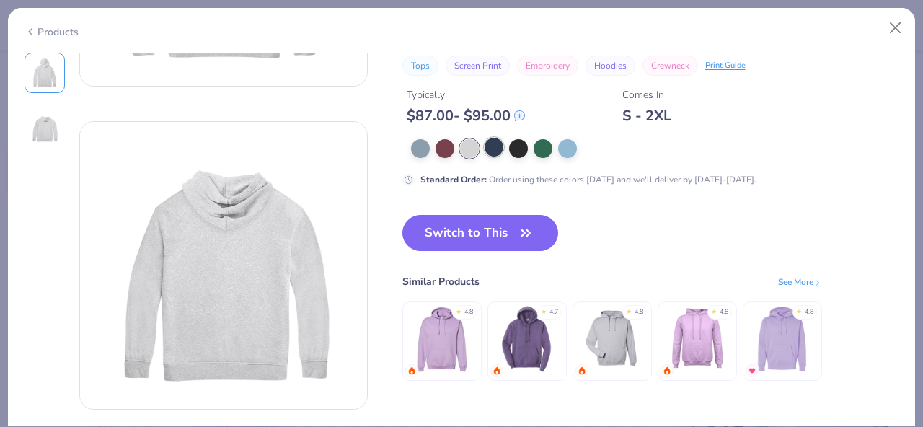
click at [500, 149] on div at bounding box center [494, 147] width 19 height 19
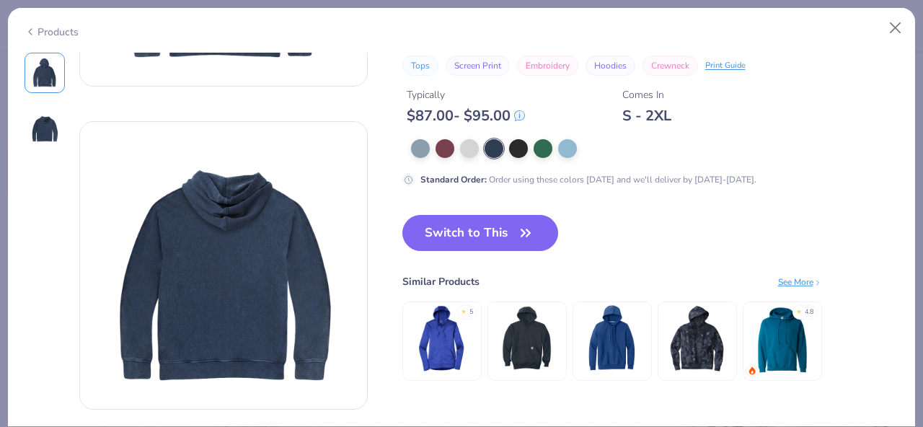
click at [531, 149] on div at bounding box center [655, 148] width 488 height 19
click at [542, 148] on div at bounding box center [543, 147] width 19 height 19
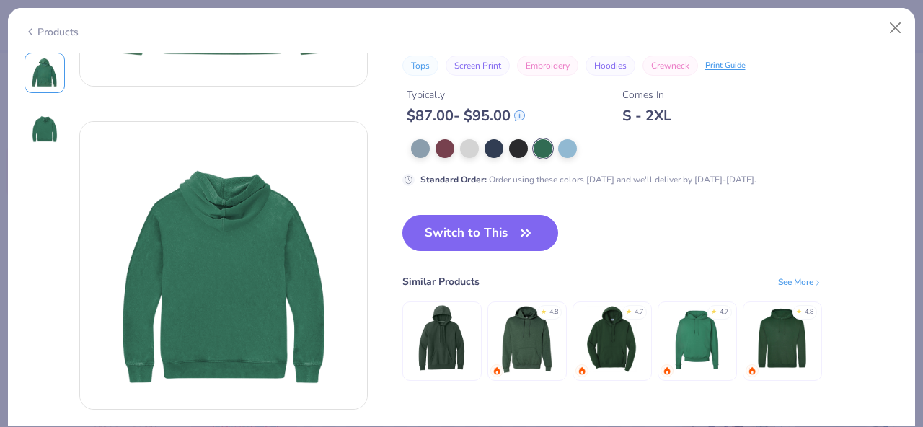
click at [612, 149] on div at bounding box center [655, 148] width 488 height 19
click at [567, 147] on div at bounding box center [567, 147] width 19 height 19
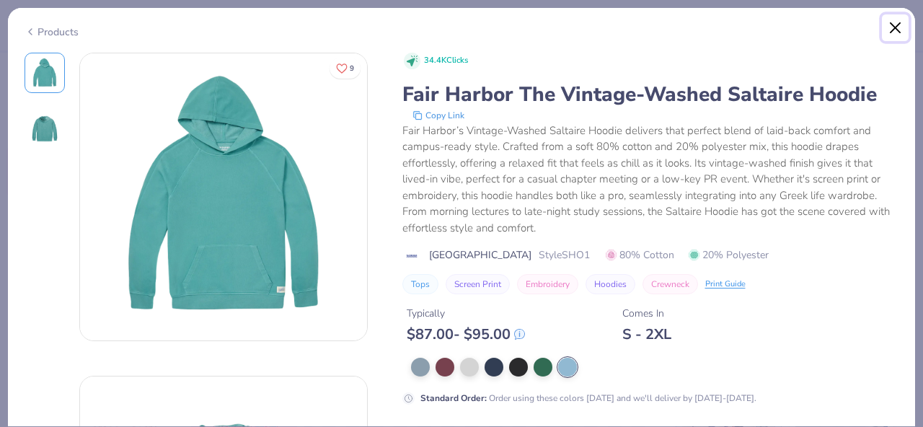
click at [893, 33] on button "Close" at bounding box center [895, 27] width 27 height 27
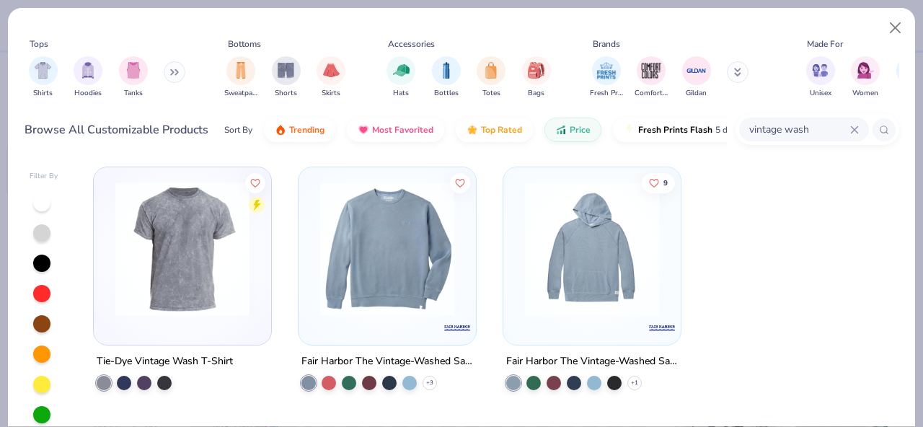
click at [362, 251] on img at bounding box center [387, 249] width 149 height 134
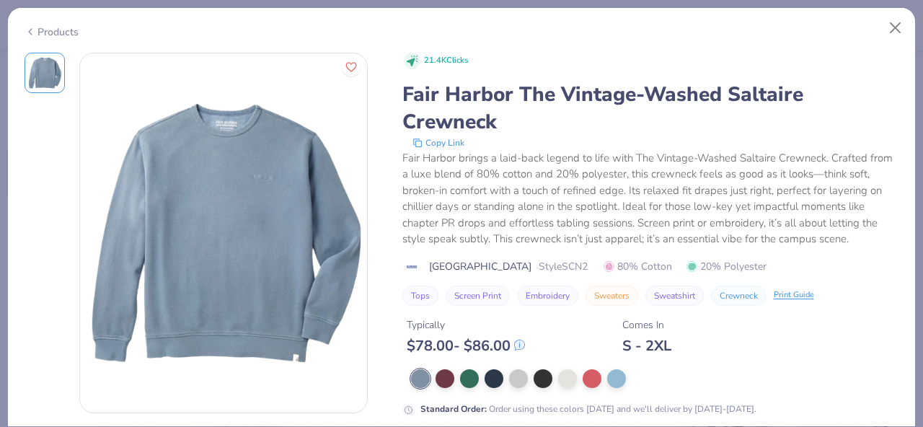
click at [473, 389] on div "Standard Order : Order using these colors today and we'll deliver by Oct 17-20." at bounding box center [650, 392] width 497 height 47
click at [473, 383] on div at bounding box center [469, 377] width 19 height 19
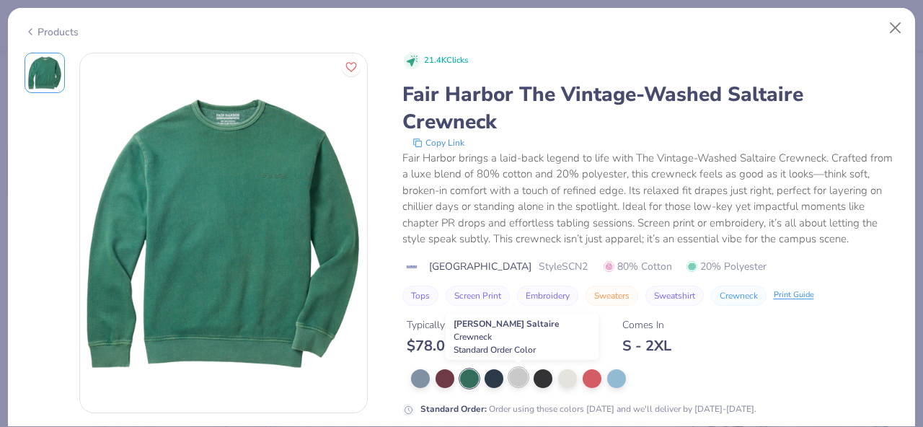
click at [526, 378] on div at bounding box center [518, 377] width 19 height 19
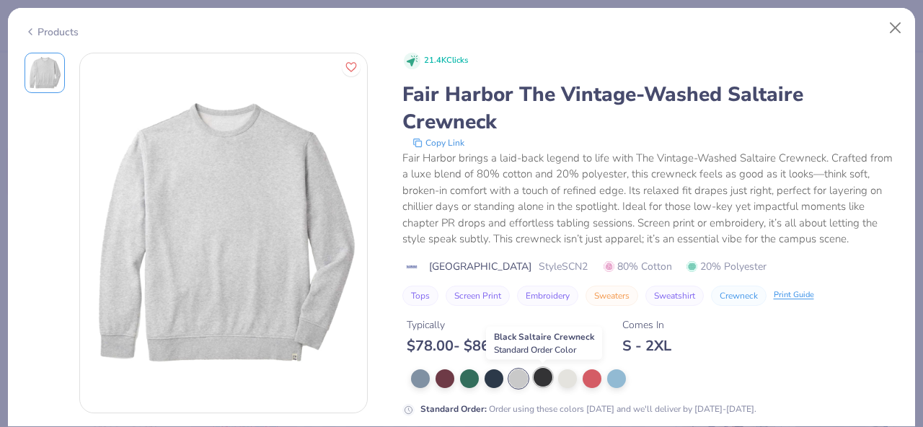
click at [551, 377] on div at bounding box center [543, 377] width 19 height 19
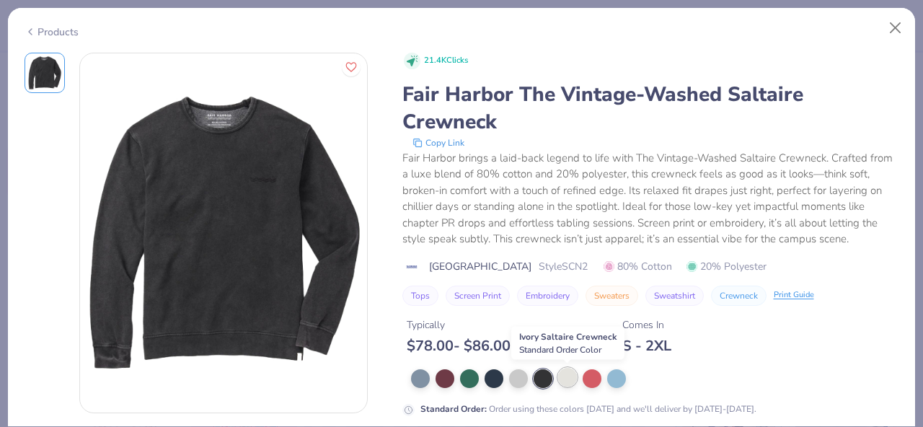
click at [568, 377] on div at bounding box center [567, 377] width 19 height 19
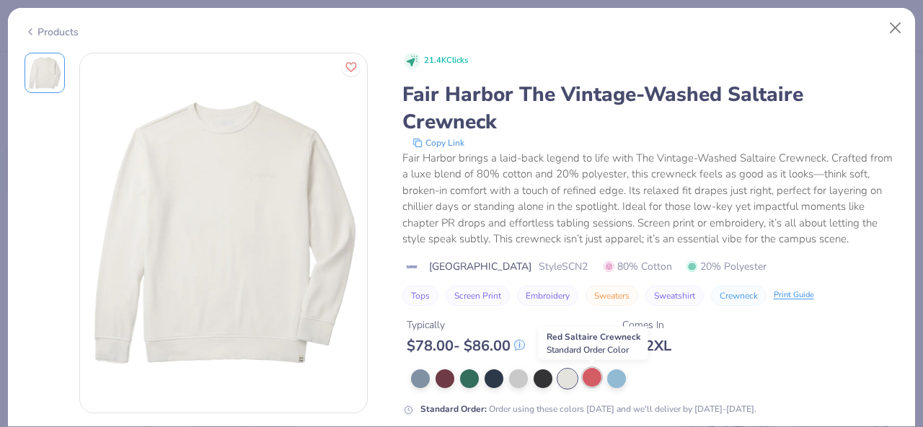
click at [586, 376] on div at bounding box center [592, 377] width 19 height 19
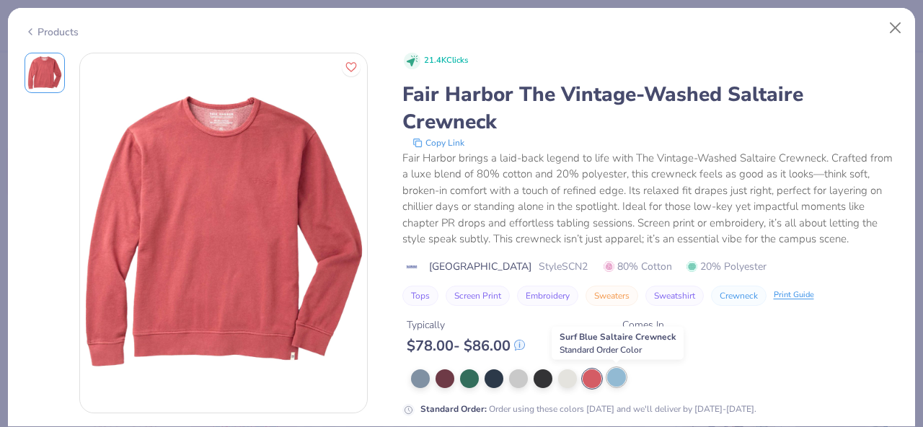
click at [616, 377] on div at bounding box center [616, 377] width 19 height 19
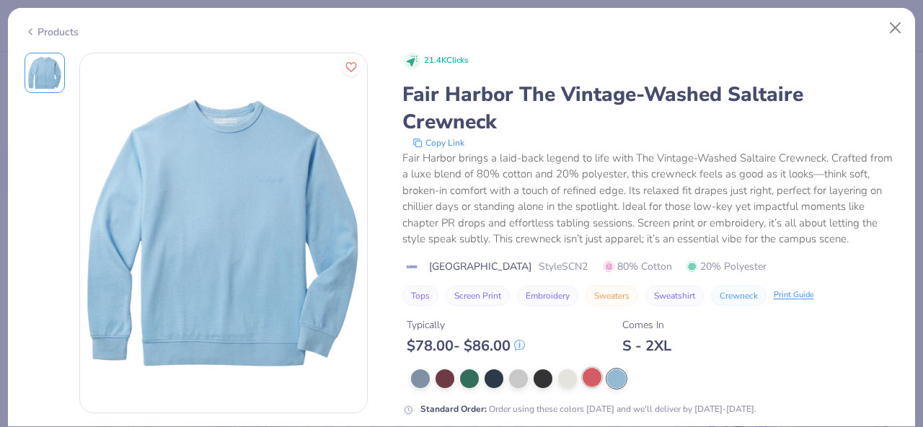
click at [585, 379] on div at bounding box center [592, 377] width 19 height 19
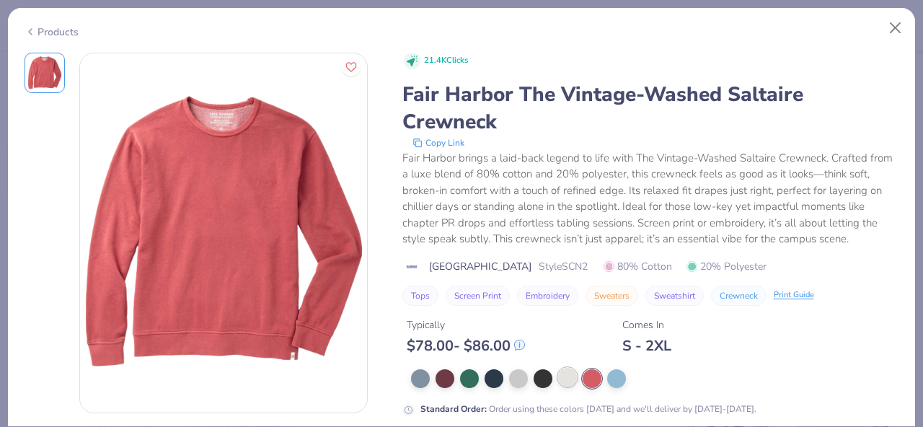
click at [570, 379] on div at bounding box center [567, 377] width 19 height 19
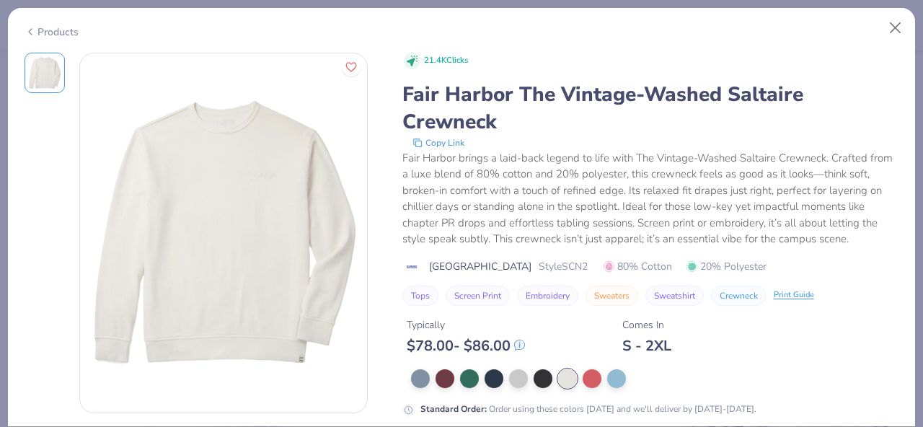
click at [531, 382] on div at bounding box center [655, 378] width 488 height 19
click at [529, 382] on div at bounding box center [655, 378] width 488 height 19
click at [526, 382] on div at bounding box center [518, 377] width 19 height 19
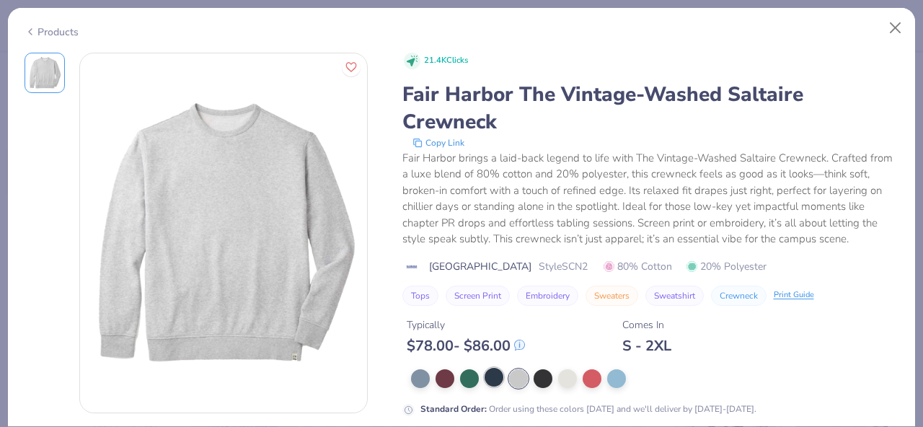
click at [493, 384] on div at bounding box center [494, 377] width 19 height 19
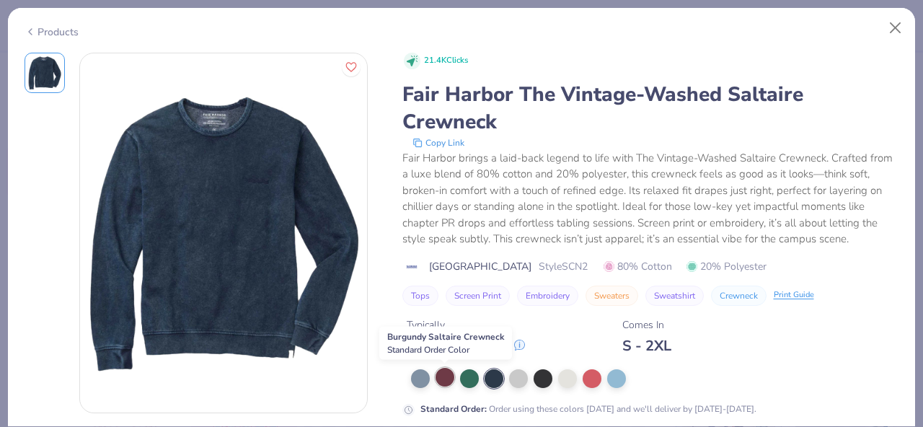
click at [439, 385] on div at bounding box center [445, 377] width 19 height 19
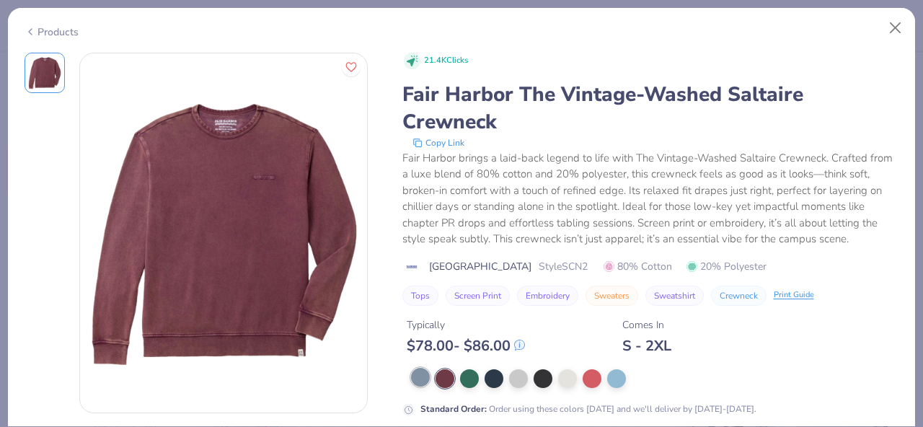
click at [420, 385] on div at bounding box center [420, 377] width 19 height 19
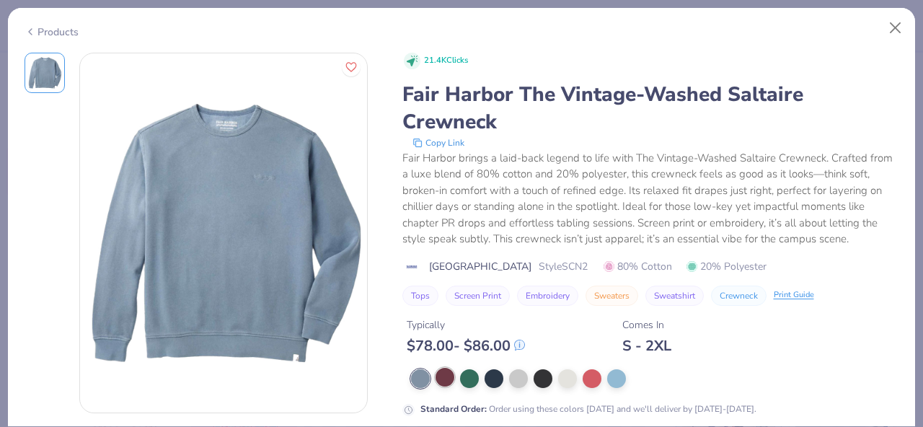
click at [449, 380] on div at bounding box center [445, 377] width 19 height 19
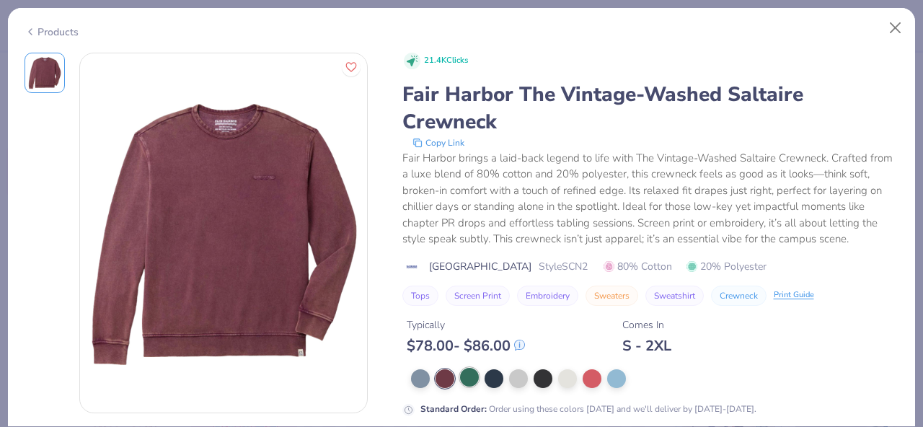
click at [470, 381] on div at bounding box center [469, 377] width 19 height 19
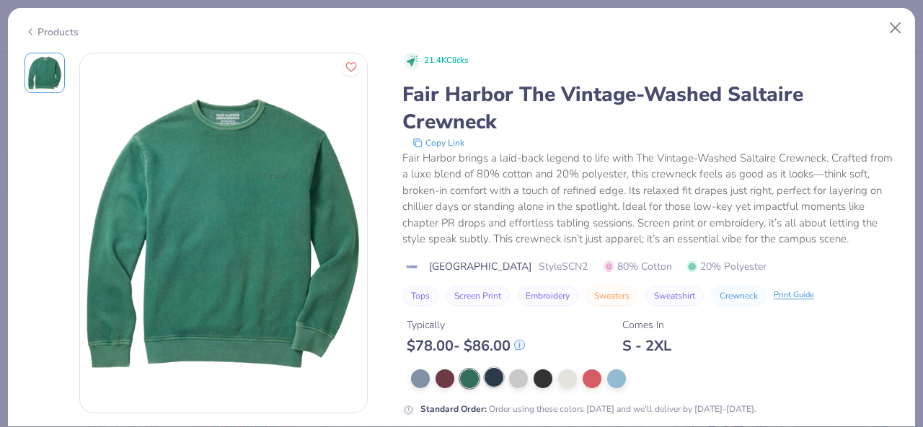
click at [493, 384] on div at bounding box center [494, 377] width 19 height 19
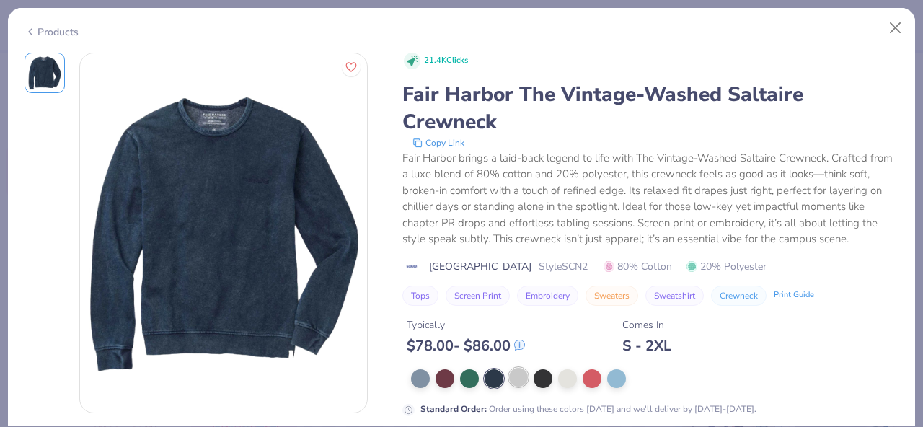
click at [520, 383] on div at bounding box center [518, 377] width 19 height 19
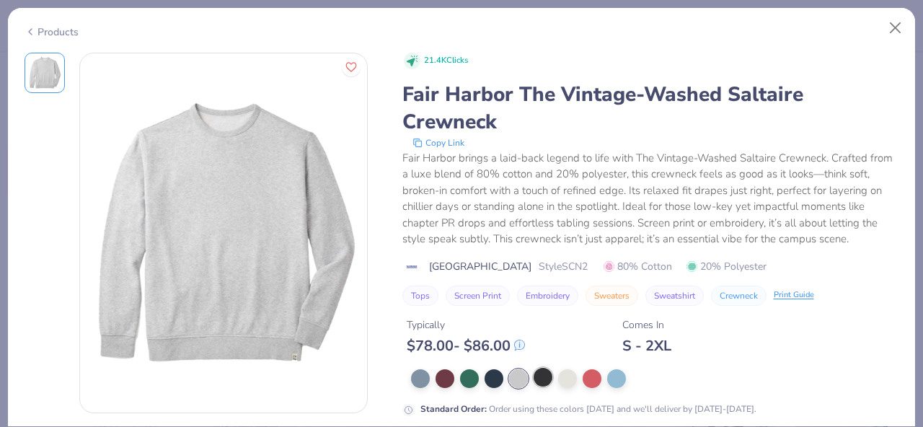
click at [534, 378] on div at bounding box center [543, 377] width 19 height 19
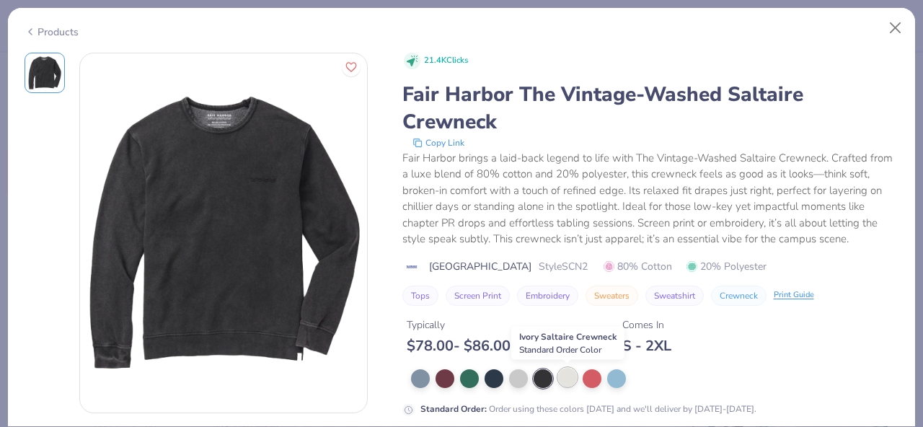
click at [562, 379] on div at bounding box center [567, 377] width 19 height 19
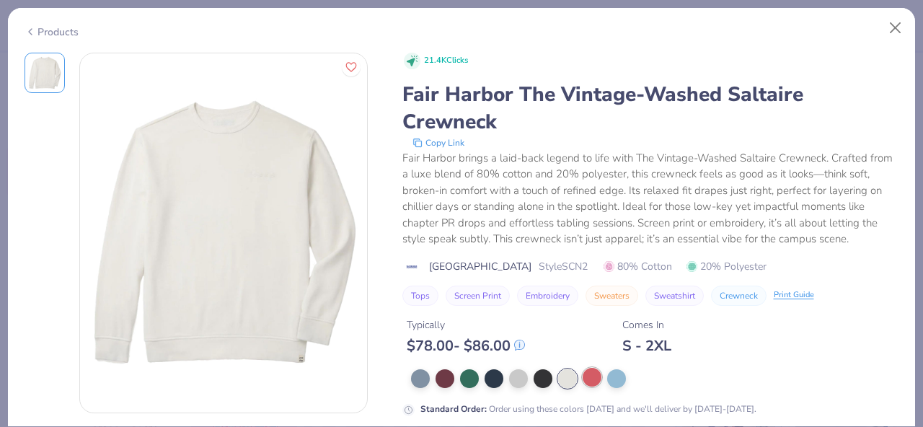
click at [589, 377] on div at bounding box center [592, 377] width 19 height 19
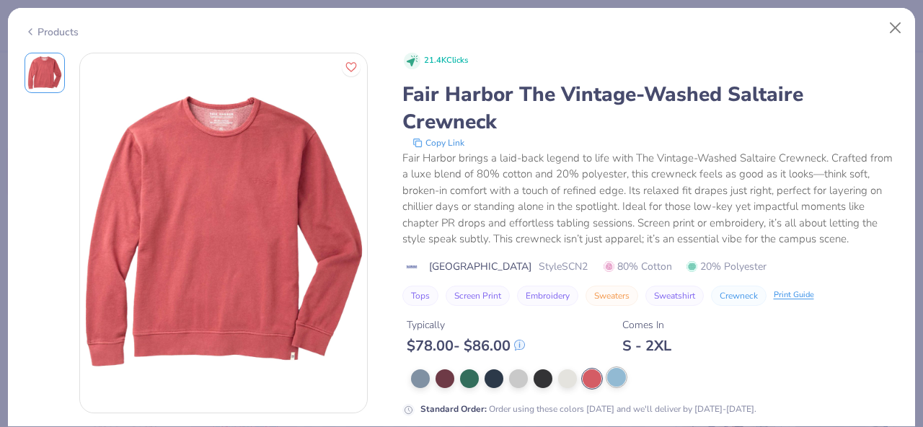
click at [619, 378] on div at bounding box center [616, 377] width 19 height 19
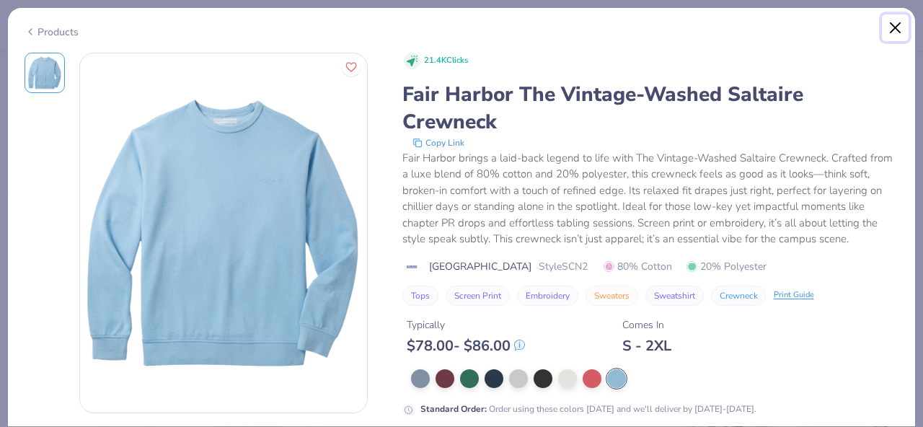
click at [894, 27] on button "Close" at bounding box center [895, 27] width 27 height 27
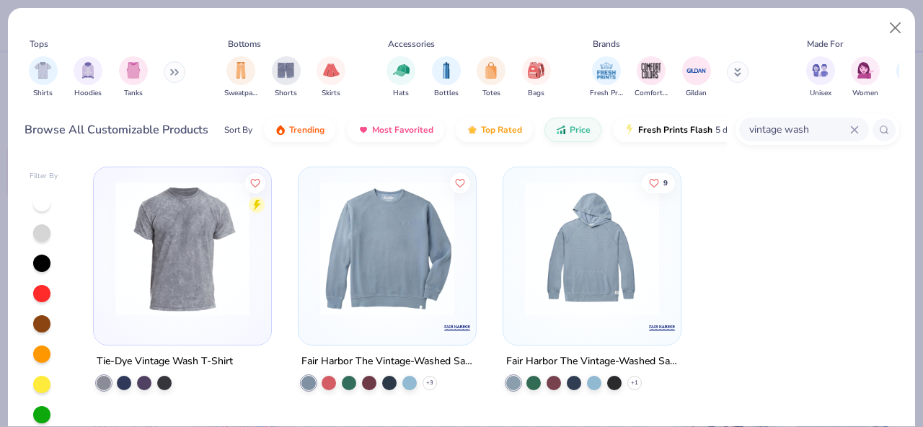
click at [562, 266] on img at bounding box center [592, 249] width 149 height 134
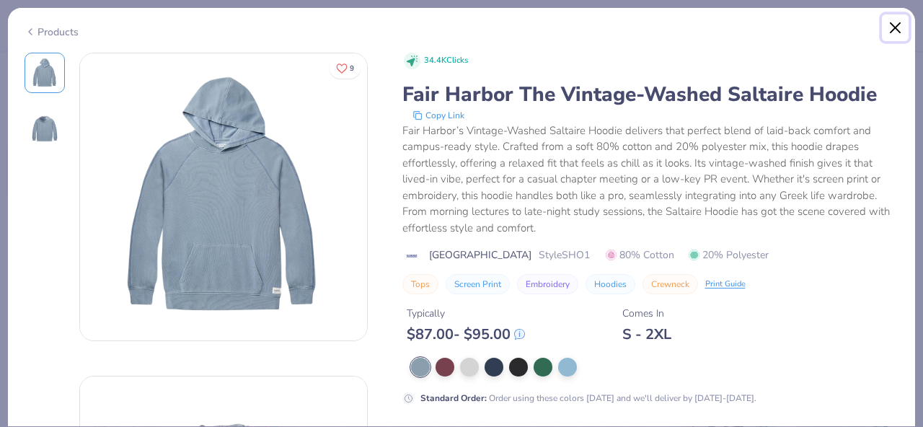
click at [898, 32] on button "Close" at bounding box center [895, 27] width 27 height 27
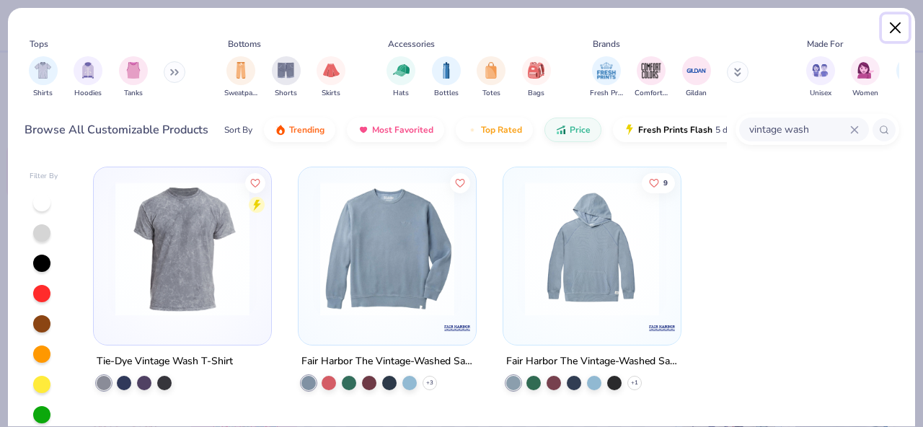
click at [886, 21] on button "Close" at bounding box center [895, 27] width 27 height 27
